Goal: Task Accomplishment & Management: Manage account settings

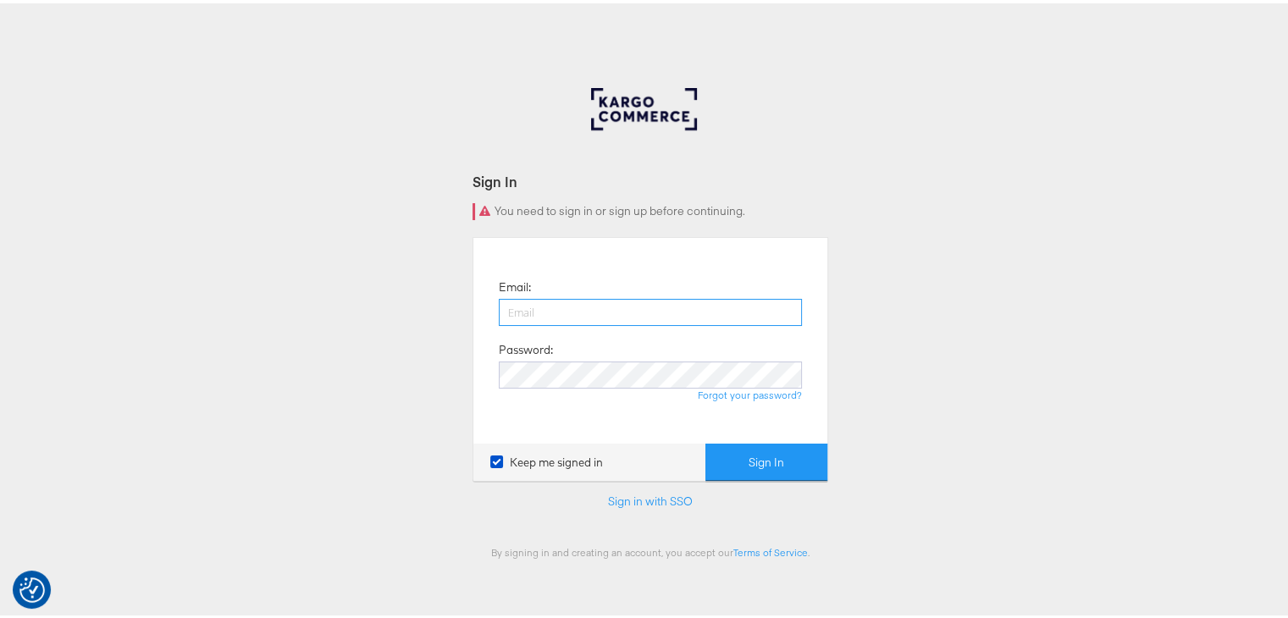
click at [548, 306] on input "email" at bounding box center [650, 308] width 303 height 27
type input "sudheer.bheemunipalli@kargo.com"
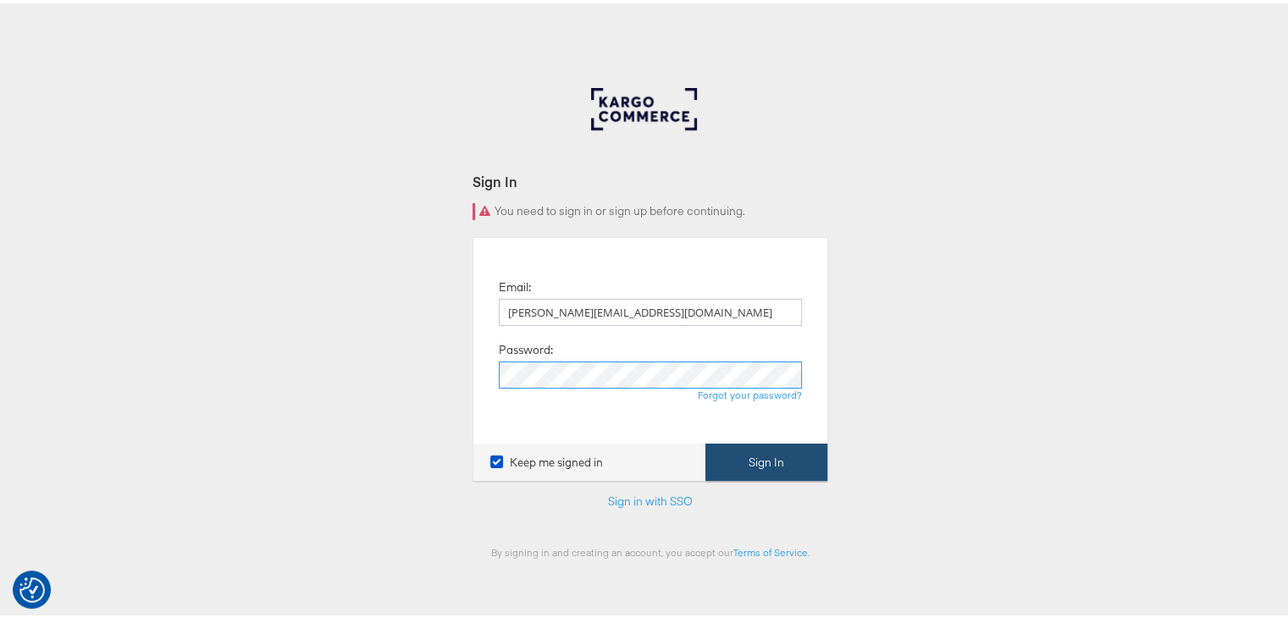
click at [705, 440] on button "Sign In" at bounding box center [766, 459] width 122 height 38
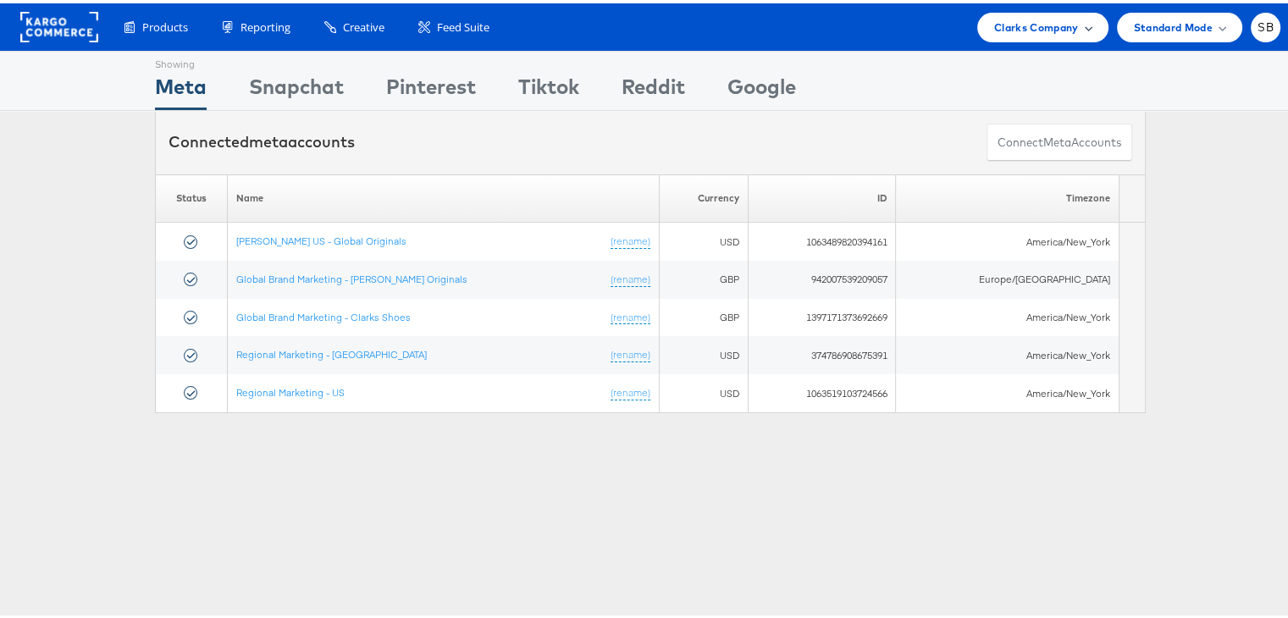
click at [990, 35] on div "Clarks Company" at bounding box center [1042, 24] width 131 height 30
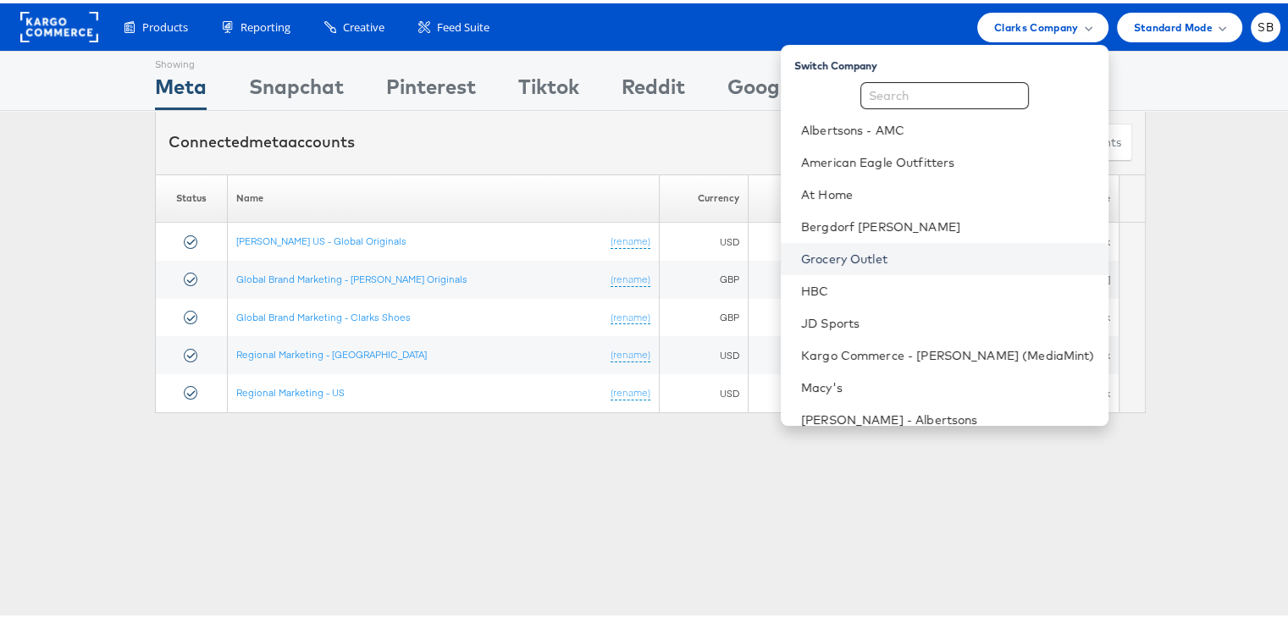
click at [881, 262] on link "Grocery Outlet" at bounding box center [948, 255] width 294 height 17
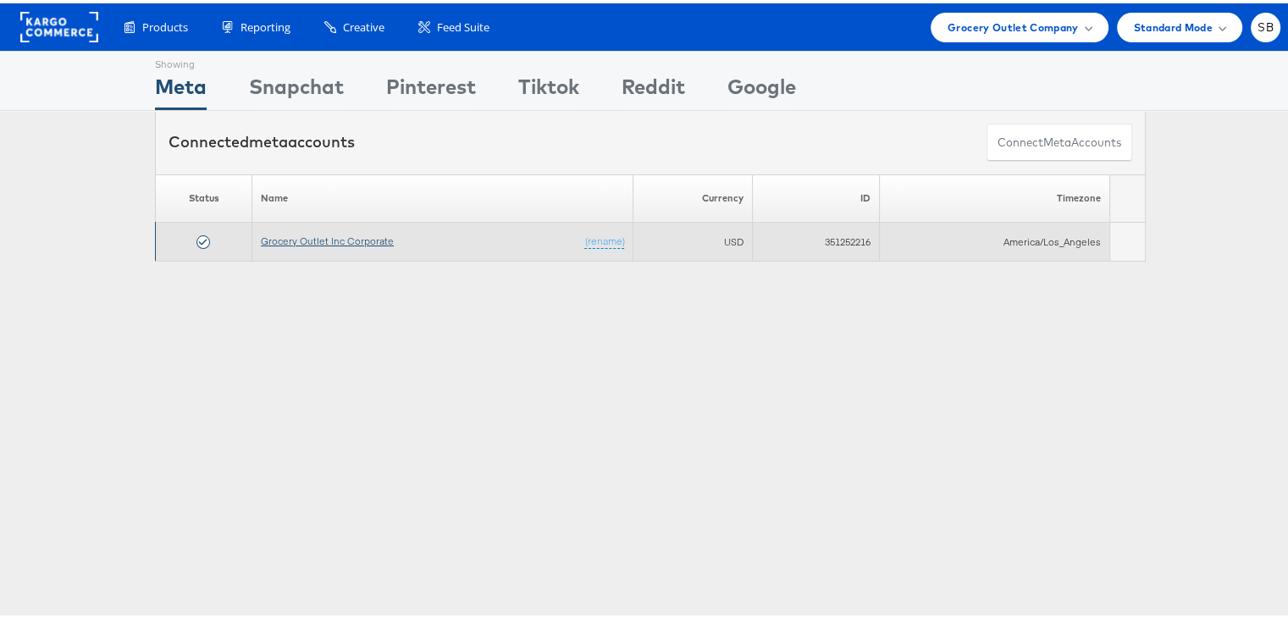
click at [280, 236] on link "Grocery Outlet Inc Corporate" at bounding box center [327, 237] width 133 height 13
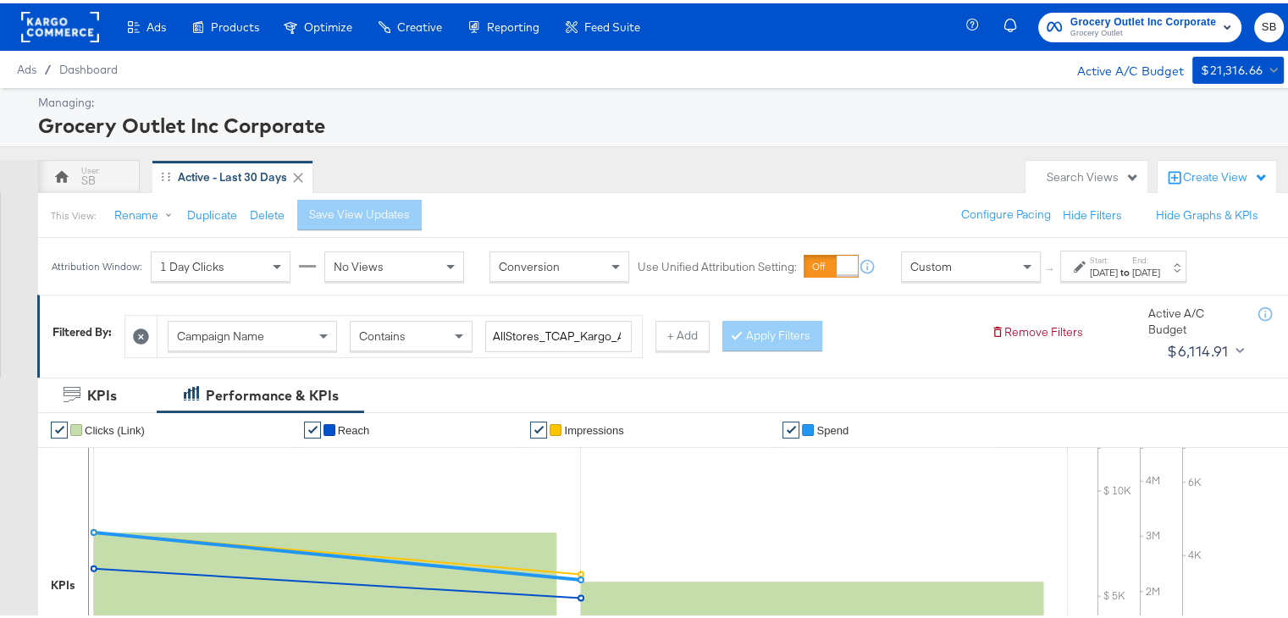
click at [1164, 275] on div "Start: [DATE] to End: [DATE]" at bounding box center [1123, 262] width 126 height 31
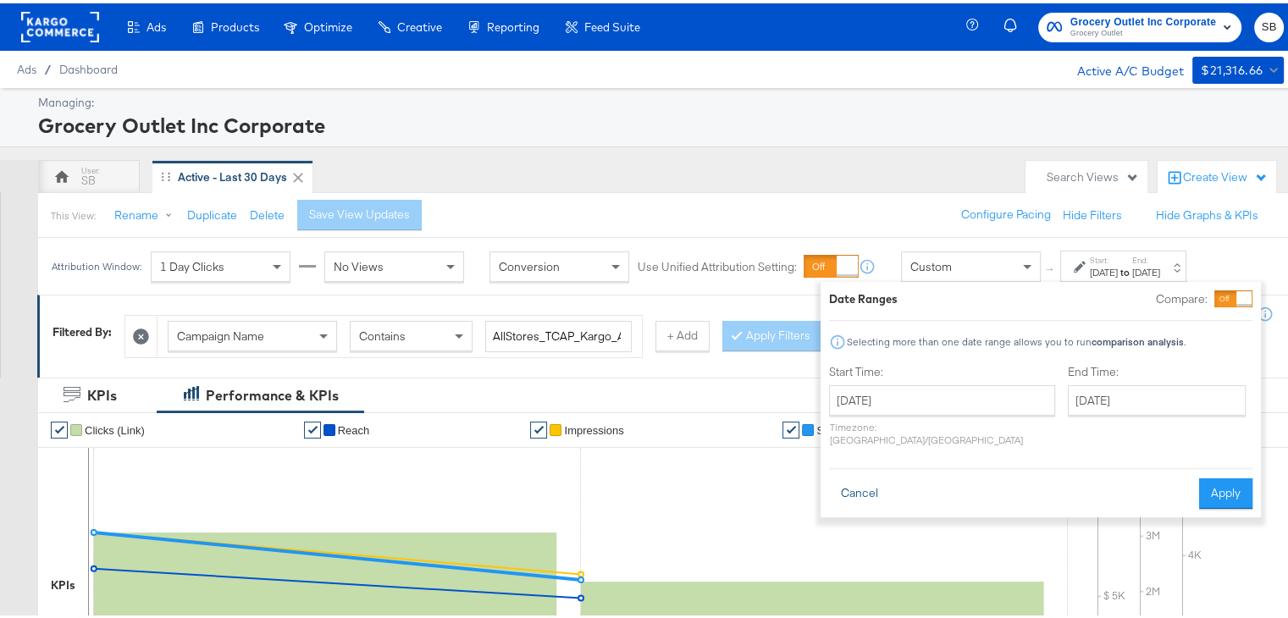
click at [837, 475] on button "Cancel" at bounding box center [859, 490] width 61 height 30
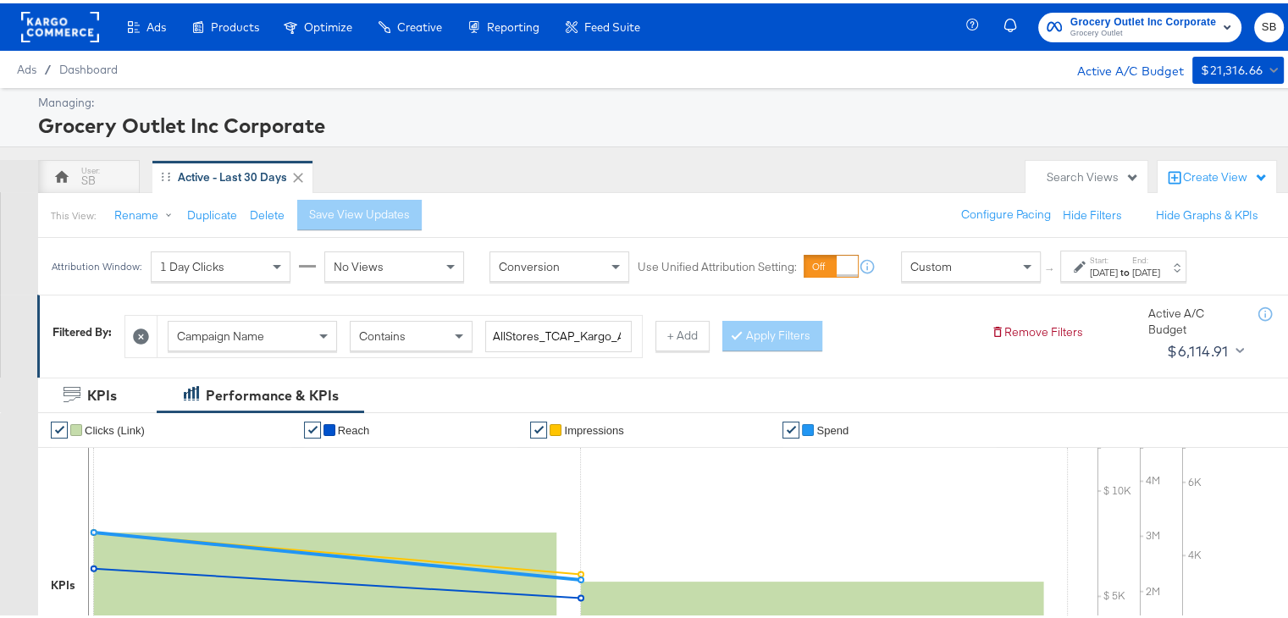
click at [1118, 272] on div "Aug 11th 2025" at bounding box center [1104, 269] width 28 height 14
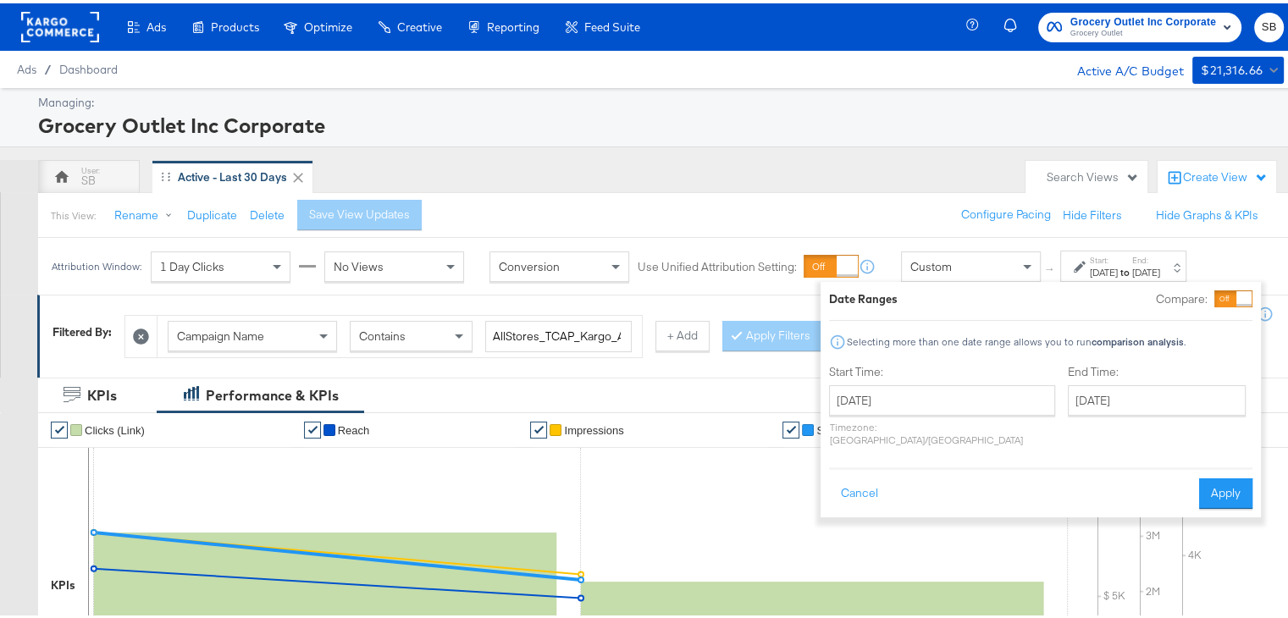
click at [68, 25] on rect at bounding box center [60, 23] width 78 height 30
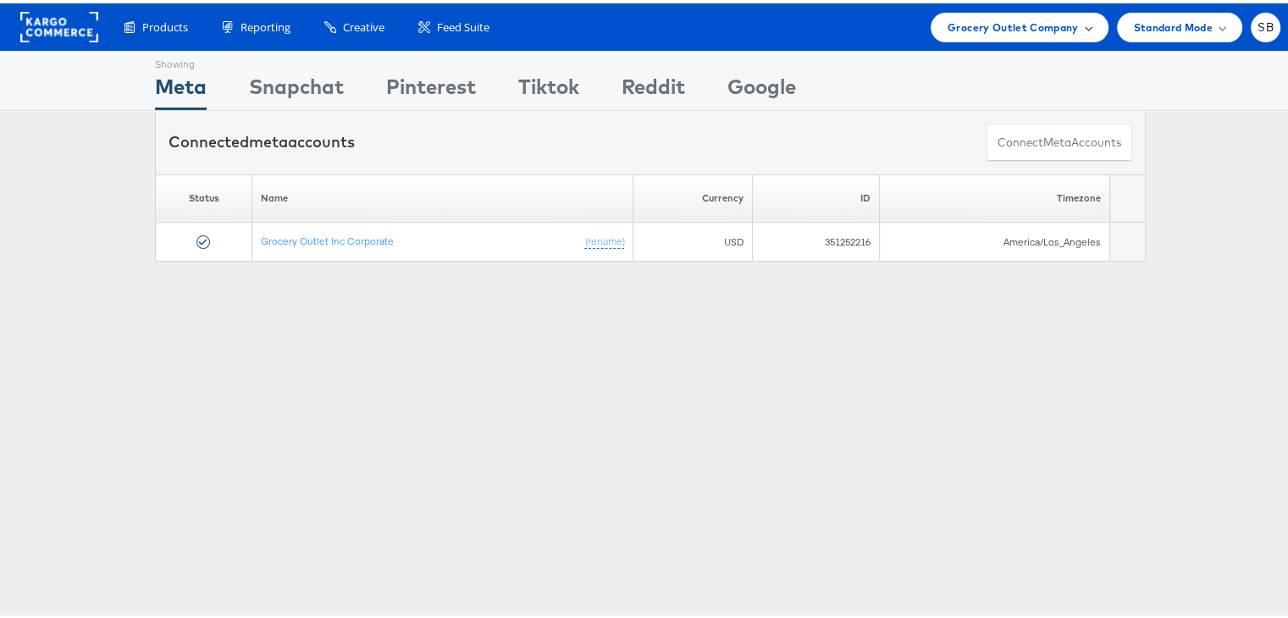
click at [1013, 19] on span "Grocery Outlet Company" at bounding box center [1012, 24] width 131 height 18
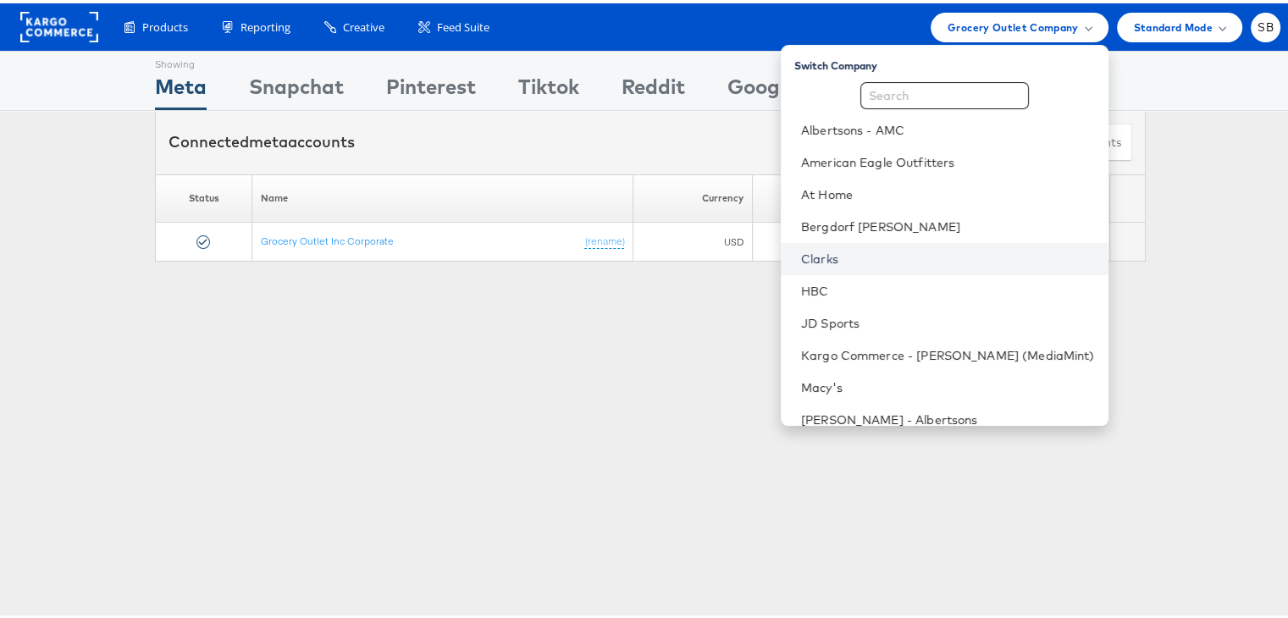
click at [848, 250] on link "Clarks" at bounding box center [948, 255] width 294 height 17
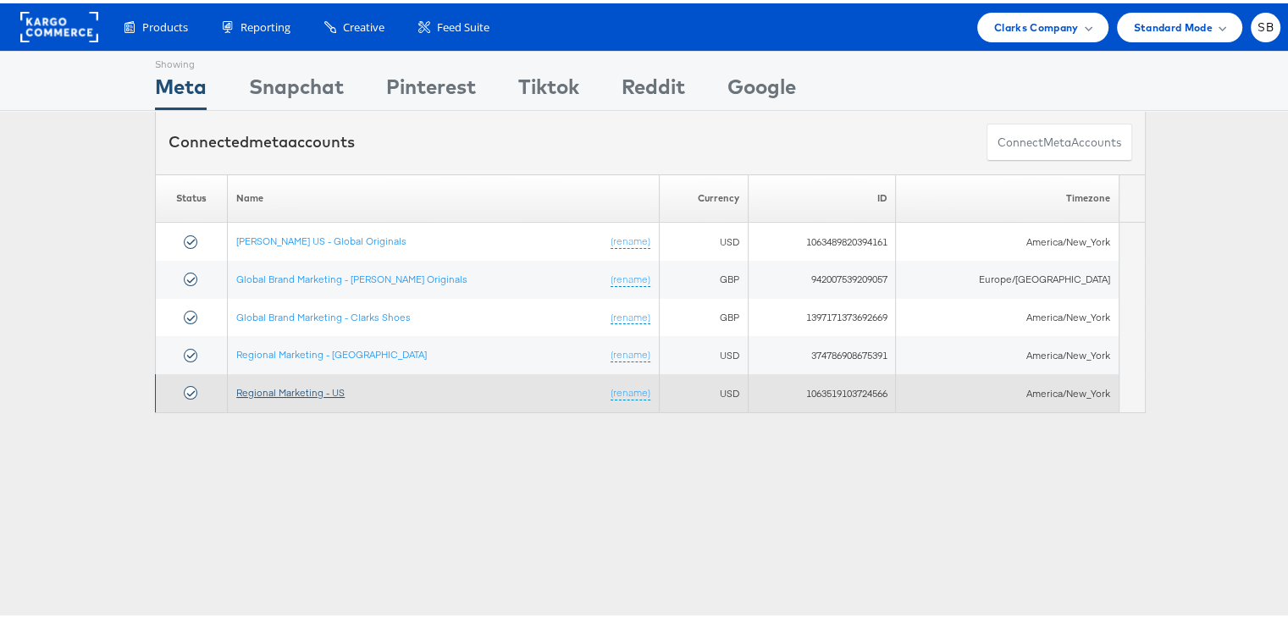
click at [284, 386] on link "Regional Marketing - US" at bounding box center [290, 389] width 108 height 13
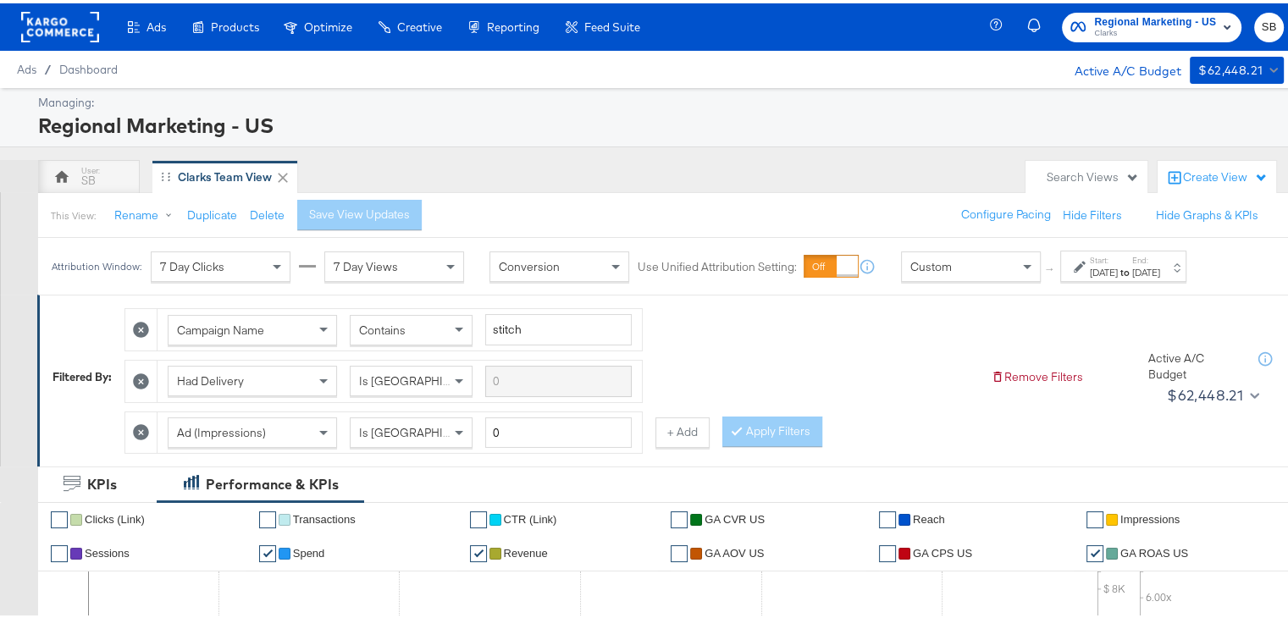
click at [1107, 268] on div "[DATE]" at bounding box center [1104, 269] width 28 height 14
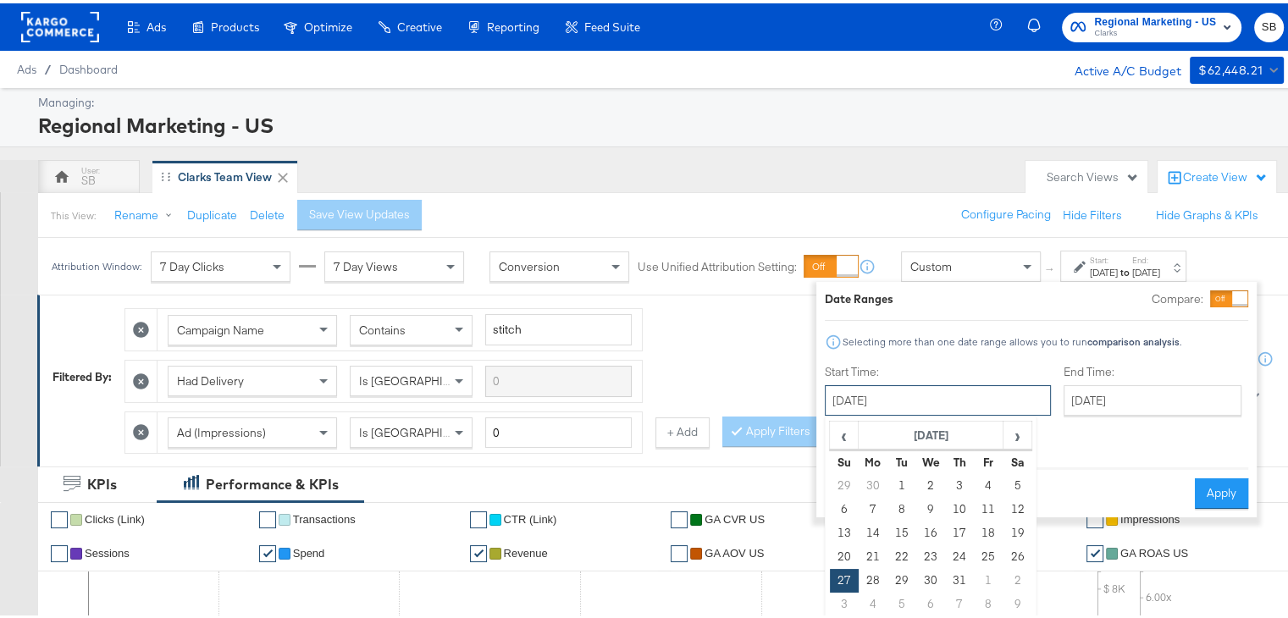
click at [903, 400] on input "[DATE]" at bounding box center [938, 397] width 226 height 30
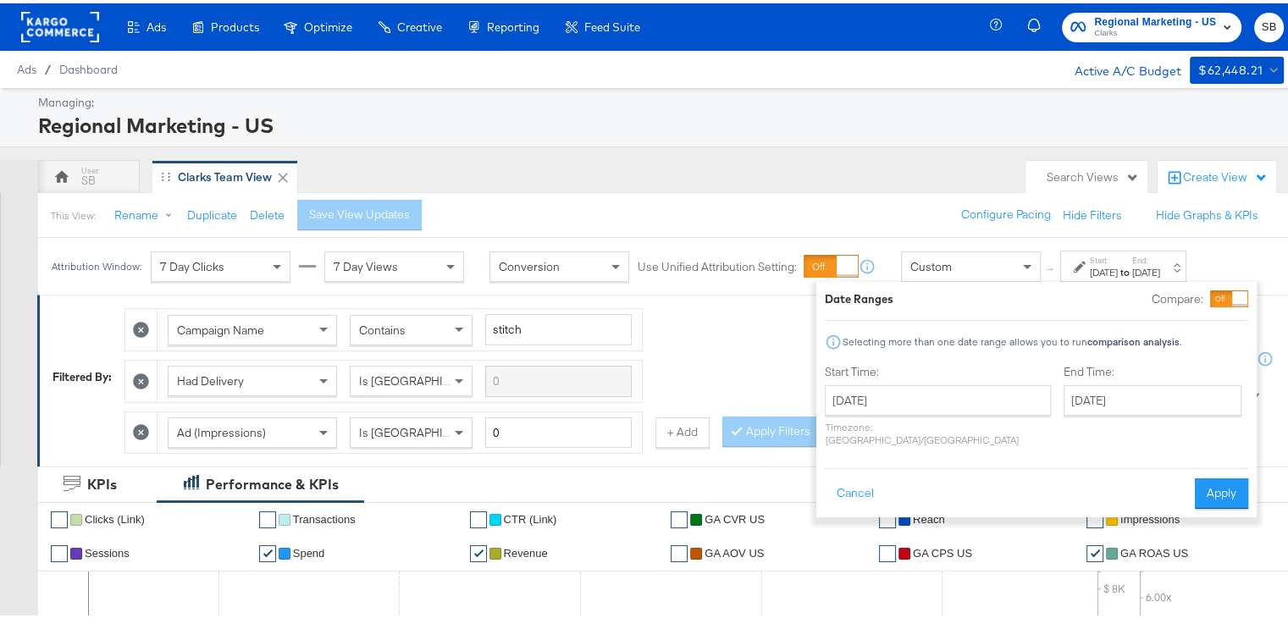
click at [899, 235] on div "Attribution Window: 7 Day Clicks 7 Day Views Conversion Use Unified Attribution…" at bounding box center [622, 263] width 1169 height 57
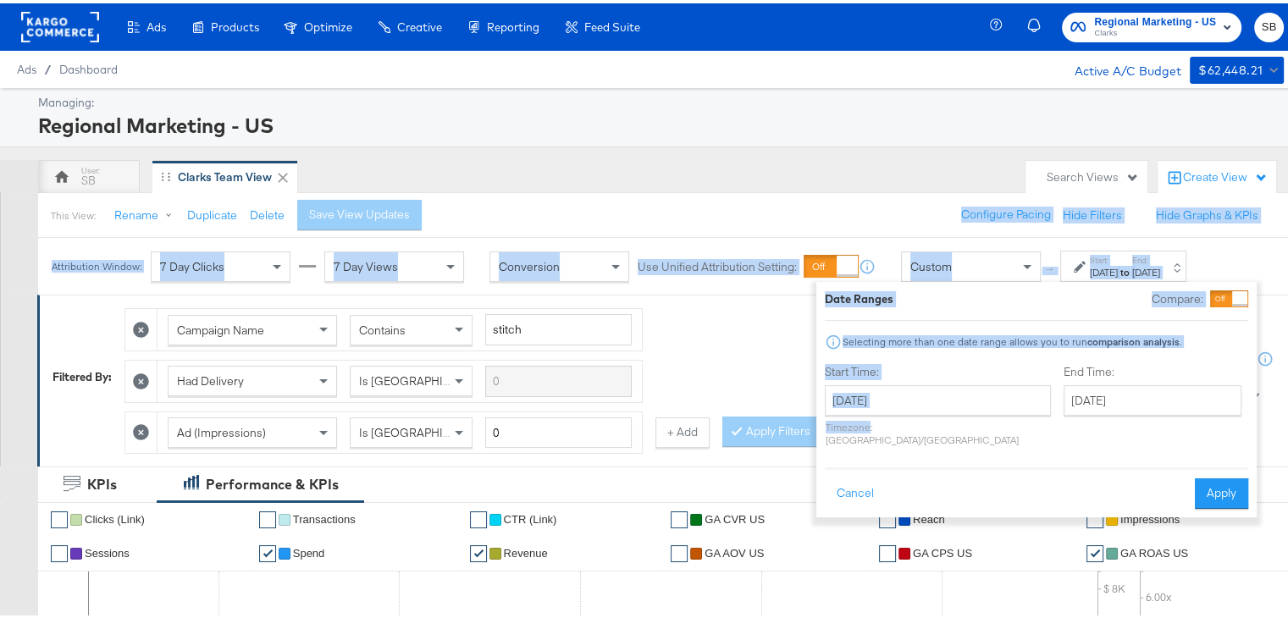
drag, startPoint x: 899, startPoint y: 233, endPoint x: 864, endPoint y: 431, distance: 201.1
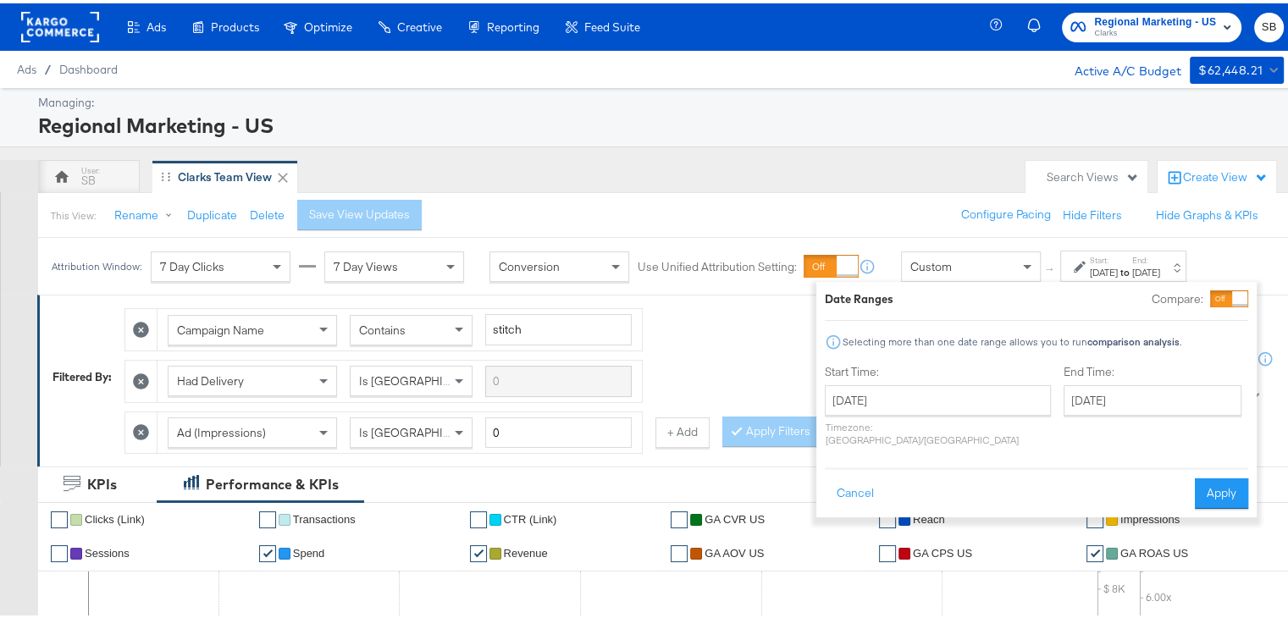
click at [779, 389] on div "Campaign Name Contains stitch Had Delivery Is Greater Than Ad (Impressions) Is …" at bounding box center [550, 373] width 853 height 154
click at [850, 475] on button "Cancel" at bounding box center [855, 490] width 61 height 30
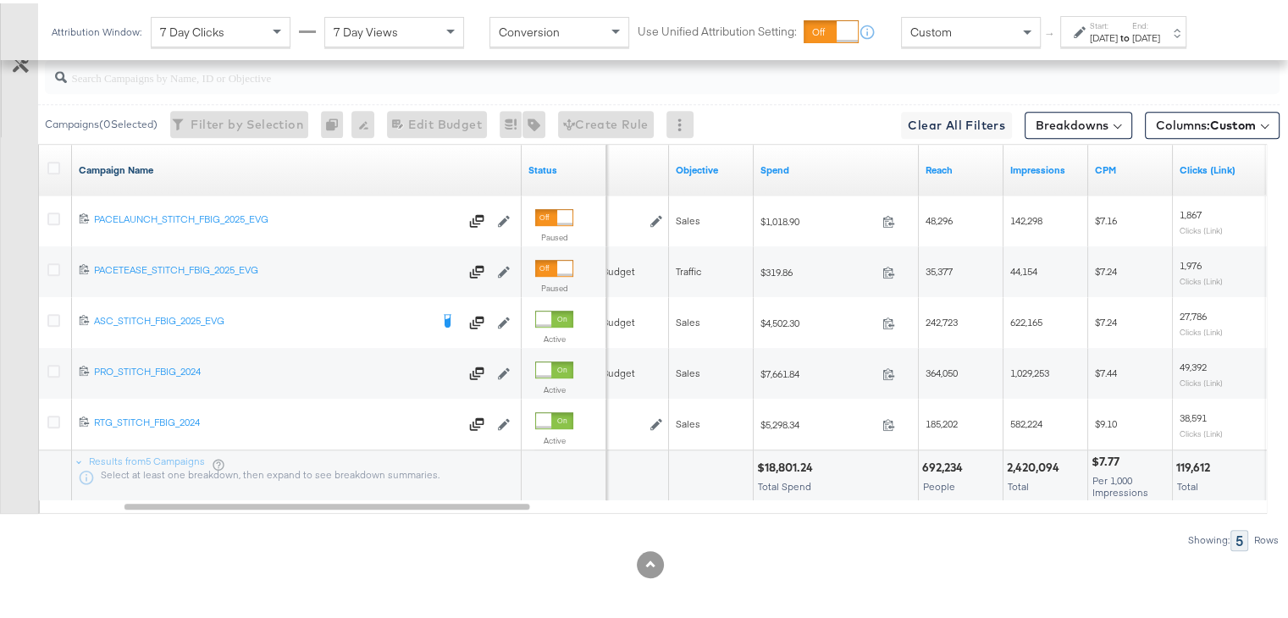
scroll to position [811, 0]
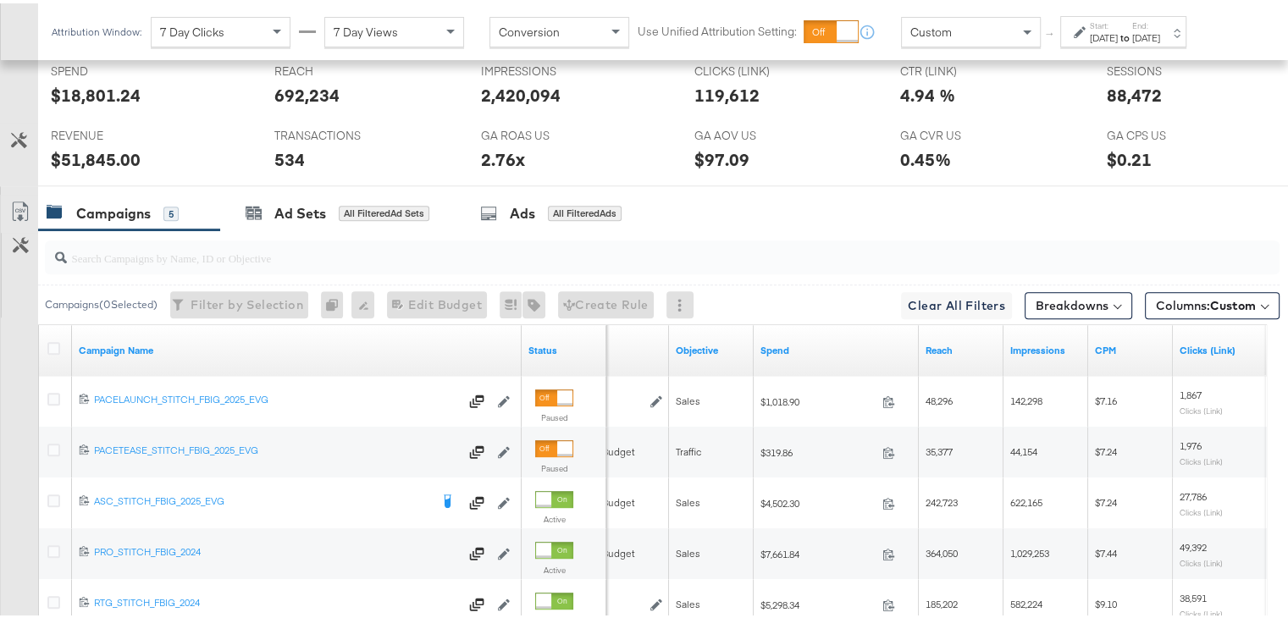
click at [1107, 31] on div "Jul 27th 2025" at bounding box center [1104, 35] width 28 height 14
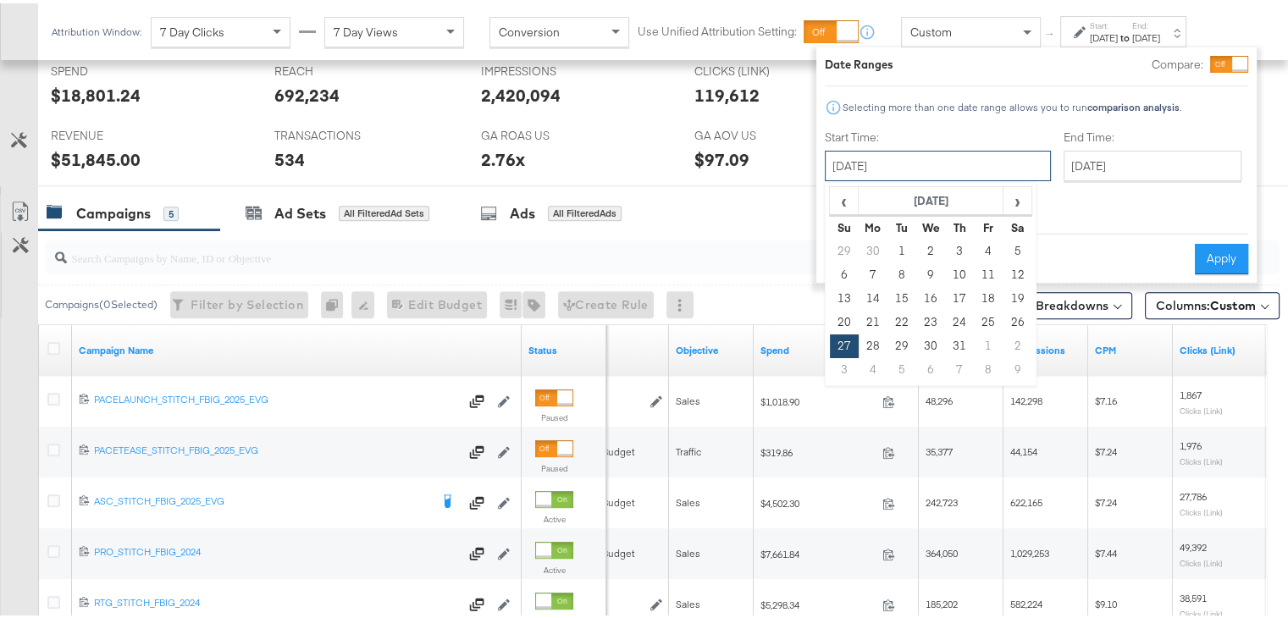
click at [928, 160] on input "July 27th 2025" at bounding box center [938, 162] width 226 height 30
click at [1019, 195] on span "›" at bounding box center [1017, 197] width 26 height 25
click at [896, 291] on td "12" at bounding box center [901, 296] width 29 height 24
type input "[DATE]"
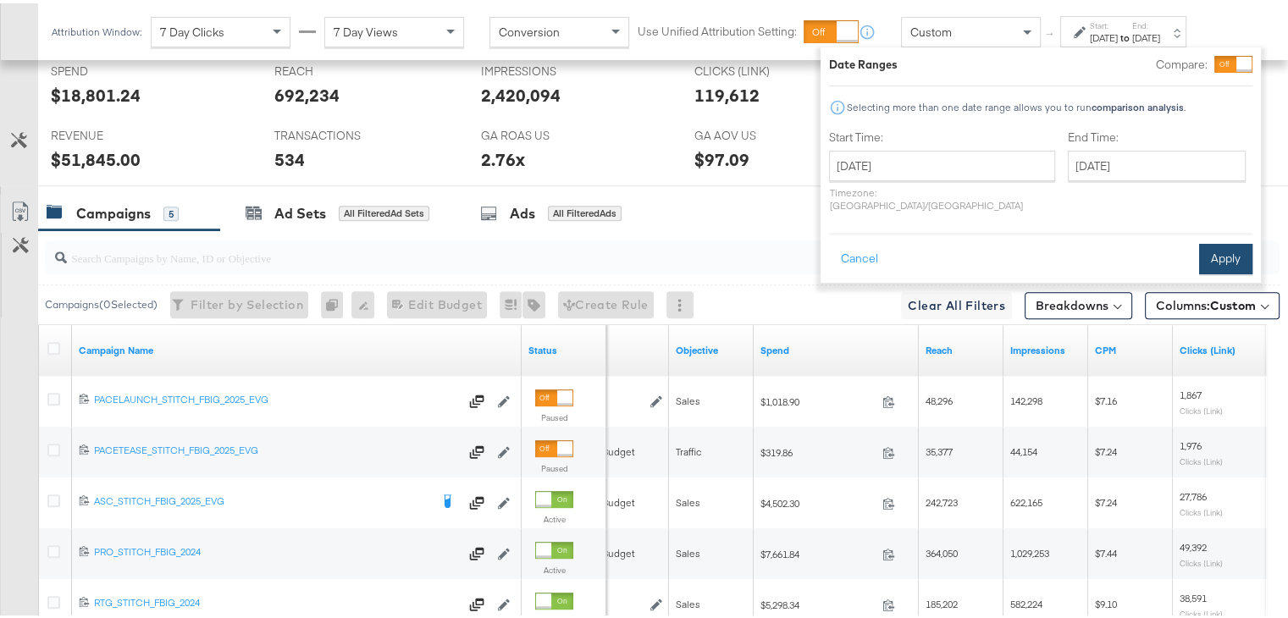
click at [1229, 240] on button "Apply" at bounding box center [1225, 255] width 53 height 30
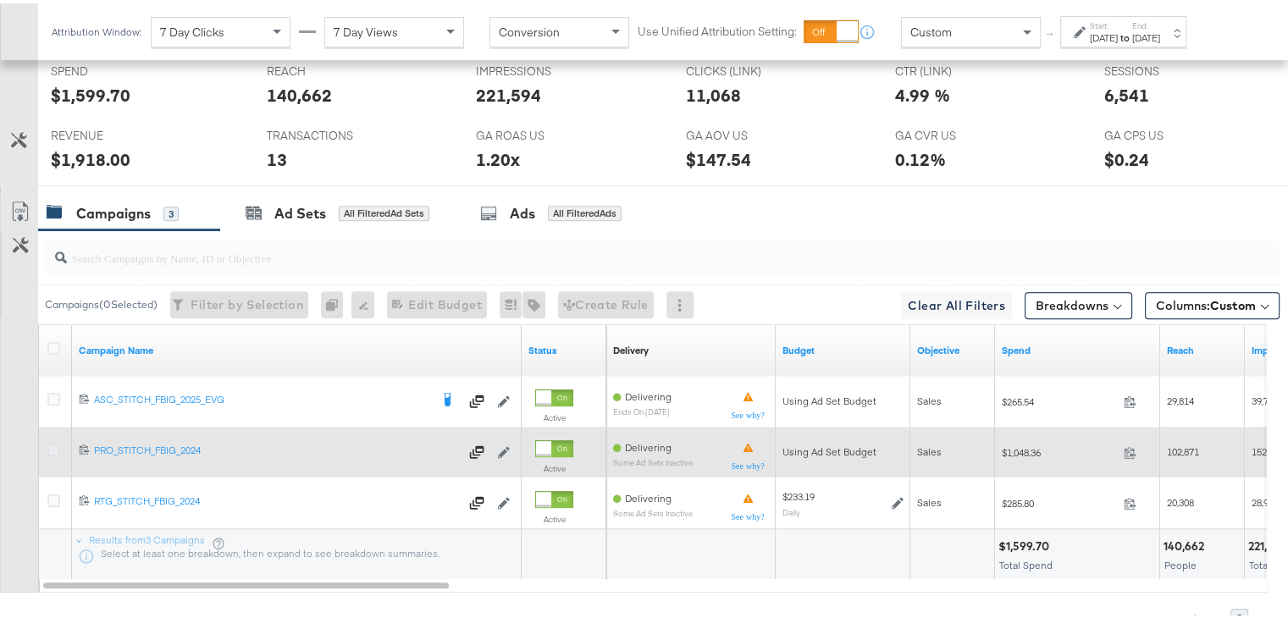
click at [58, 444] on icon at bounding box center [53, 446] width 13 height 13
click at [0, 0] on input "checkbox" at bounding box center [0, 0] width 0 height 0
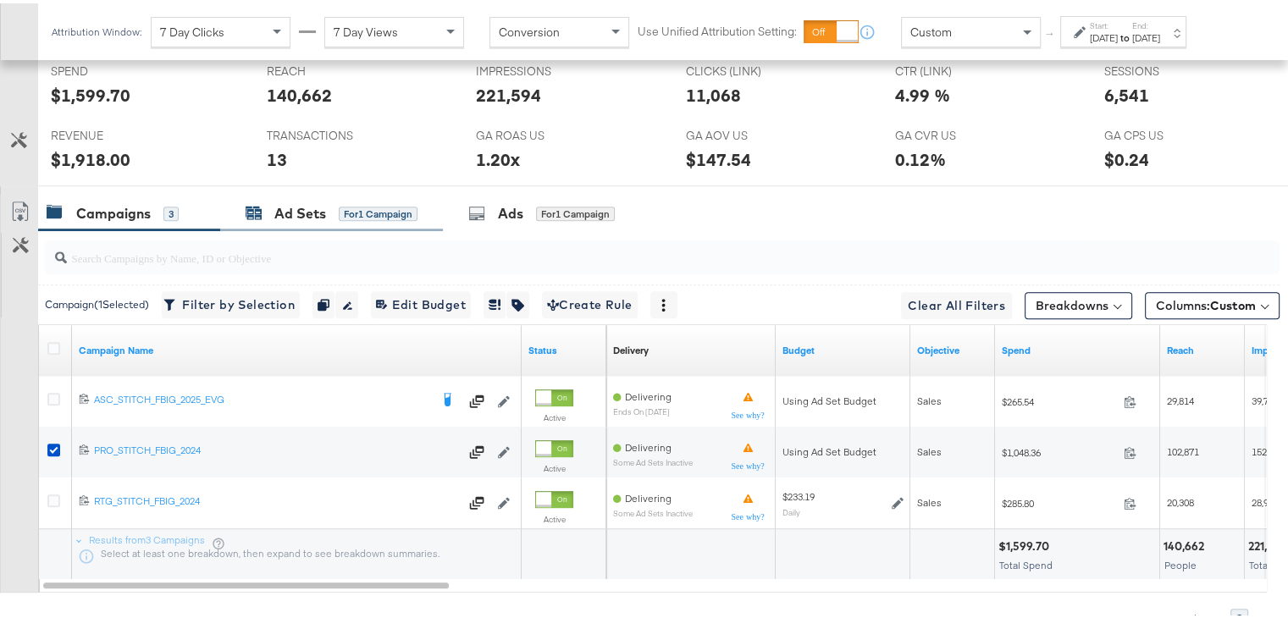
click at [284, 213] on div "Ad Sets" at bounding box center [300, 210] width 52 height 19
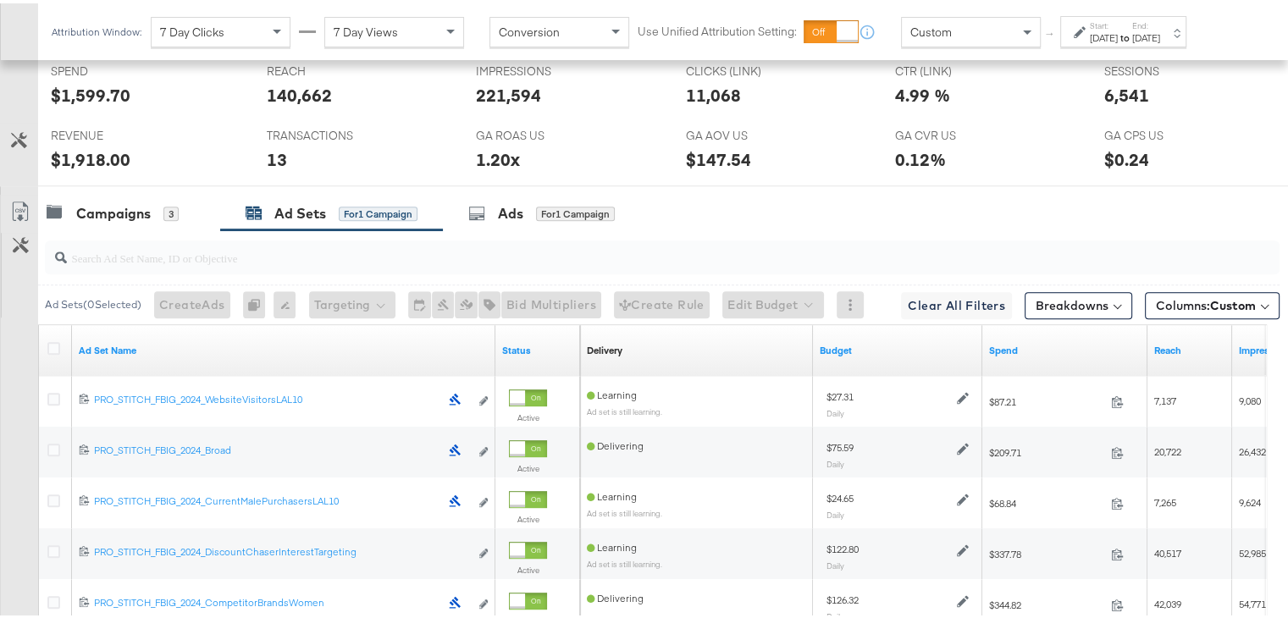
click at [47, 339] on label at bounding box center [53, 345] width 13 height 13
click at [0, 0] on input "checkbox" at bounding box center [0, 0] width 0 height 0
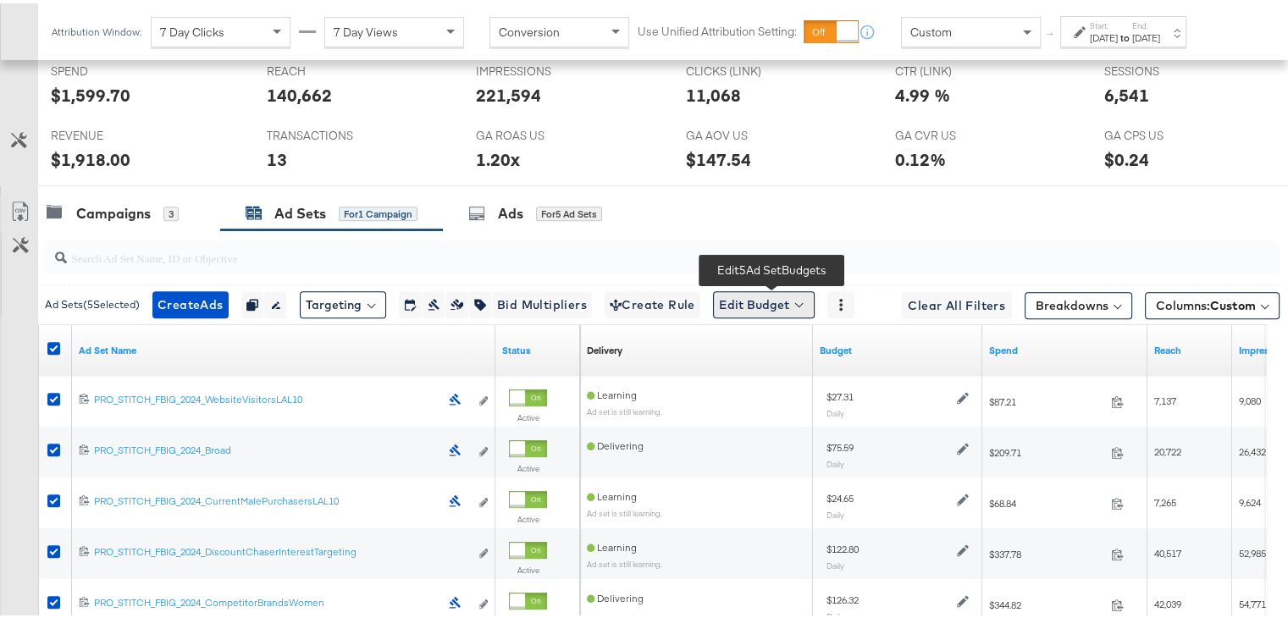
click at [786, 301] on button "Edit Budget" at bounding box center [764, 301] width 102 height 27
click at [777, 341] on span "Edit Ad Set Budget" at bounding box center [768, 345] width 97 height 22
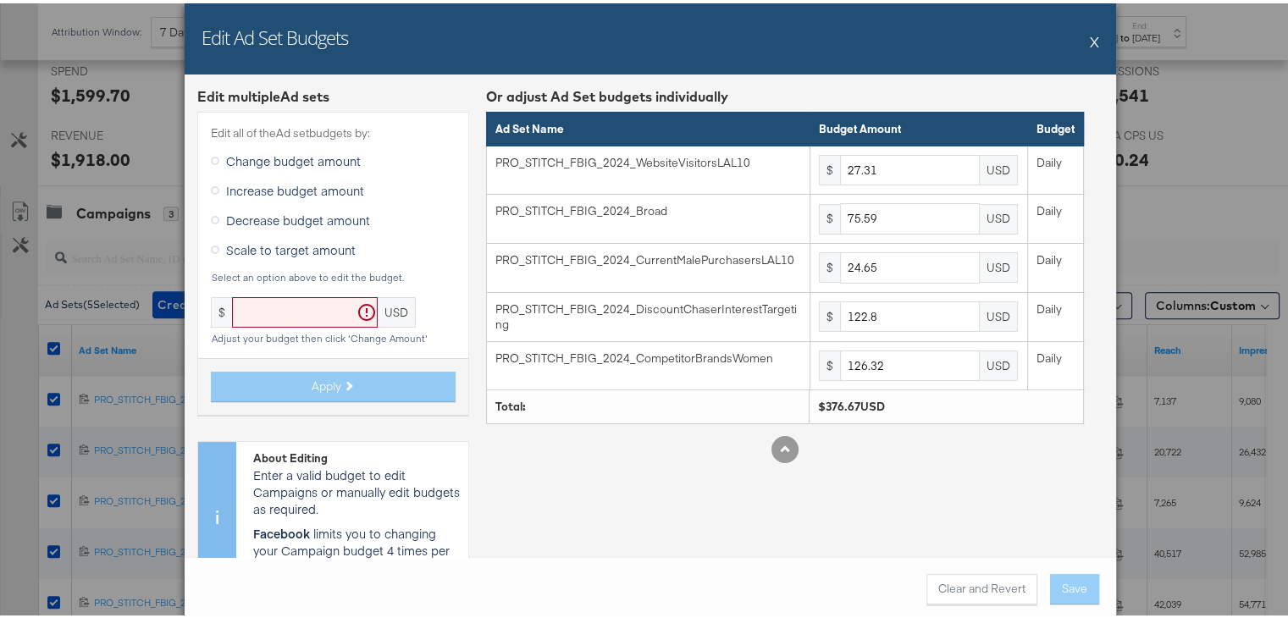
click at [211, 246] on icon at bounding box center [215, 246] width 8 height 8
click at [0, 0] on input "Scale to target amount" at bounding box center [0, 0] width 0 height 0
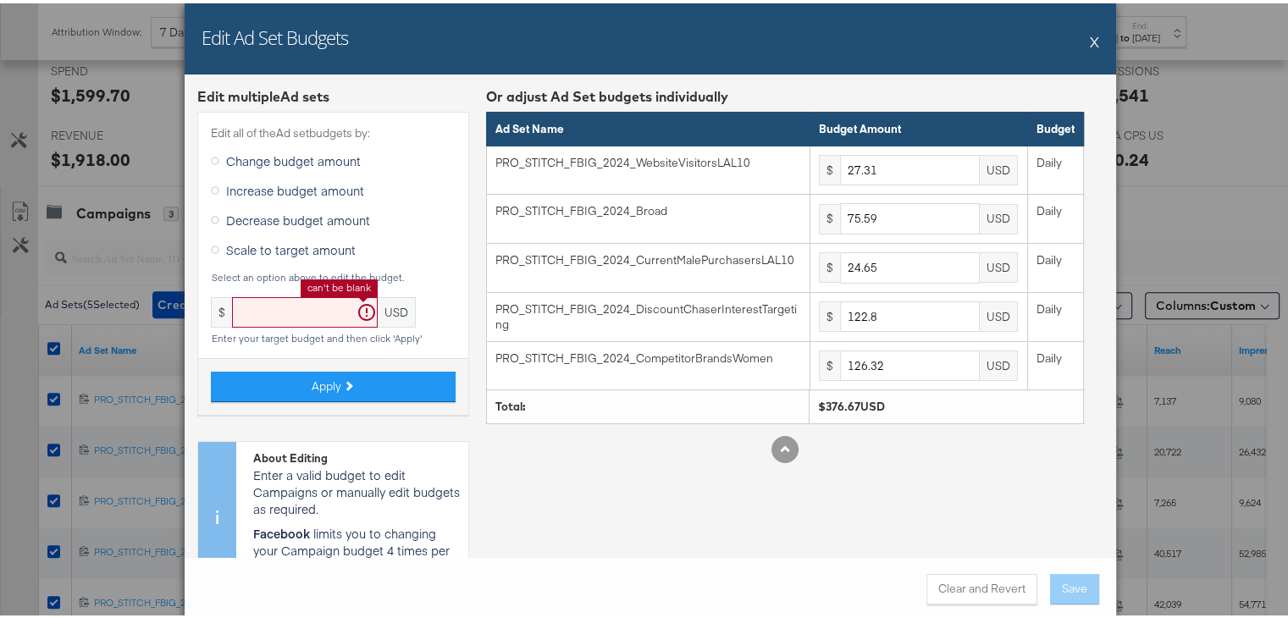
click at [258, 322] on input "text" at bounding box center [305, 309] width 146 height 31
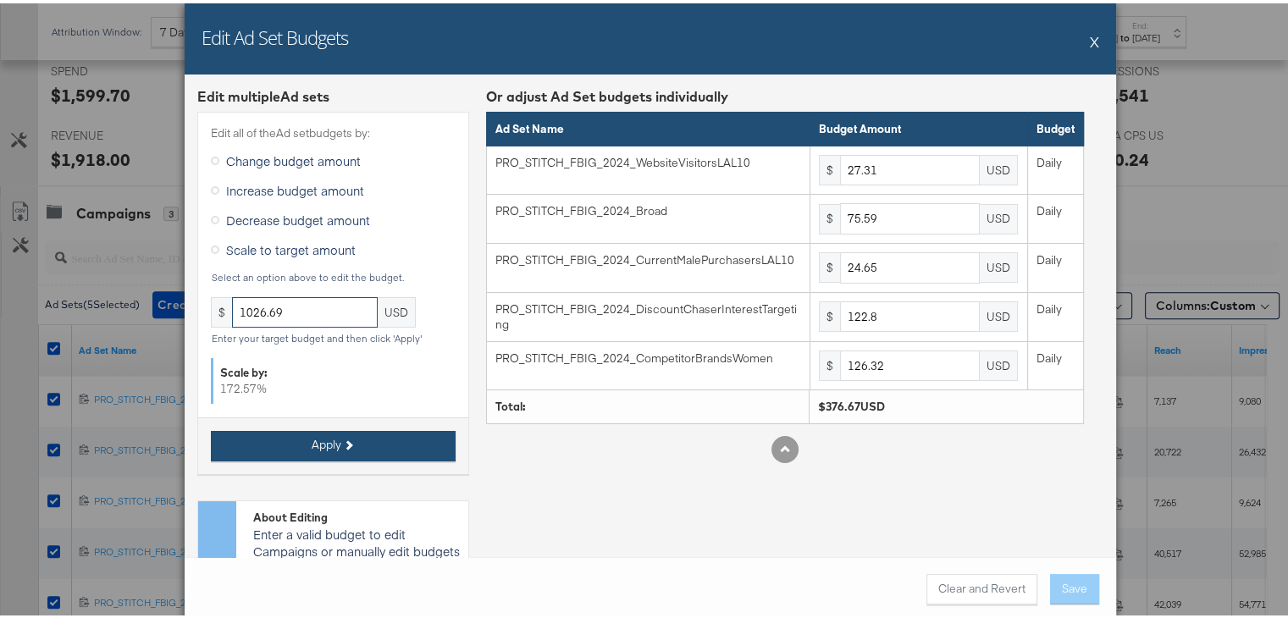
type input "1026.69"
click at [300, 433] on button "Apply" at bounding box center [333, 443] width 245 height 30
type input "74.43"
type input "206.03"
type input "67.18"
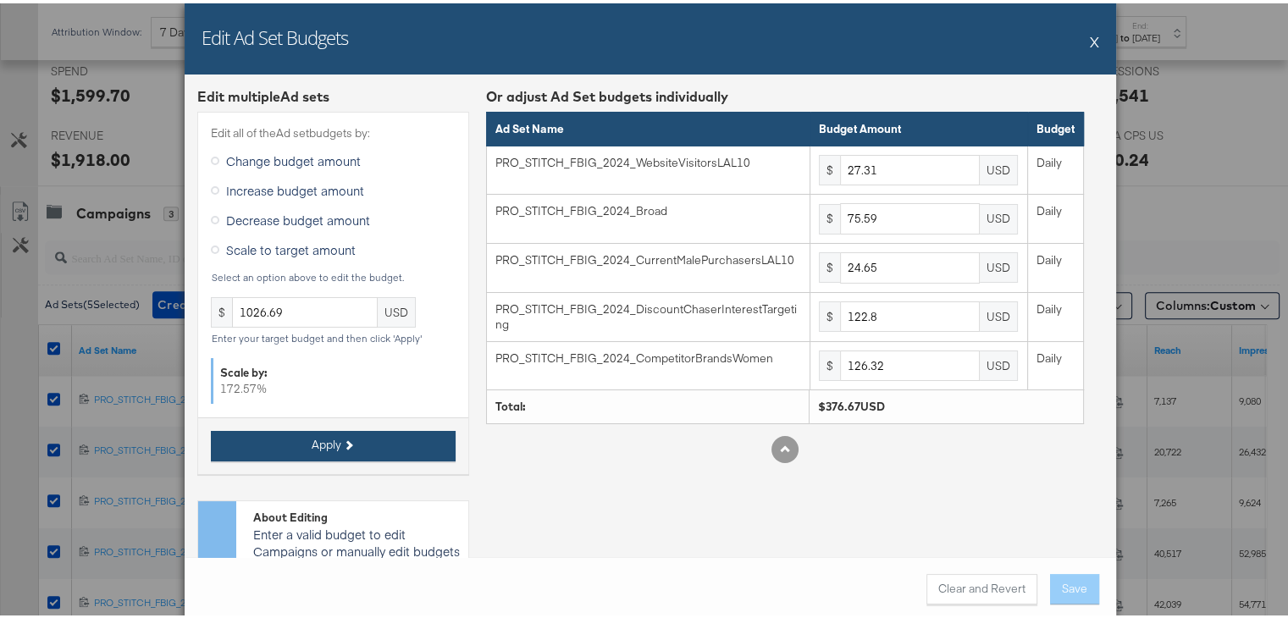
type input "334.71"
type input "344.31"
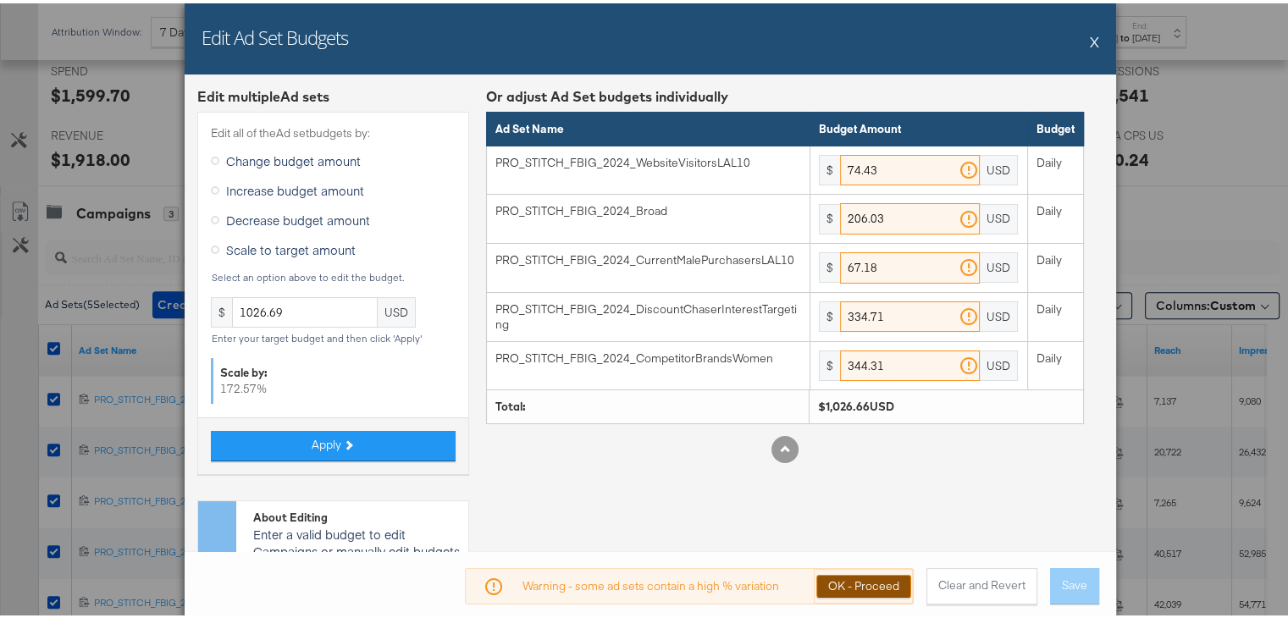
click at [864, 583] on button "OK - Proceed" at bounding box center [863, 582] width 95 height 23
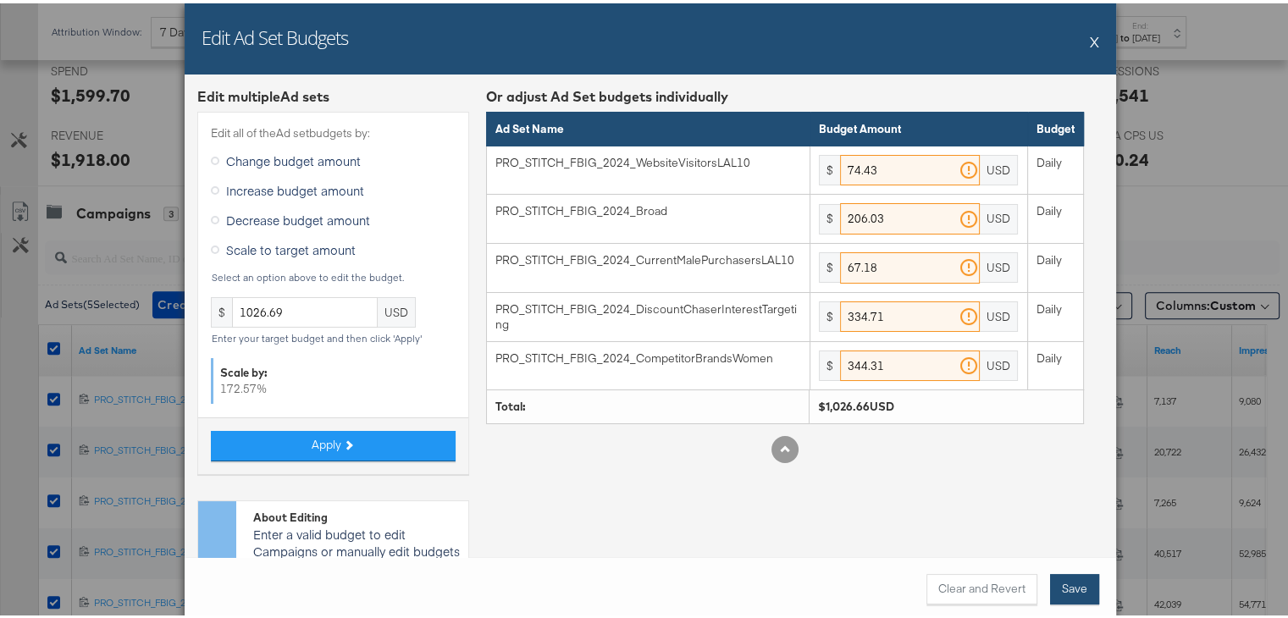
click at [1061, 580] on button "Save" at bounding box center [1074, 586] width 49 height 30
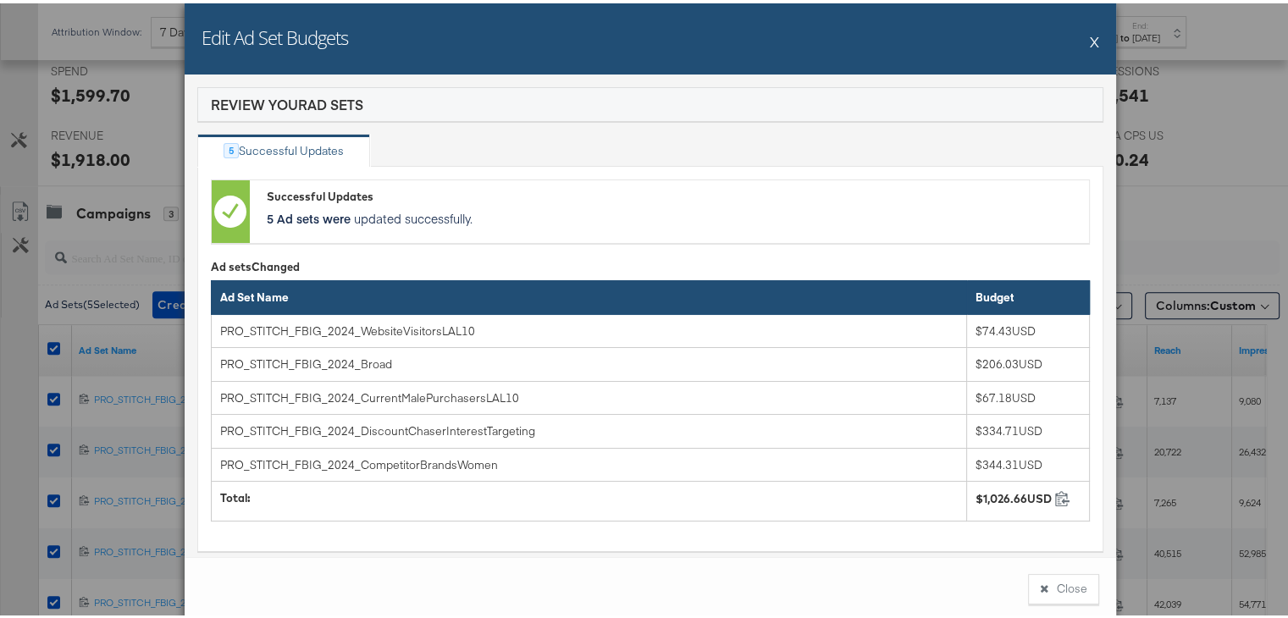
click at [1084, 42] on div "Edit Ad Set Budgets X" at bounding box center [650, 35] width 931 height 71
click at [1090, 41] on button "X" at bounding box center [1094, 38] width 9 height 34
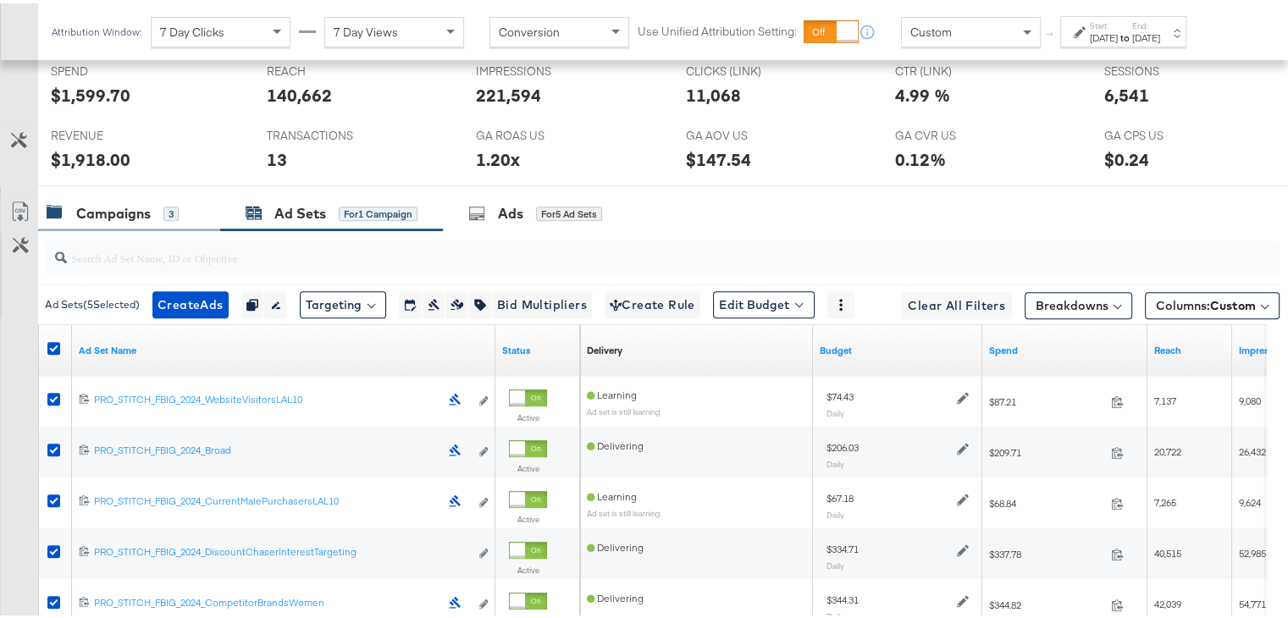
click at [125, 201] on div "Campaigns" at bounding box center [113, 210] width 75 height 19
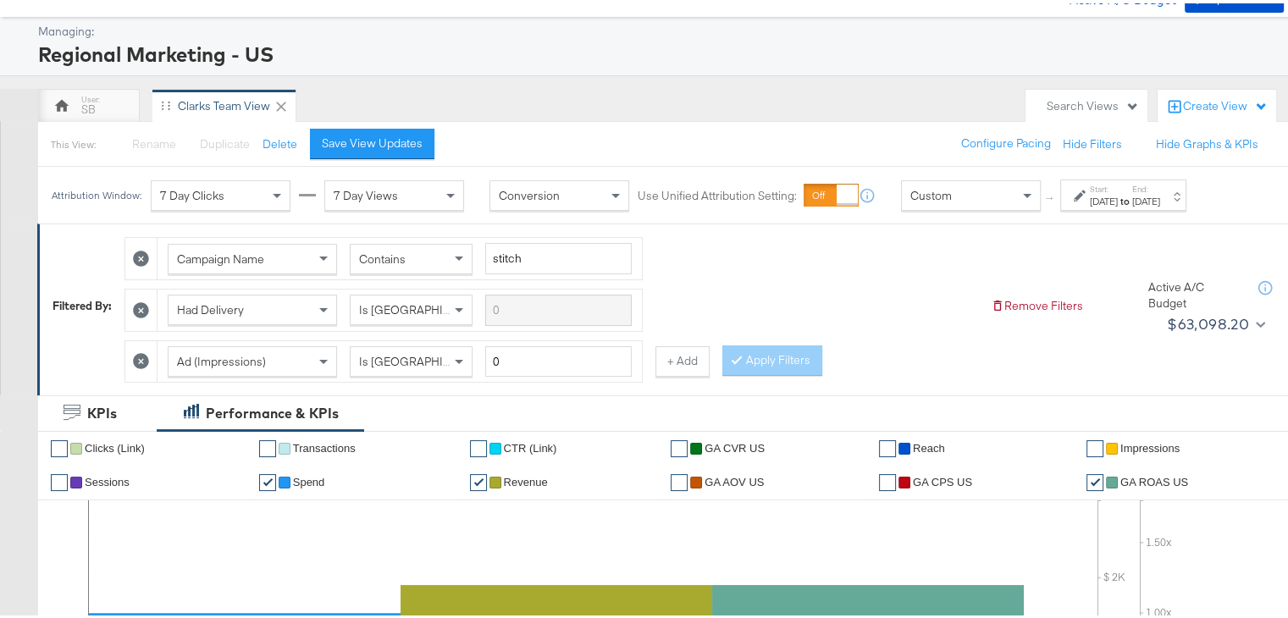
scroll to position [0, 0]
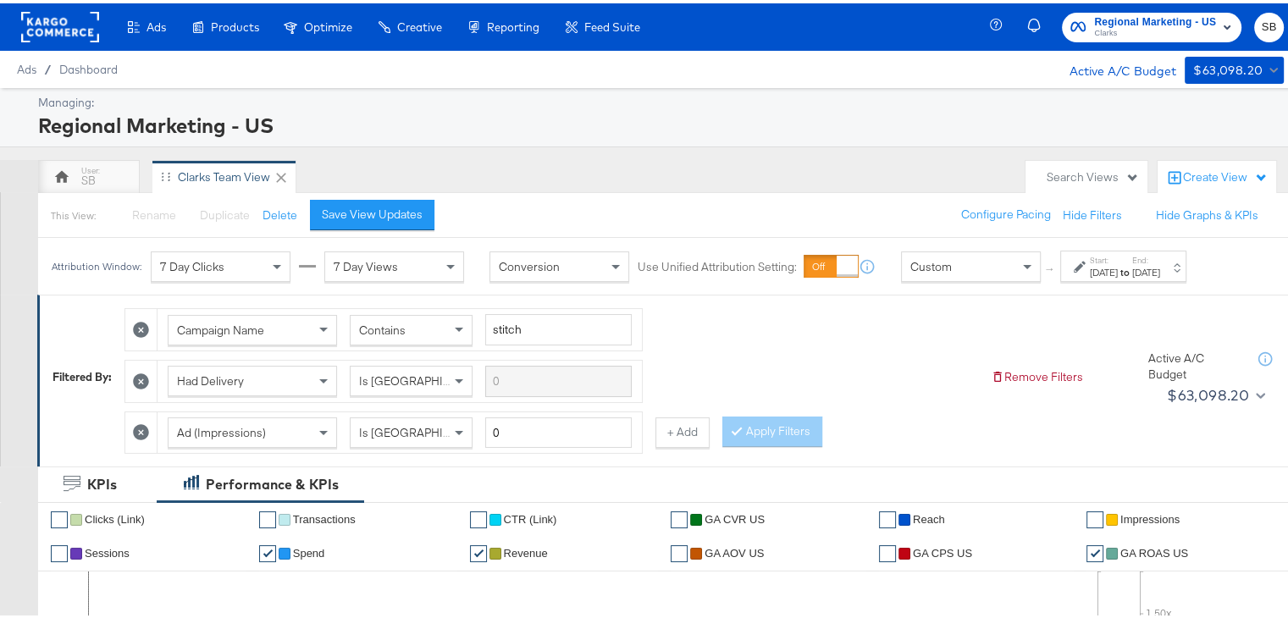
click at [1132, 262] on strong "to" at bounding box center [1125, 268] width 14 height 13
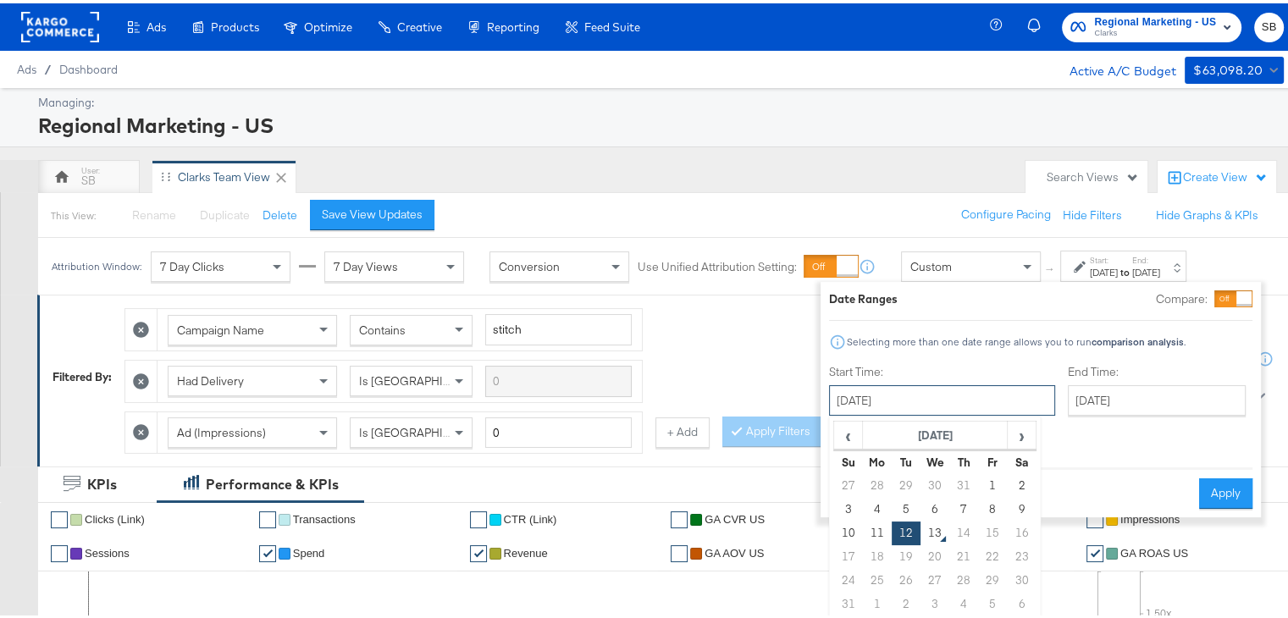
click at [870, 405] on input "[DATE]" at bounding box center [942, 397] width 226 height 30
click at [836, 532] on td "10" at bounding box center [848, 530] width 29 height 24
type input "August 10th 2025"
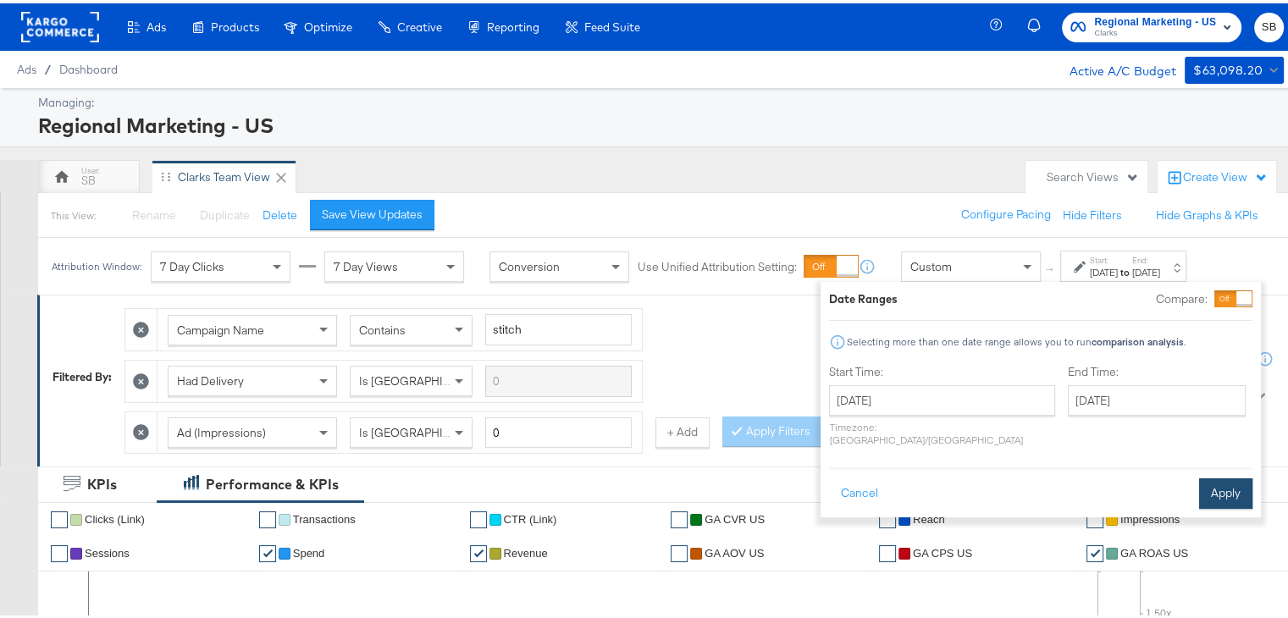
click at [1212, 475] on button "Apply" at bounding box center [1225, 490] width 53 height 30
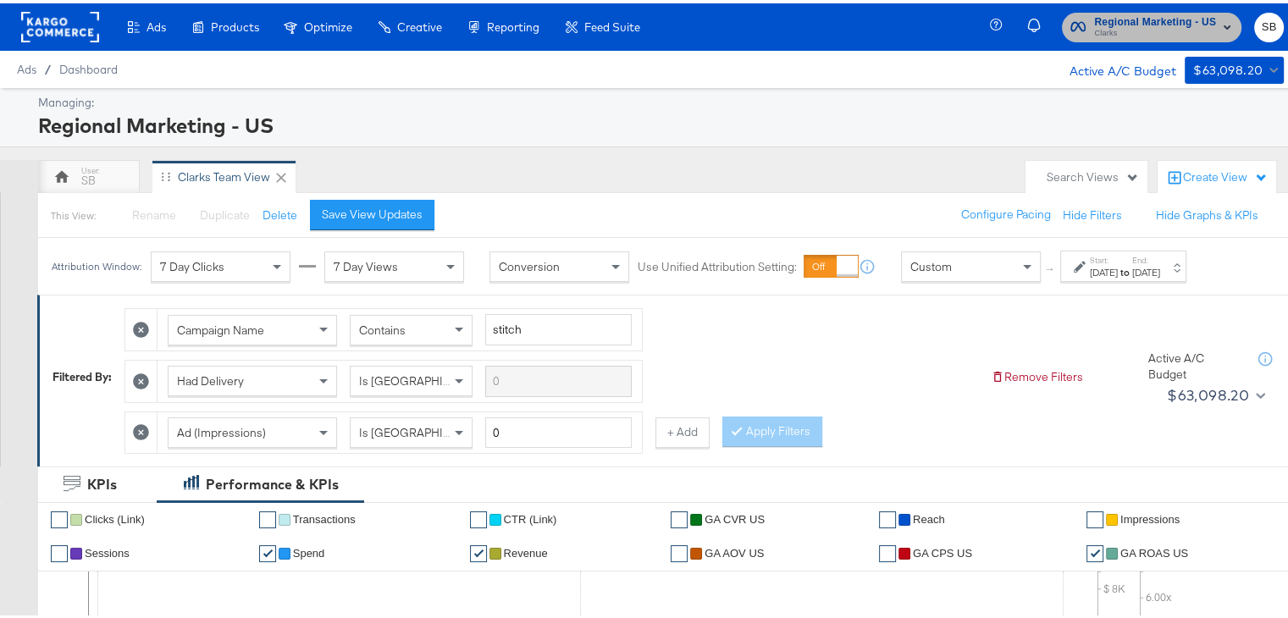
click at [1094, 28] on span "Clarks" at bounding box center [1155, 31] width 122 height 14
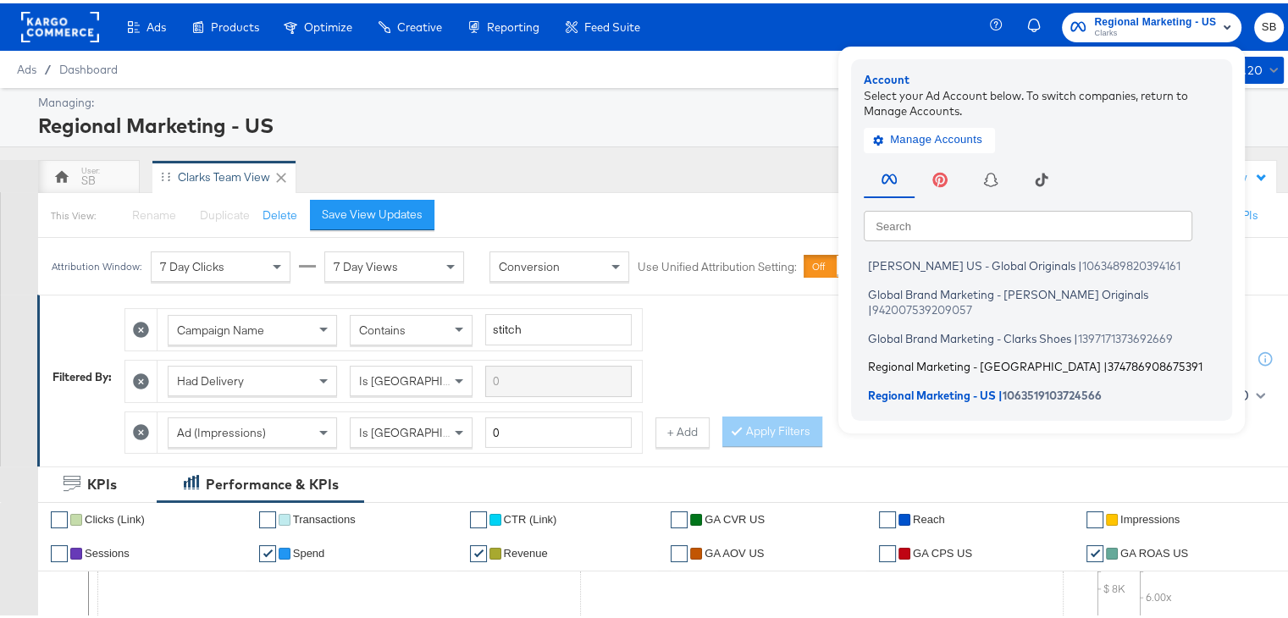
click at [880, 356] on span "Regional Marketing - [GEOGRAPHIC_DATA]" at bounding box center [984, 363] width 233 height 14
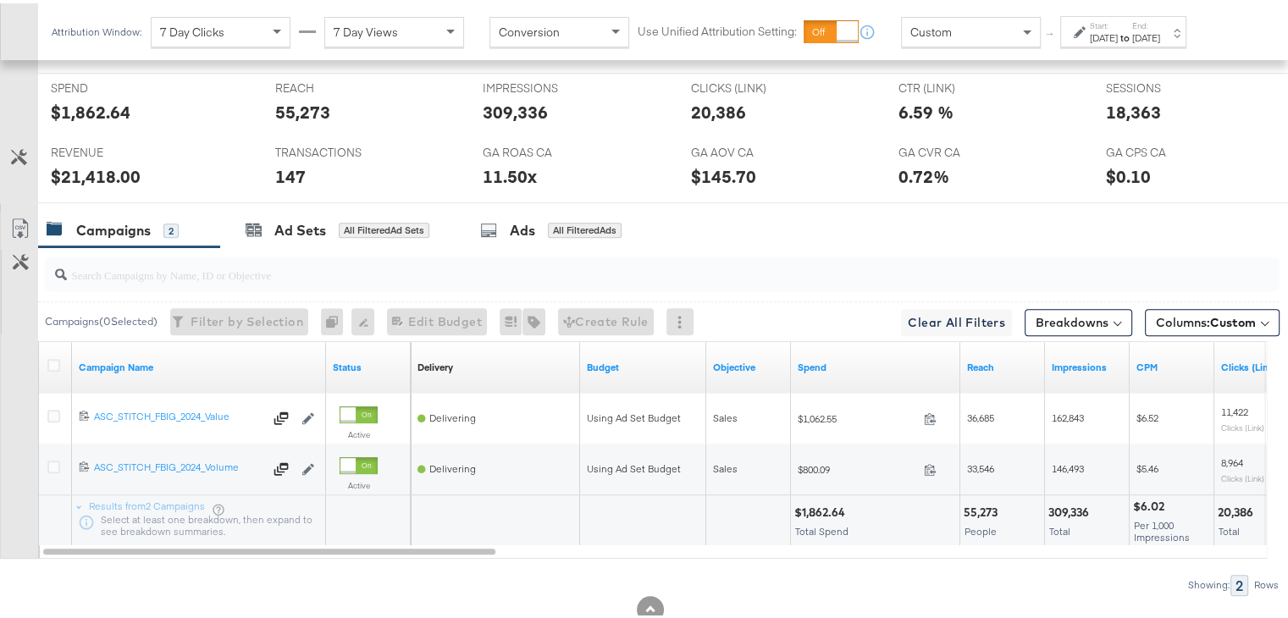
scroll to position [839, 0]
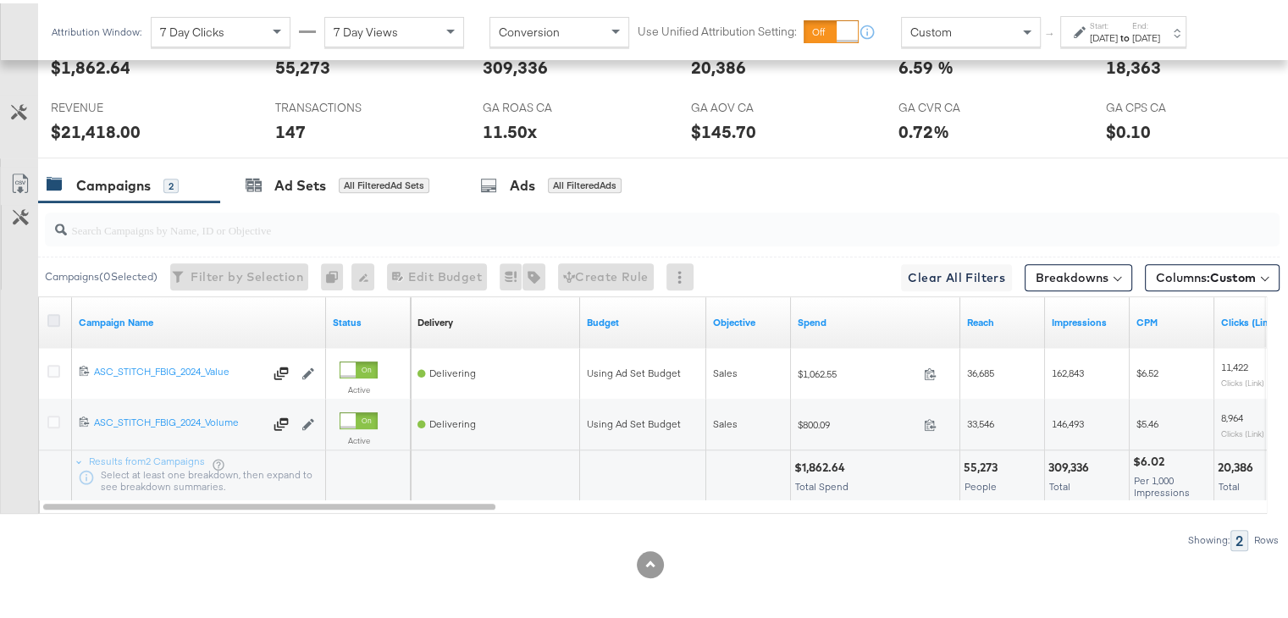
click at [51, 312] on icon at bounding box center [53, 317] width 13 height 13
click at [0, 0] on input "checkbox" at bounding box center [0, 0] width 0 height 0
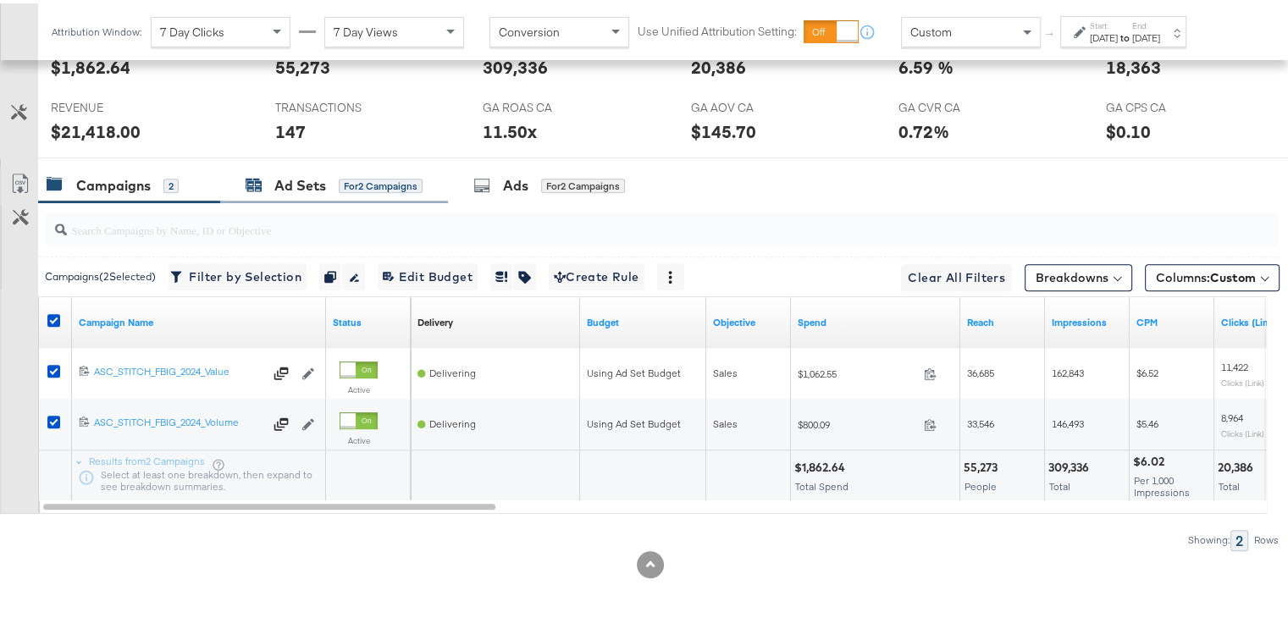
click at [281, 173] on div "Ad Sets" at bounding box center [300, 182] width 52 height 19
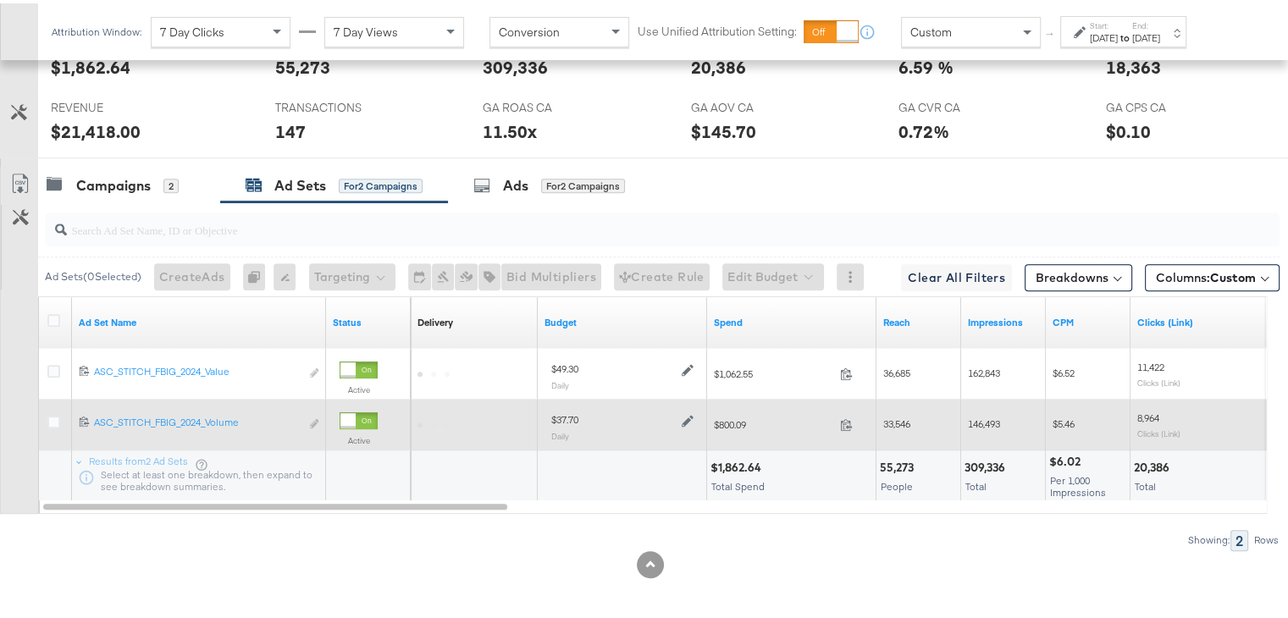
scroll to position [819, 0]
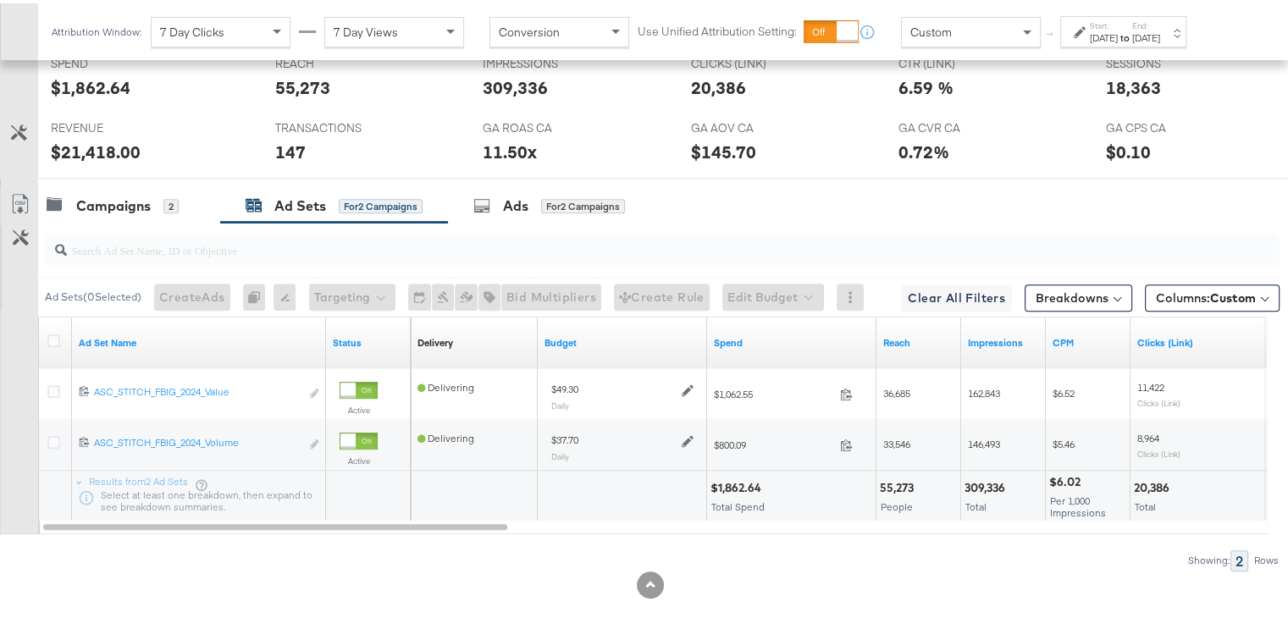
click at [1118, 29] on div "Jul 27th 2025" at bounding box center [1104, 35] width 28 height 14
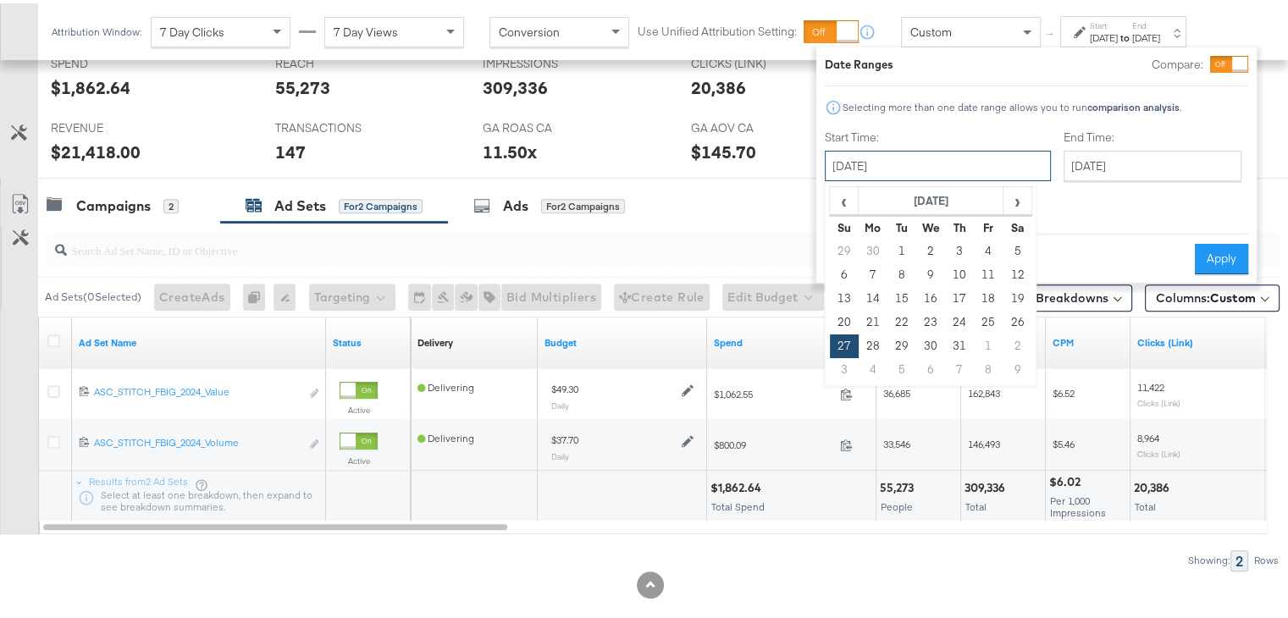
click at [947, 167] on input "July 27th 2025" at bounding box center [938, 162] width 226 height 30
click at [1009, 197] on span "›" at bounding box center [1017, 197] width 26 height 25
click at [836, 297] on td "10" at bounding box center [844, 296] width 29 height 24
type input "August 10th 2025"
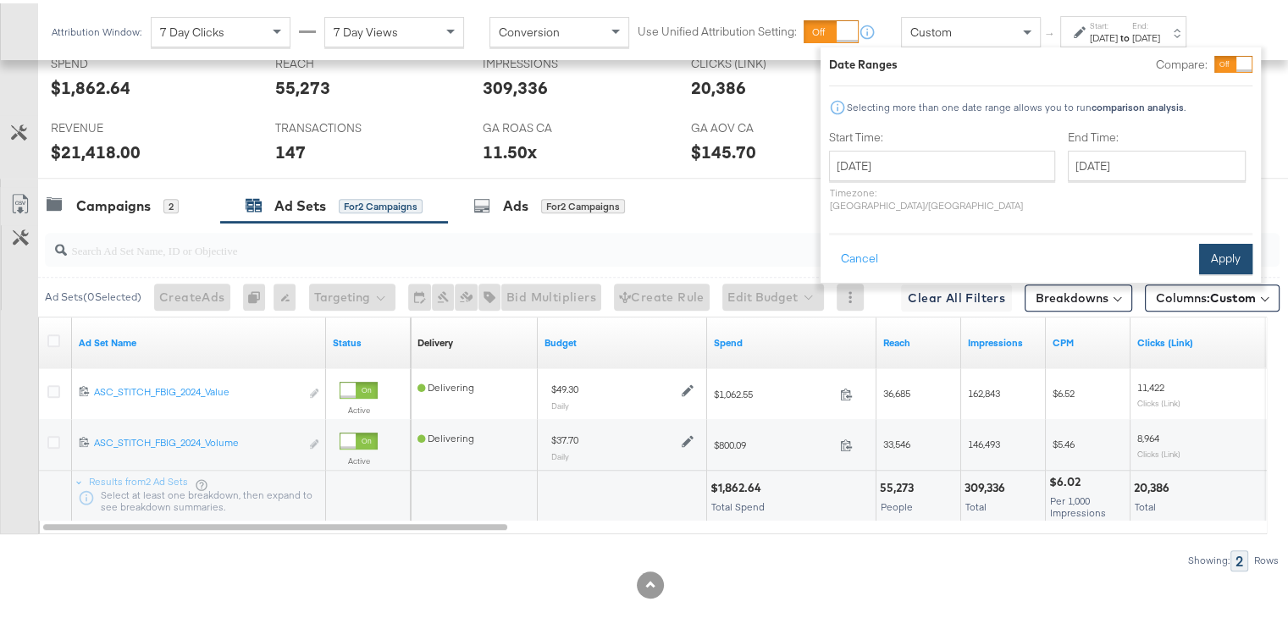
click at [1211, 240] on button "Apply" at bounding box center [1225, 255] width 53 height 30
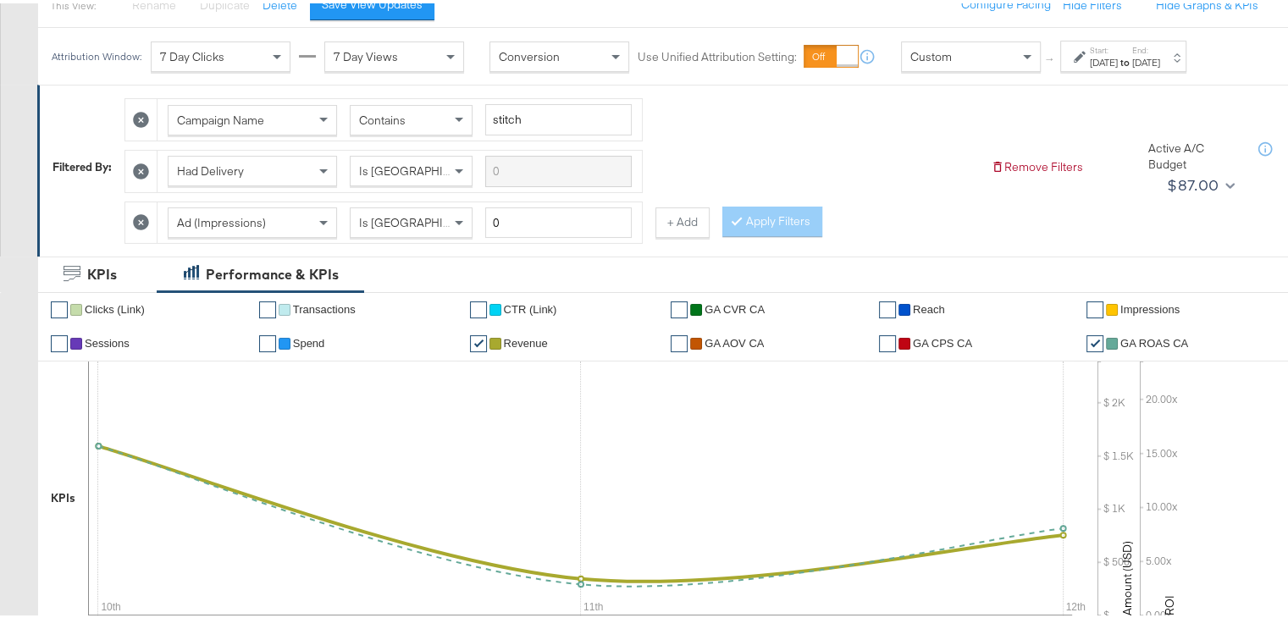
scroll to position [0, 0]
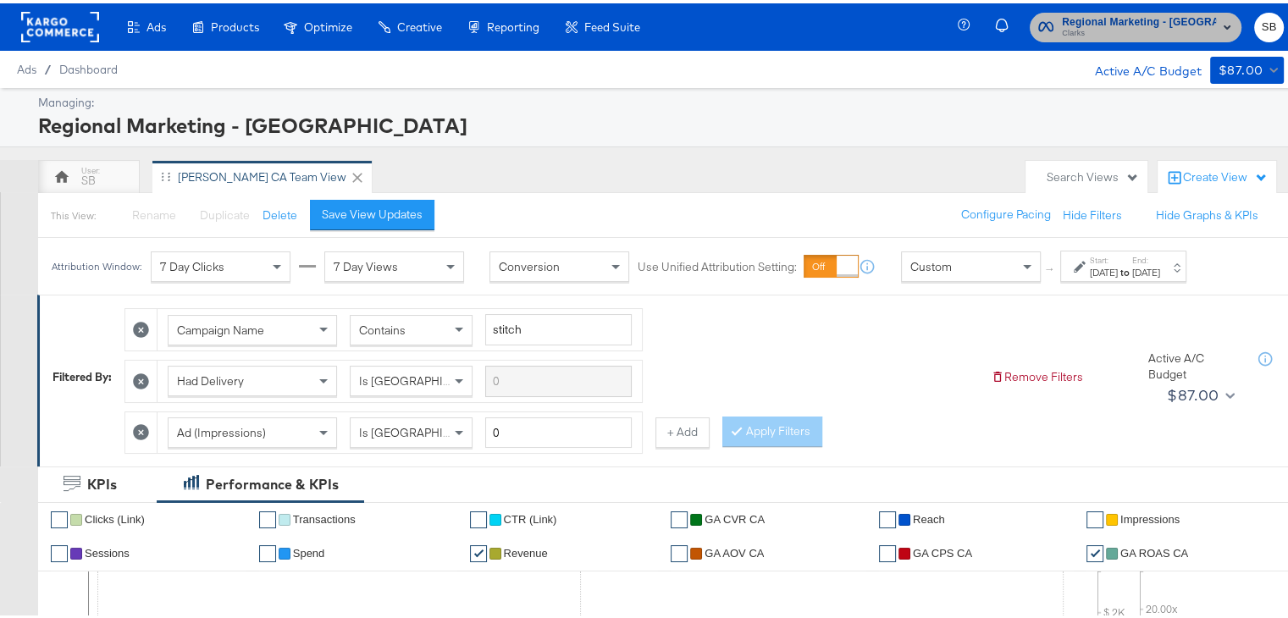
click at [1158, 24] on span "Clarks" at bounding box center [1139, 31] width 154 height 14
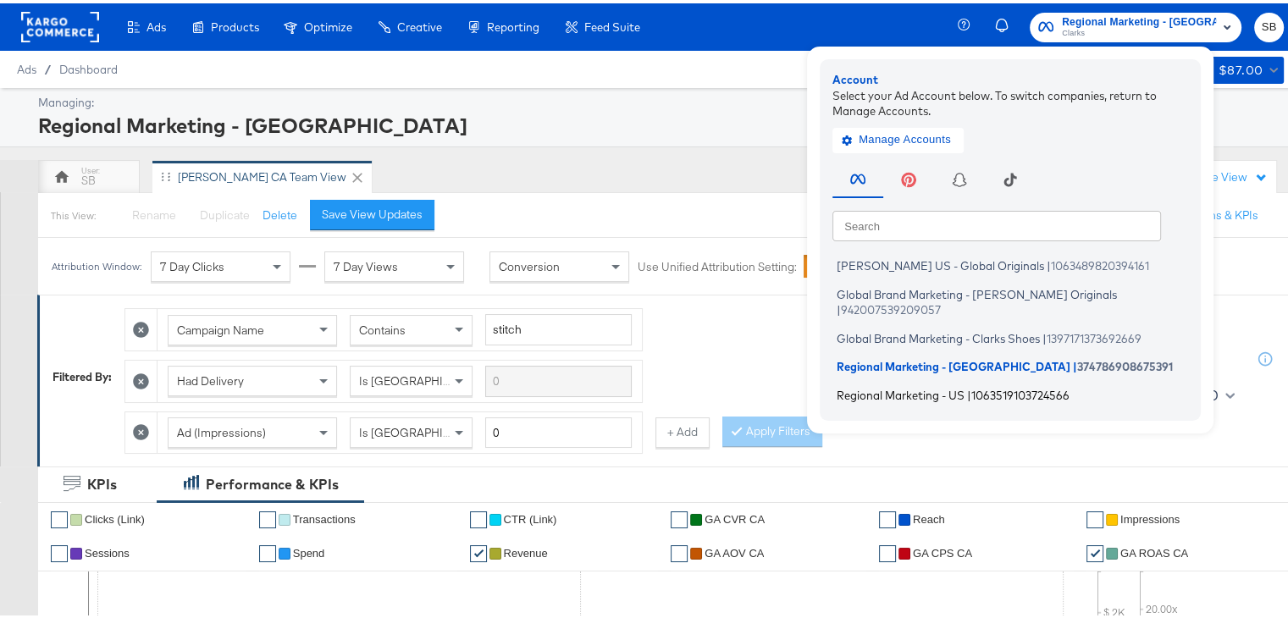
click at [919, 384] on span "Regional Marketing - US" at bounding box center [900, 391] width 128 height 14
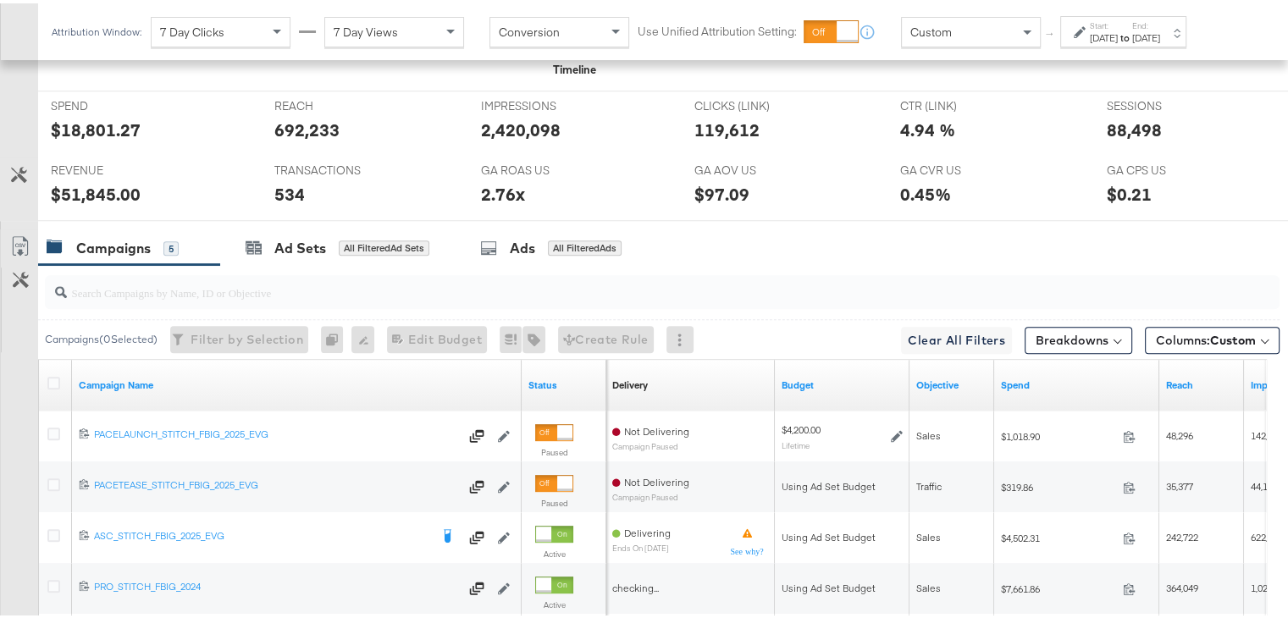
scroll to position [876, 0]
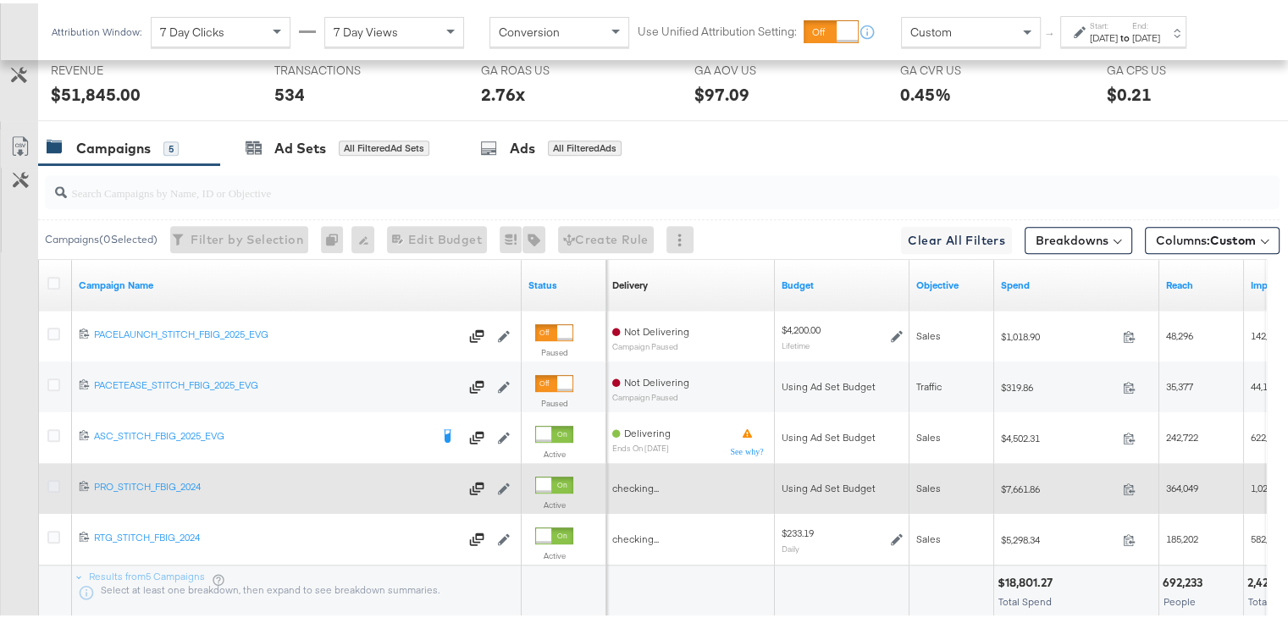
click at [52, 477] on icon at bounding box center [53, 483] width 13 height 13
click at [0, 0] on input "checkbox" at bounding box center [0, 0] width 0 height 0
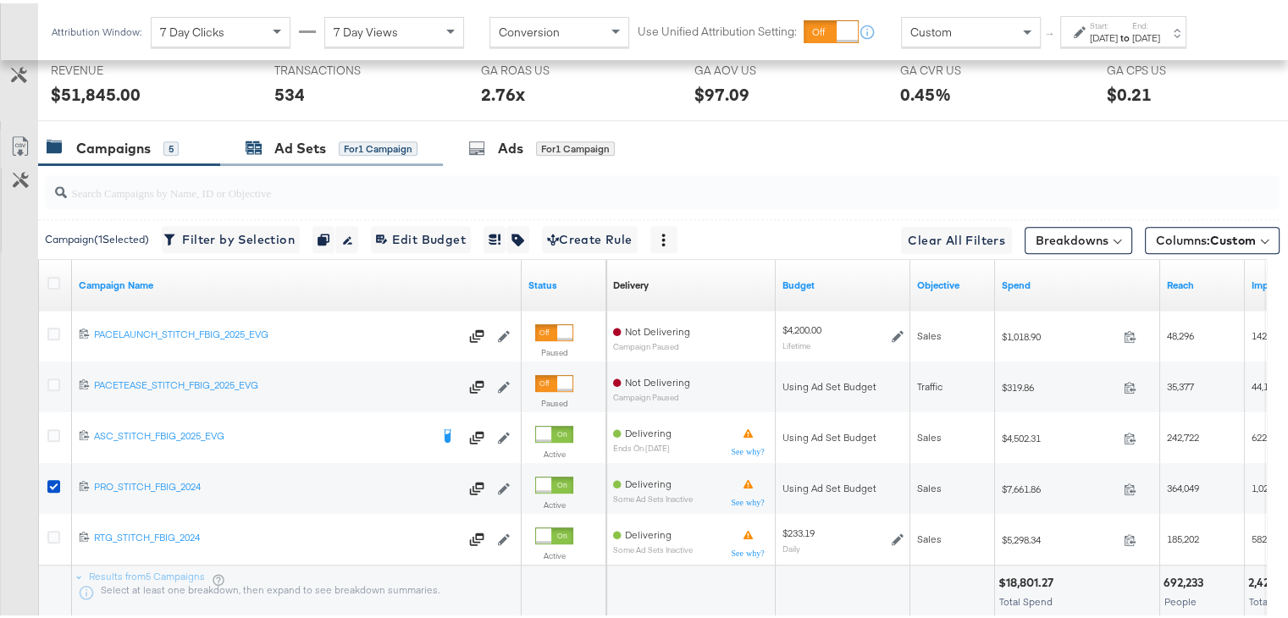
click at [302, 146] on div "Ad Sets" at bounding box center [300, 144] width 52 height 19
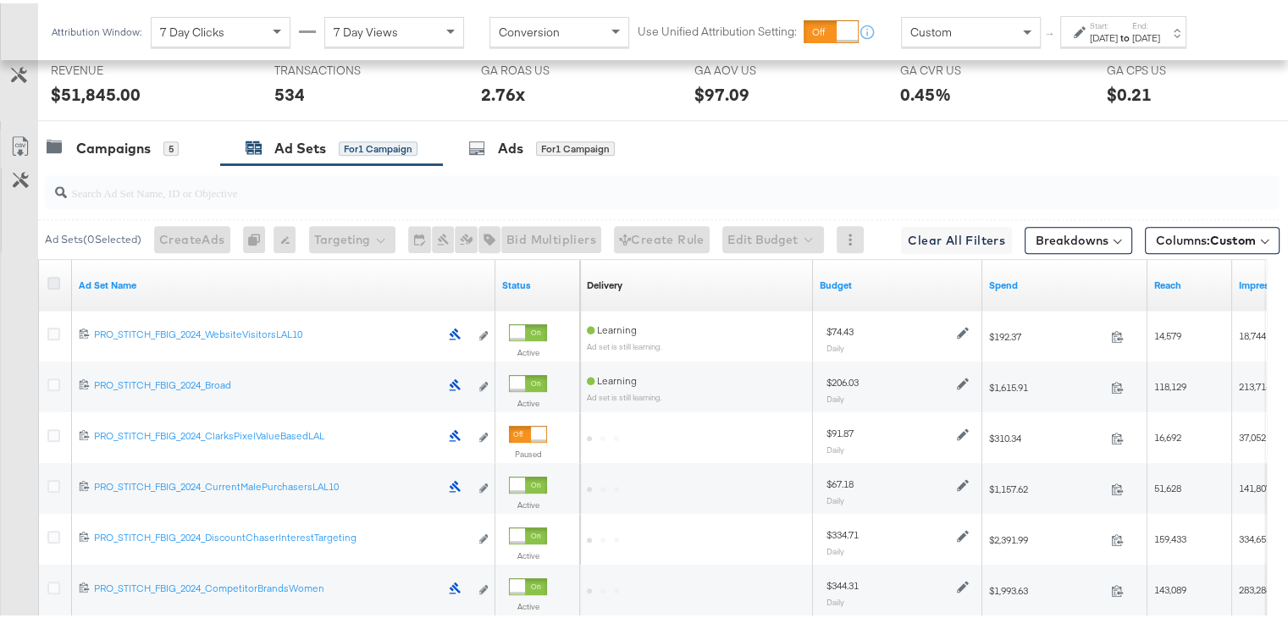
click at [51, 275] on icon at bounding box center [53, 279] width 13 height 13
click at [0, 0] on input "checkbox" at bounding box center [0, 0] width 0 height 0
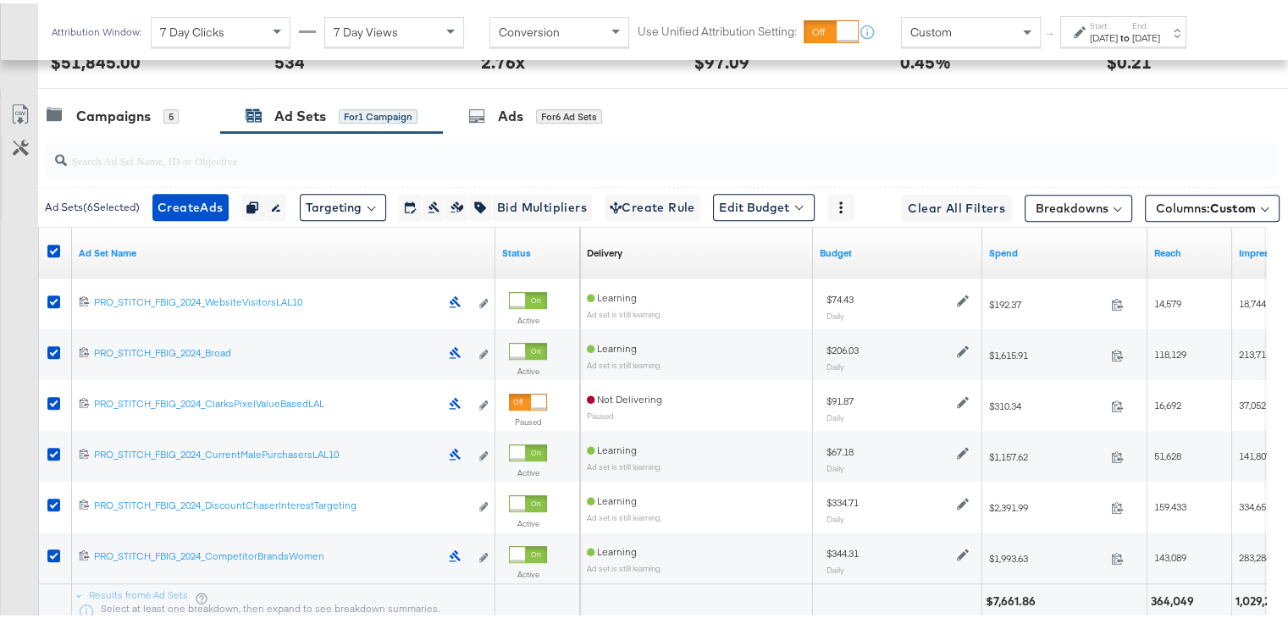
scroll to position [909, 0]
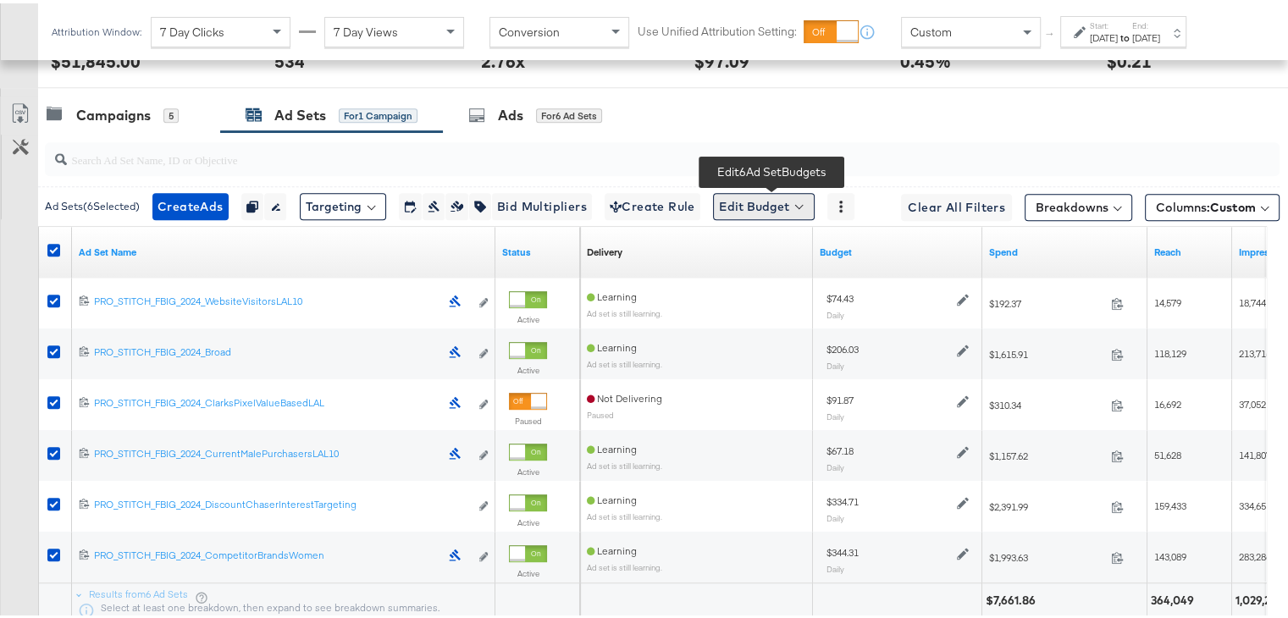
click at [741, 191] on button "Edit Budget" at bounding box center [764, 203] width 102 height 27
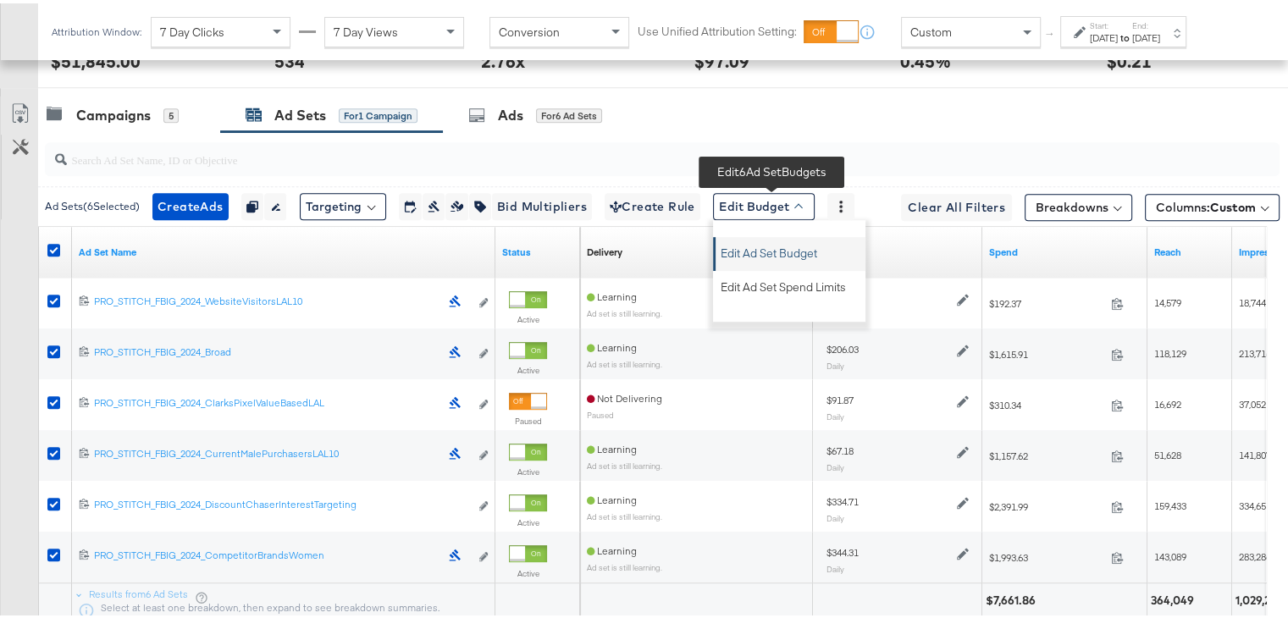
click at [759, 245] on span "Edit Ad Set Budget" at bounding box center [768, 247] width 97 height 22
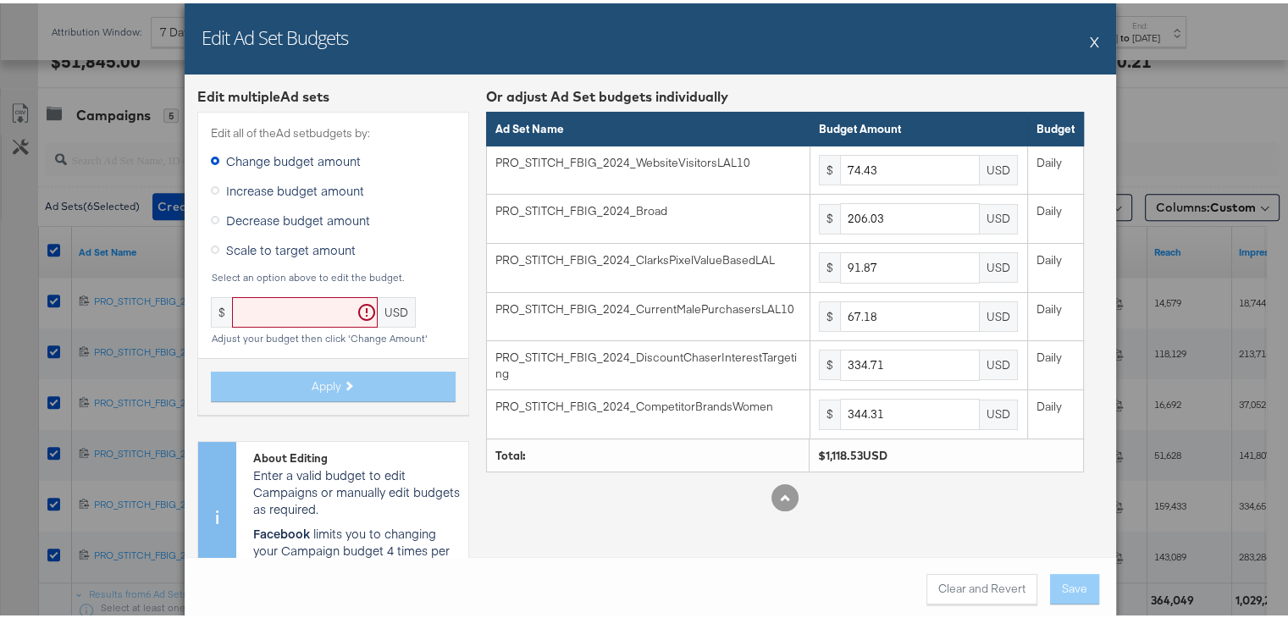
click at [211, 248] on icon at bounding box center [215, 246] width 8 height 8
click at [0, 0] on input "Scale to target amount" at bounding box center [0, 0] width 0 height 0
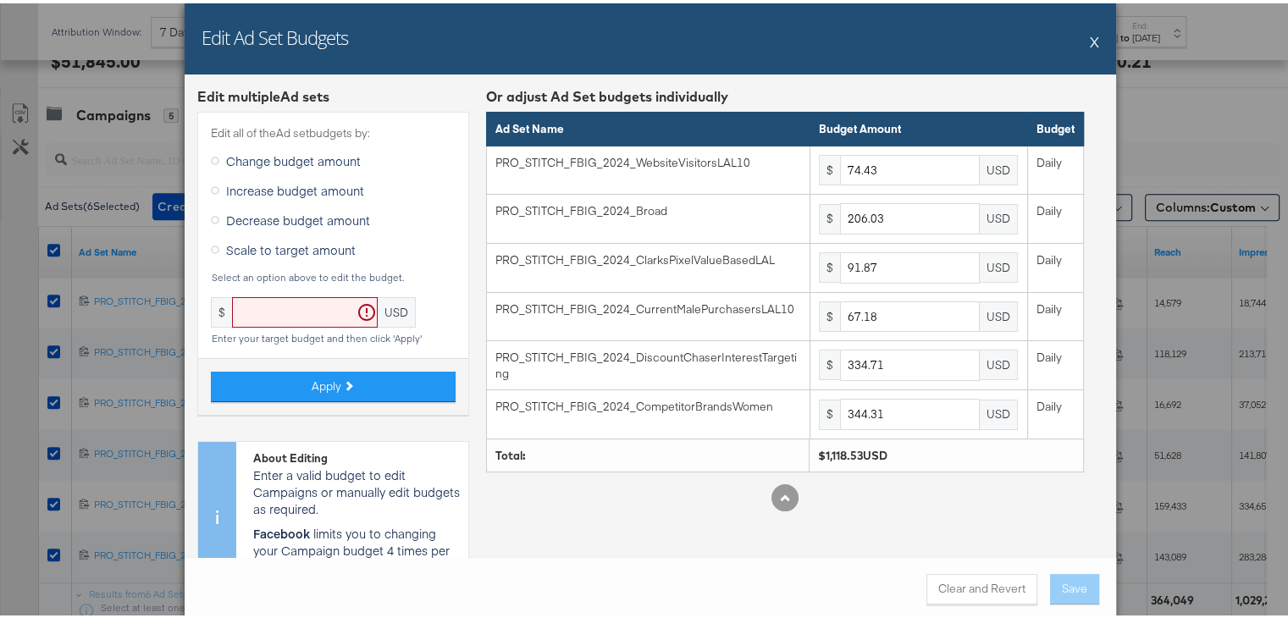
click at [211, 248] on icon at bounding box center [215, 246] width 8 height 8
click at [0, 0] on input "Scale to target amount" at bounding box center [0, 0] width 0 height 0
click at [278, 312] on input "text" at bounding box center [305, 309] width 146 height 31
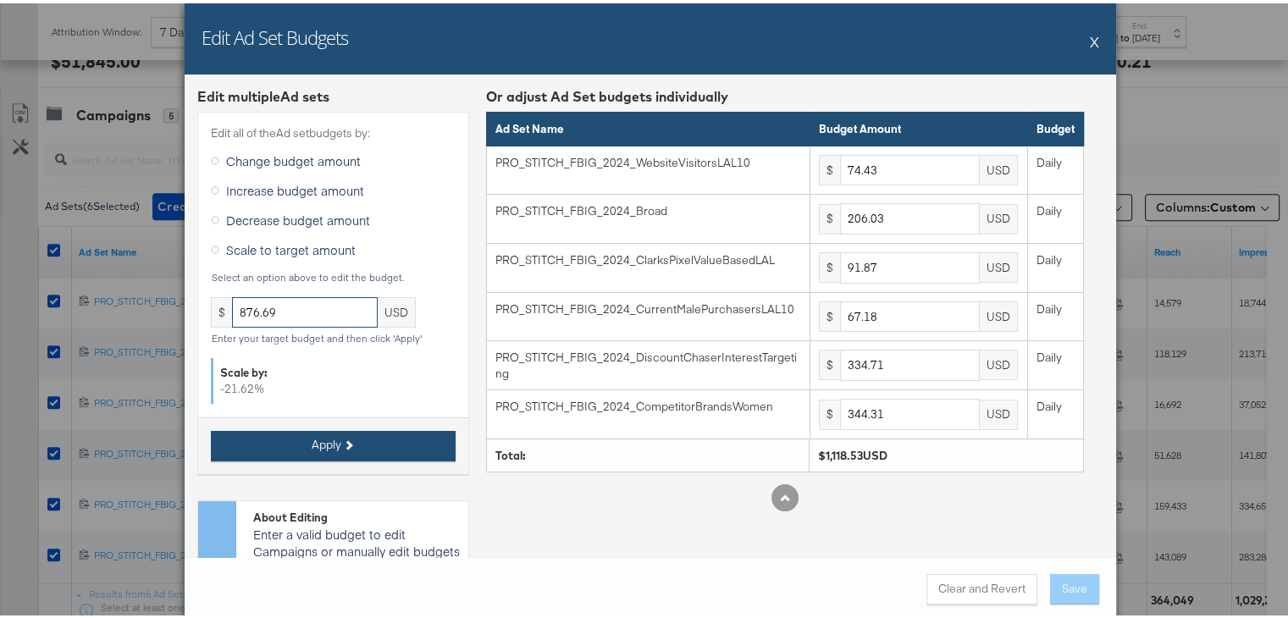
type input "876.69"
click at [327, 443] on span "Apply" at bounding box center [327, 441] width 30 height 16
type input "58.33"
type input "161.48"
type input "72"
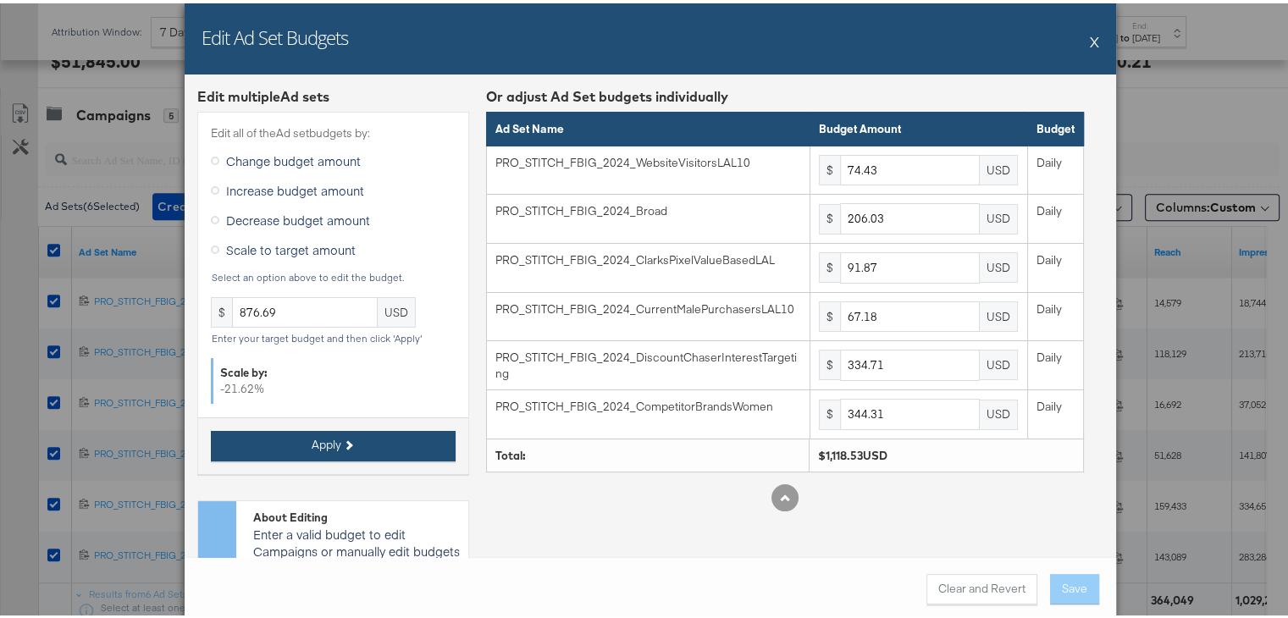
type input "52.65"
type input "262.34"
type input "269.86"
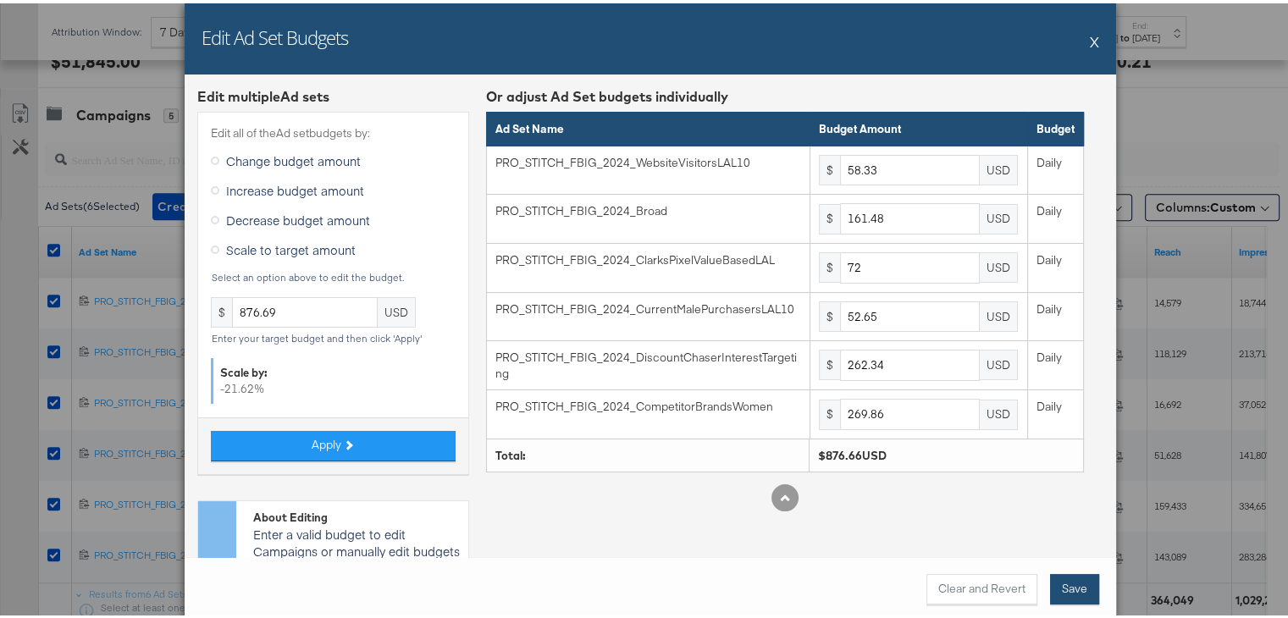
click at [1066, 580] on button "Save" at bounding box center [1074, 586] width 49 height 30
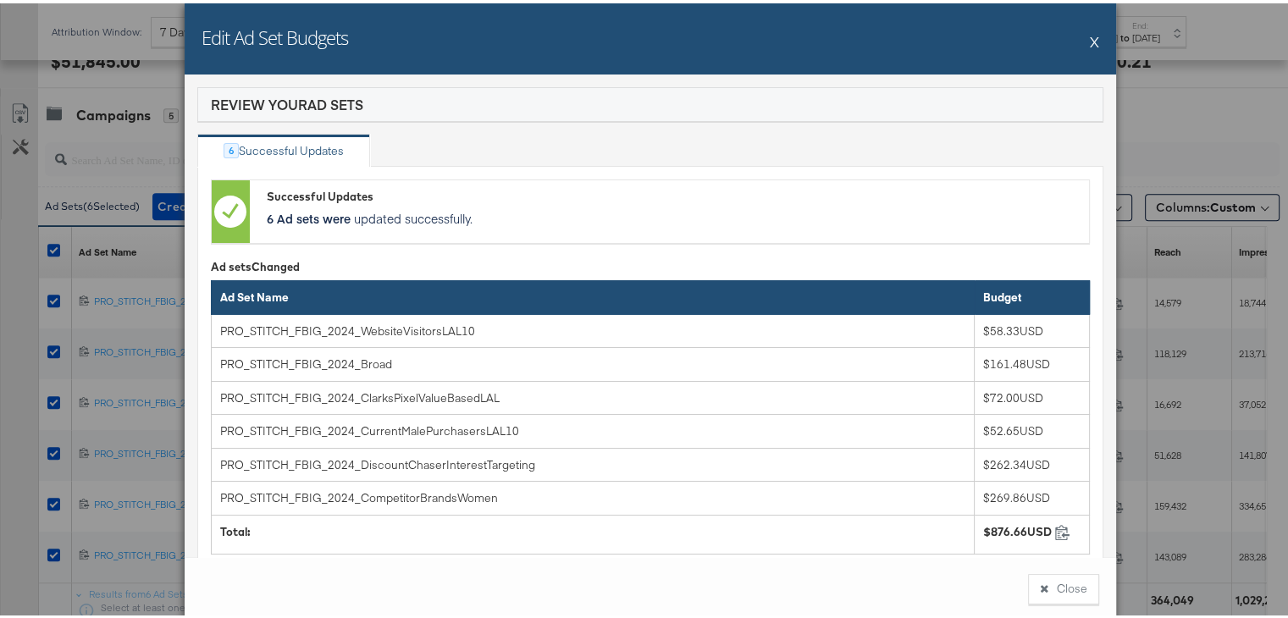
click at [1090, 35] on button "X" at bounding box center [1094, 38] width 9 height 34
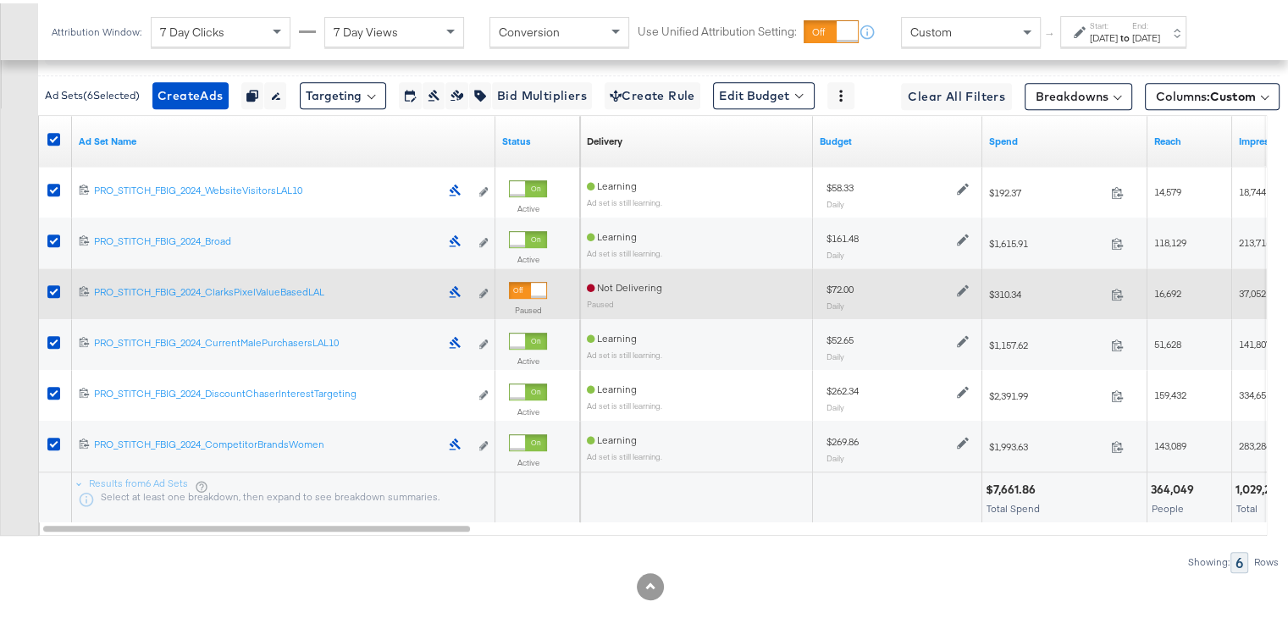
scroll to position [1022, 0]
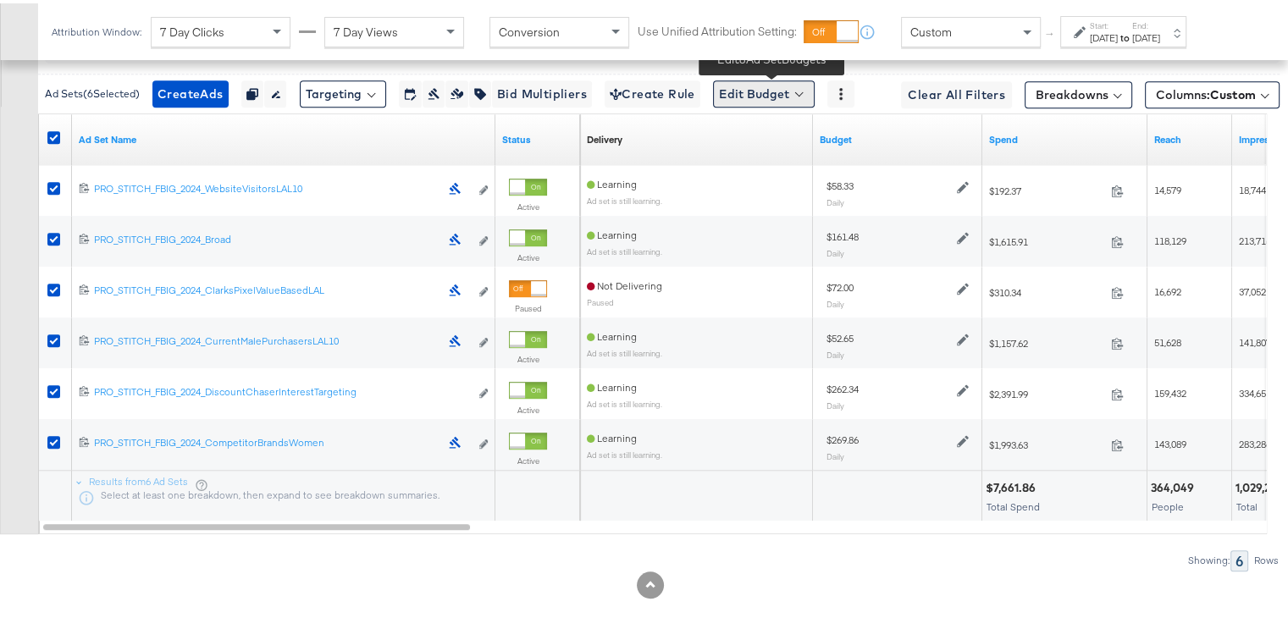
click at [744, 87] on button "Edit Budget" at bounding box center [764, 90] width 102 height 27
click at [758, 130] on span "Edit Ad Set Budget" at bounding box center [768, 135] width 97 height 22
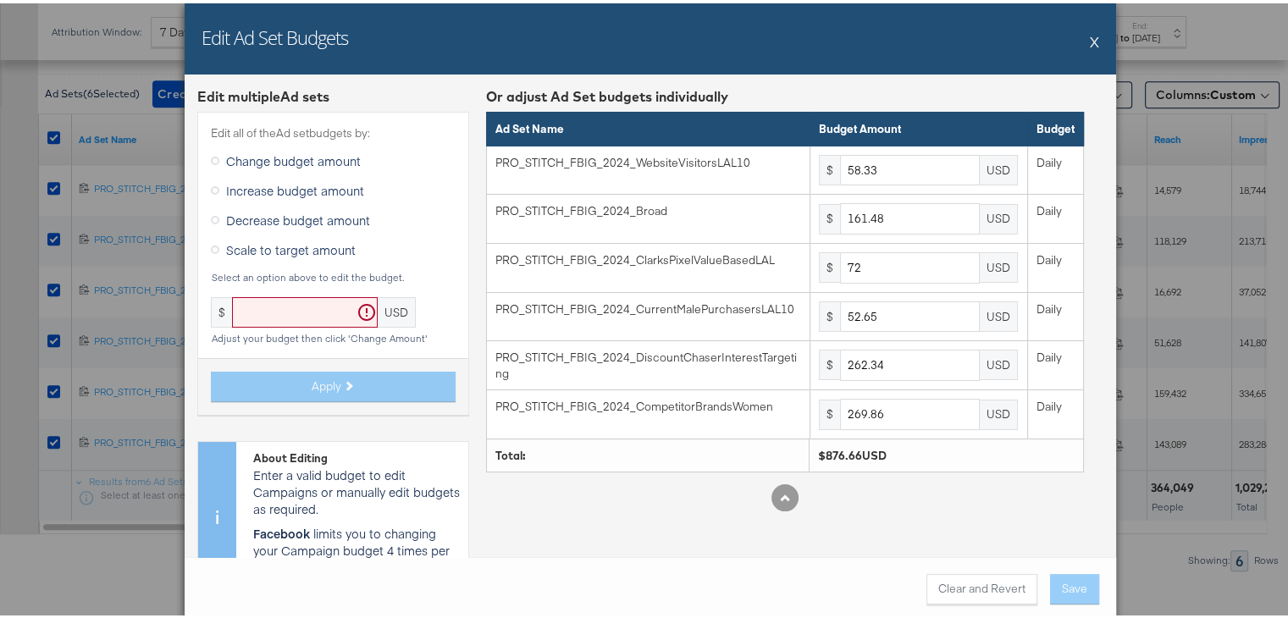
click at [1090, 31] on button "X" at bounding box center [1094, 38] width 9 height 34
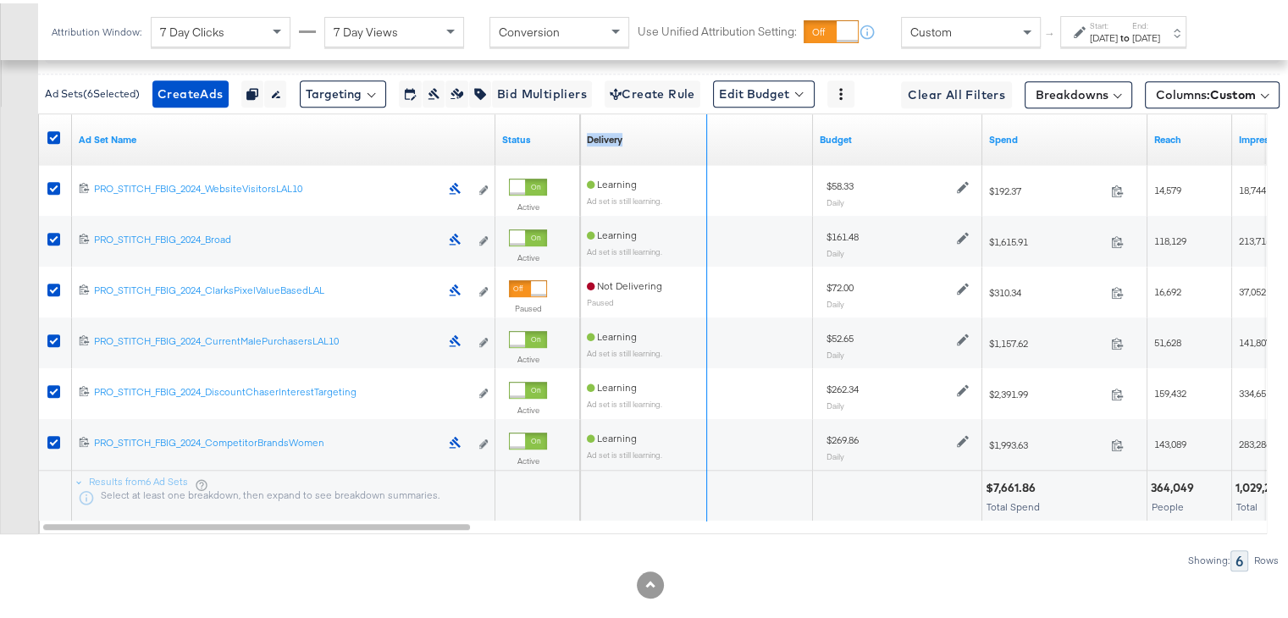
drag, startPoint x: 810, startPoint y: 130, endPoint x: 665, endPoint y: 154, distance: 147.5
click at [665, 154] on div "Delivery Sorting Unavailable" at bounding box center [696, 136] width 233 height 51
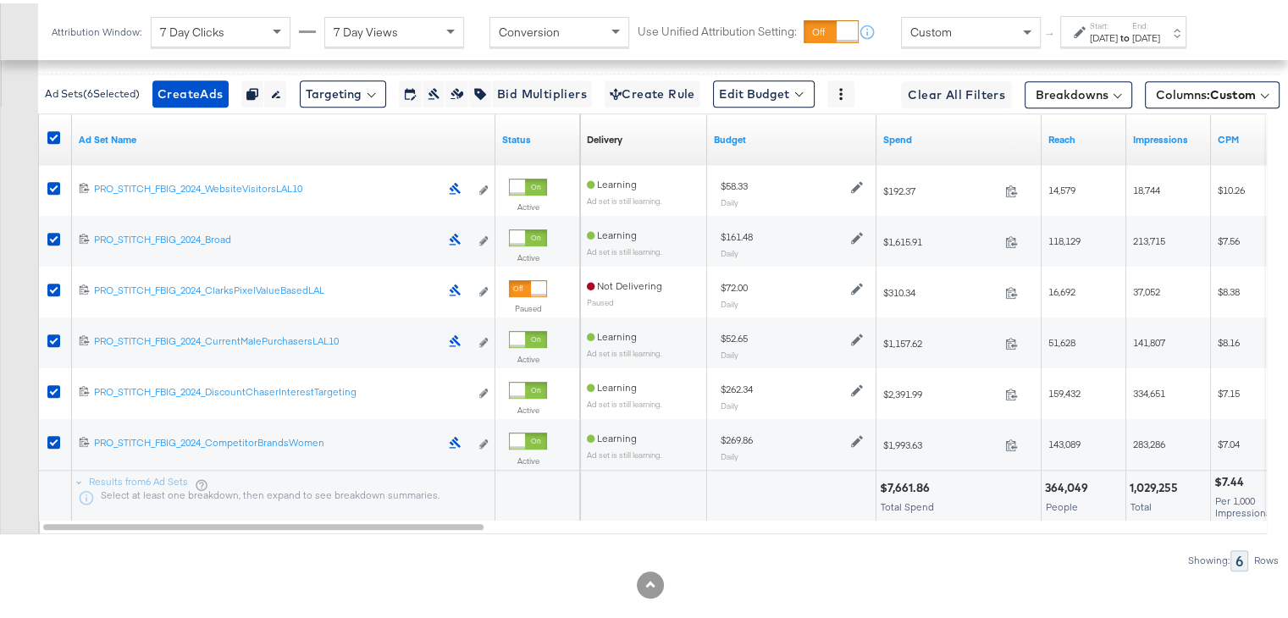
click at [643, 136] on div "Delivery Sorting Unavailable" at bounding box center [643, 136] width 127 height 27
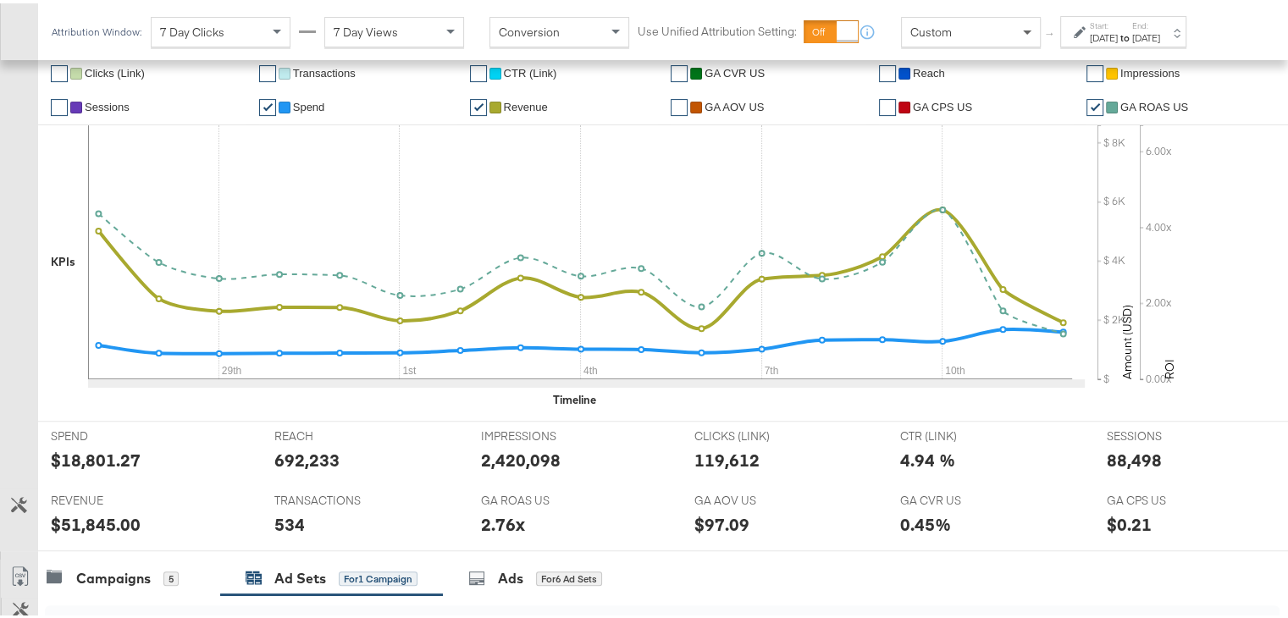
scroll to position [305, 0]
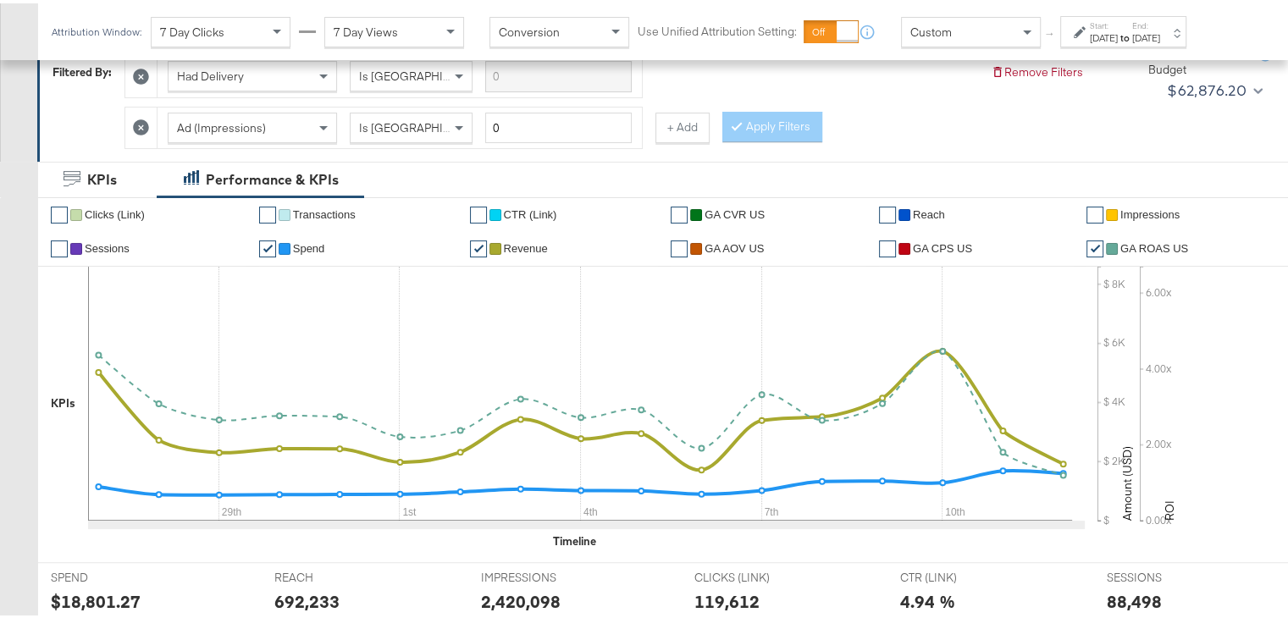
click at [1160, 30] on div "[DATE]" at bounding box center [1146, 35] width 28 height 14
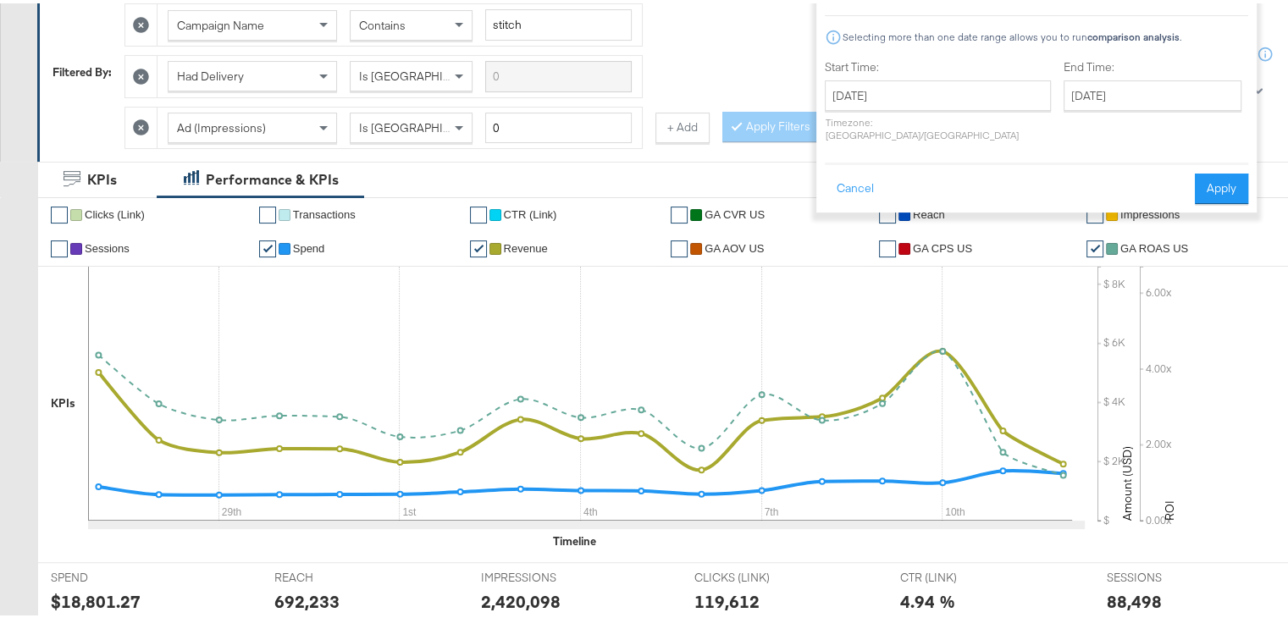
scroll to position [0, 0]
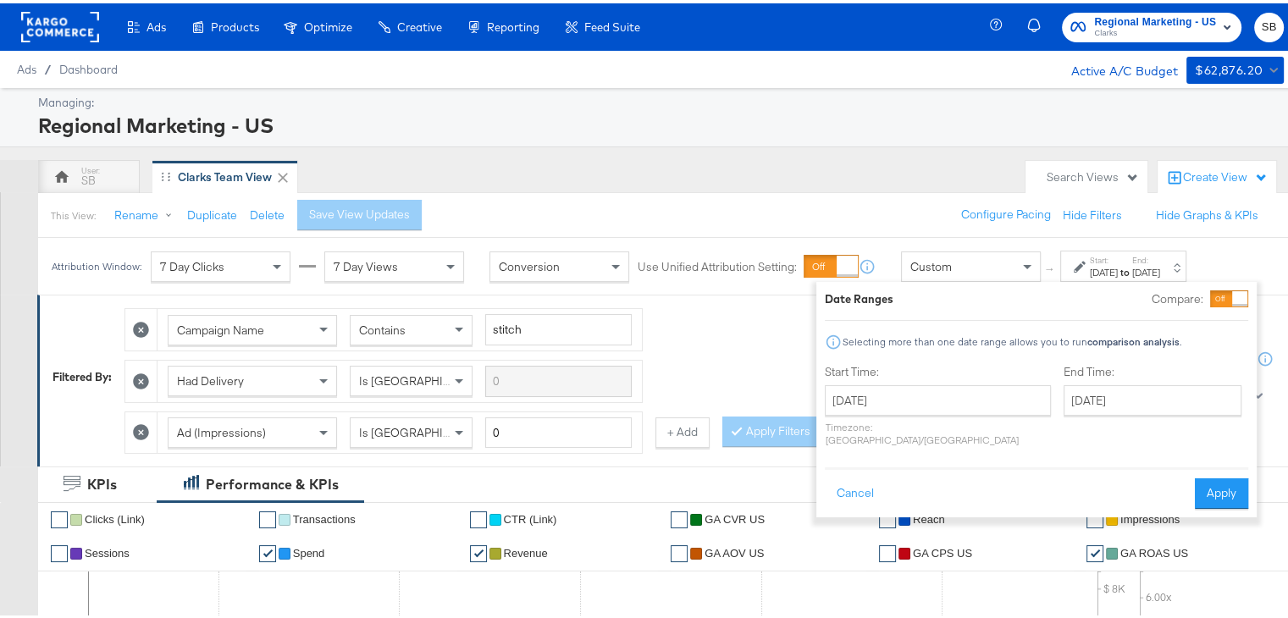
drag, startPoint x: 1127, startPoint y: 1, endPoint x: 1130, endPoint y: 19, distance: 18.1
click at [1130, 19] on div "Regional Marketing - US Clarks SB" at bounding box center [1148, 23] width 305 height 47
click at [1130, 19] on span "Regional Marketing - US" at bounding box center [1155, 19] width 122 height 18
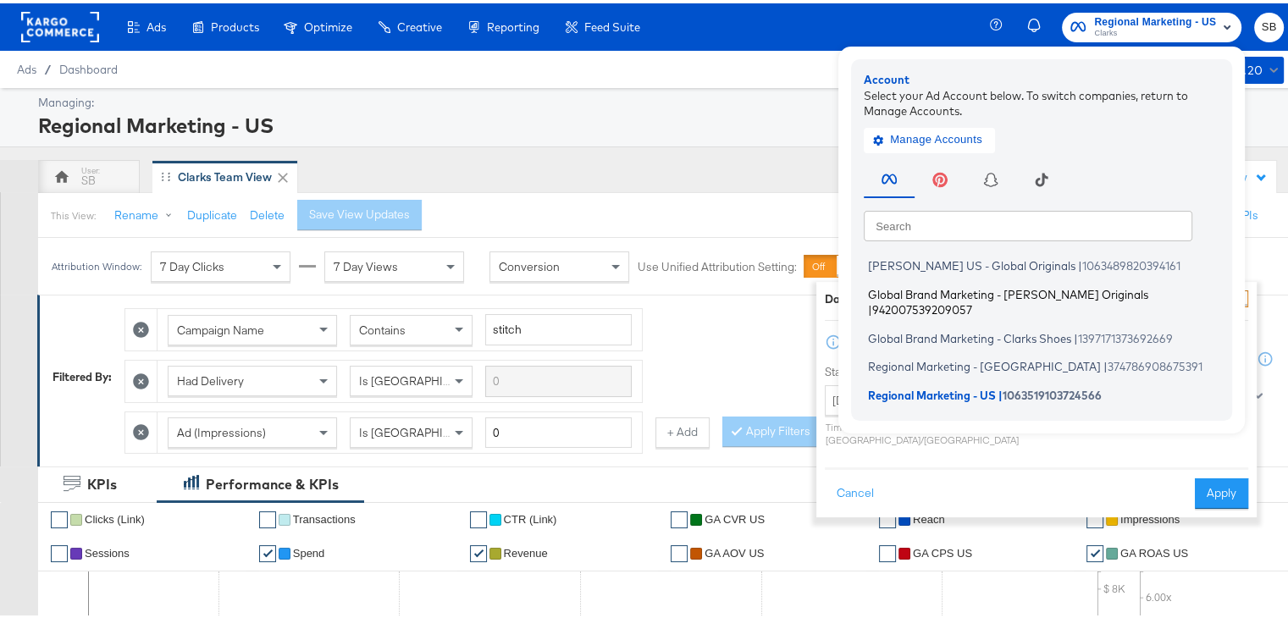
click at [934, 295] on span "Global Brand Marketing - Clarks Originals" at bounding box center [1008, 291] width 280 height 14
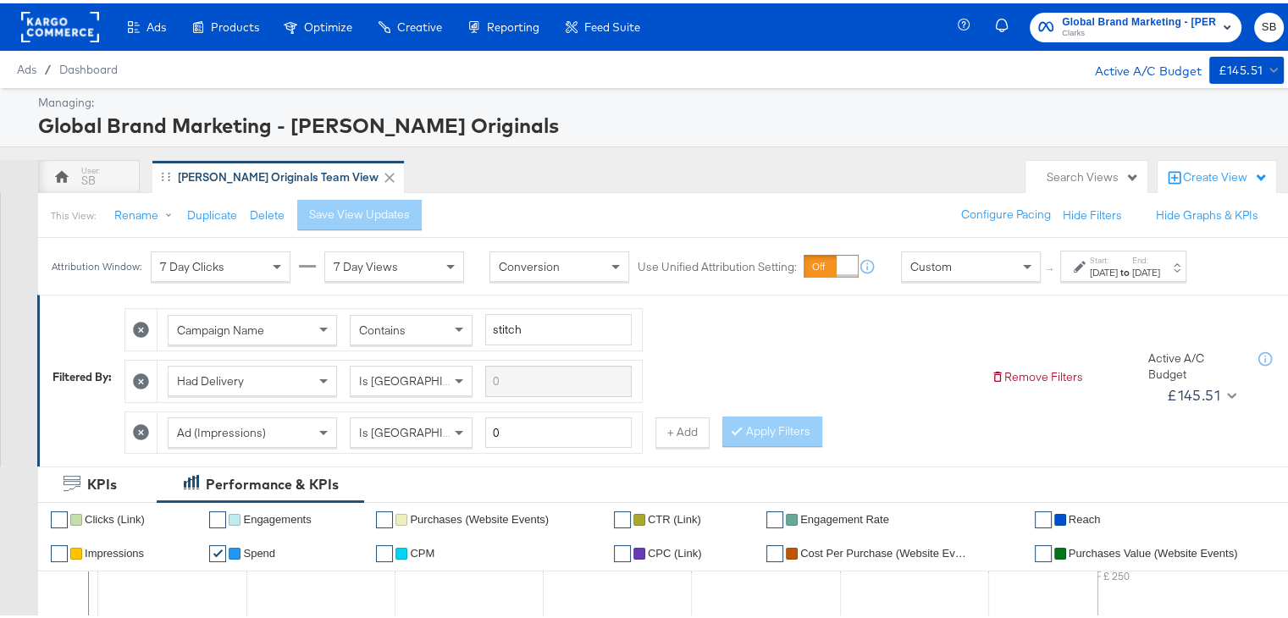
click at [1100, 267] on div "[DATE]" at bounding box center [1104, 269] width 28 height 14
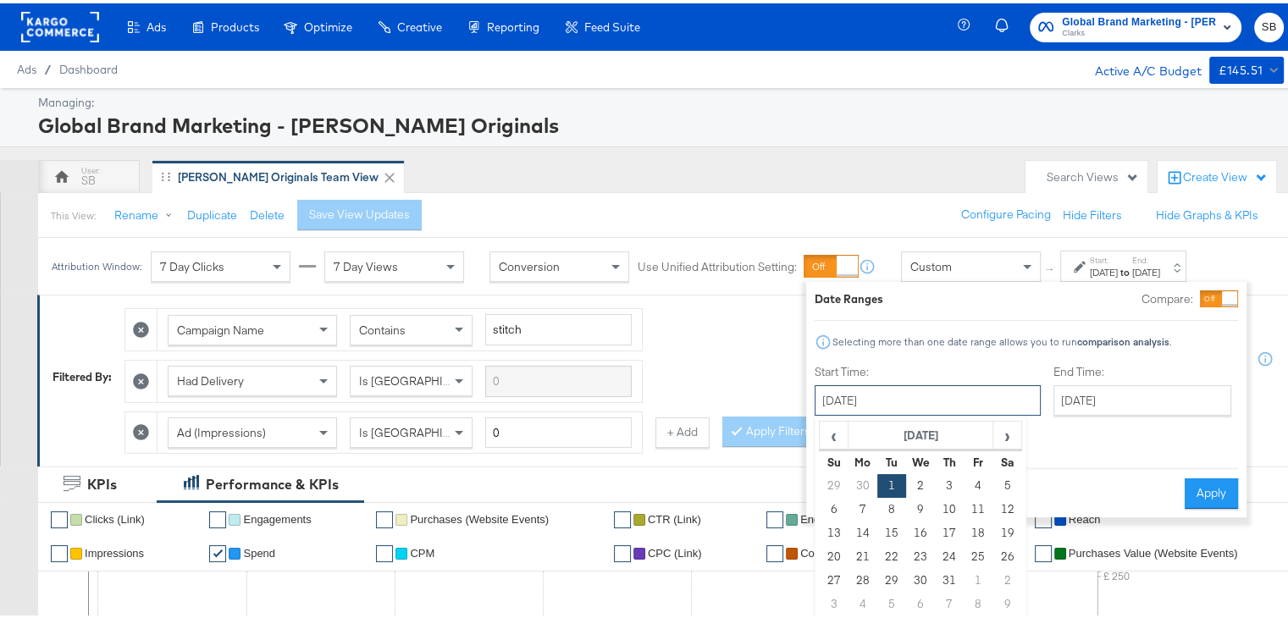
click at [917, 396] on input "[DATE]" at bounding box center [927, 397] width 226 height 30
click at [1009, 428] on span "›" at bounding box center [1007, 431] width 26 height 25
click at [971, 509] on td "8" at bounding box center [977, 506] width 29 height 24
type input "[DATE]"
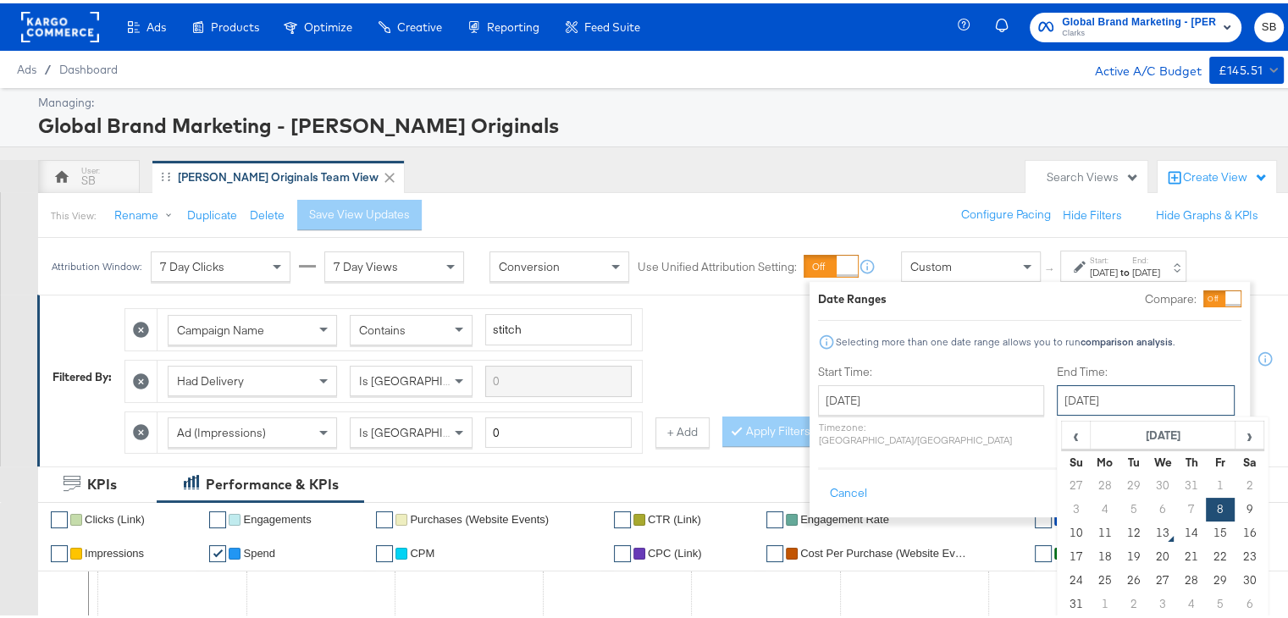
click at [1057, 407] on input "[DATE]" at bounding box center [1146, 397] width 178 height 30
click at [1119, 533] on td "12" at bounding box center [1133, 530] width 29 height 24
type input "[DATE]"
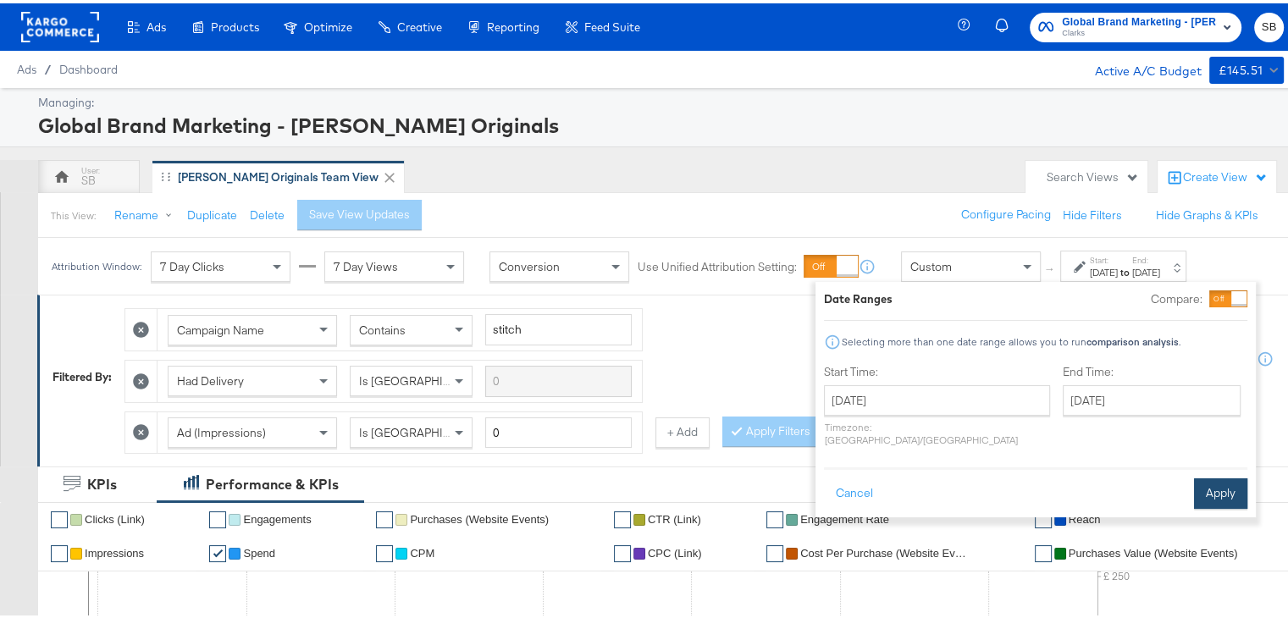
click at [1211, 475] on button "Apply" at bounding box center [1220, 490] width 53 height 30
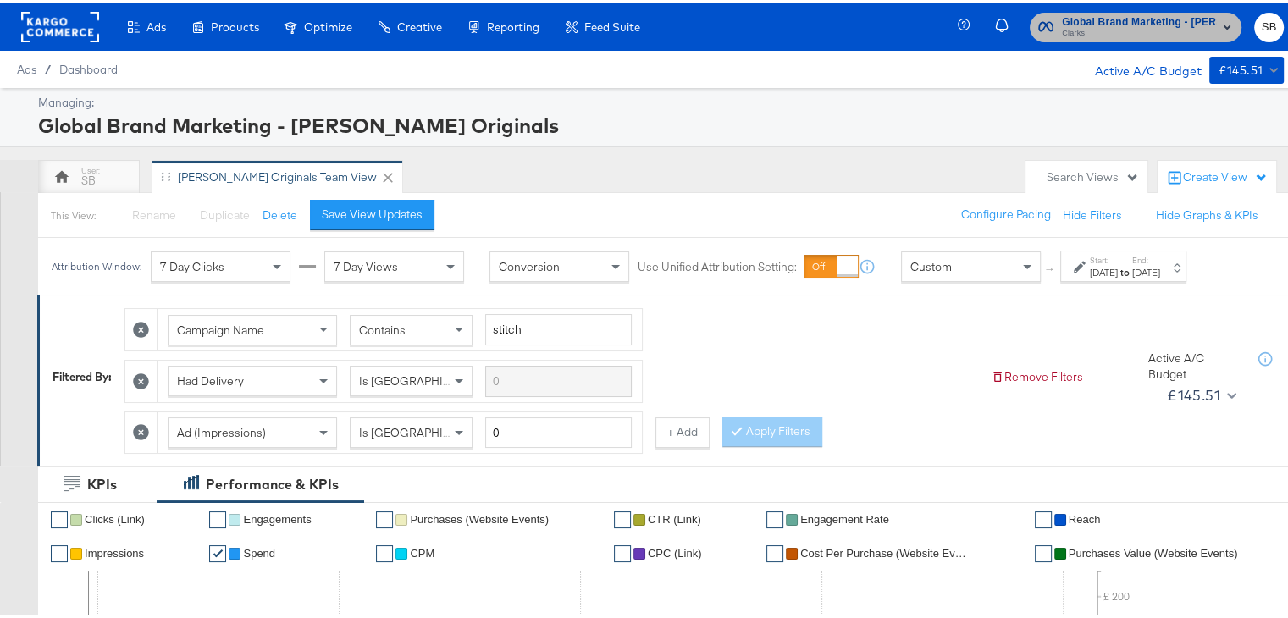
click at [1165, 38] on button "Global Brand Marketing - Clarks Originals Clarks" at bounding box center [1135, 24] width 212 height 30
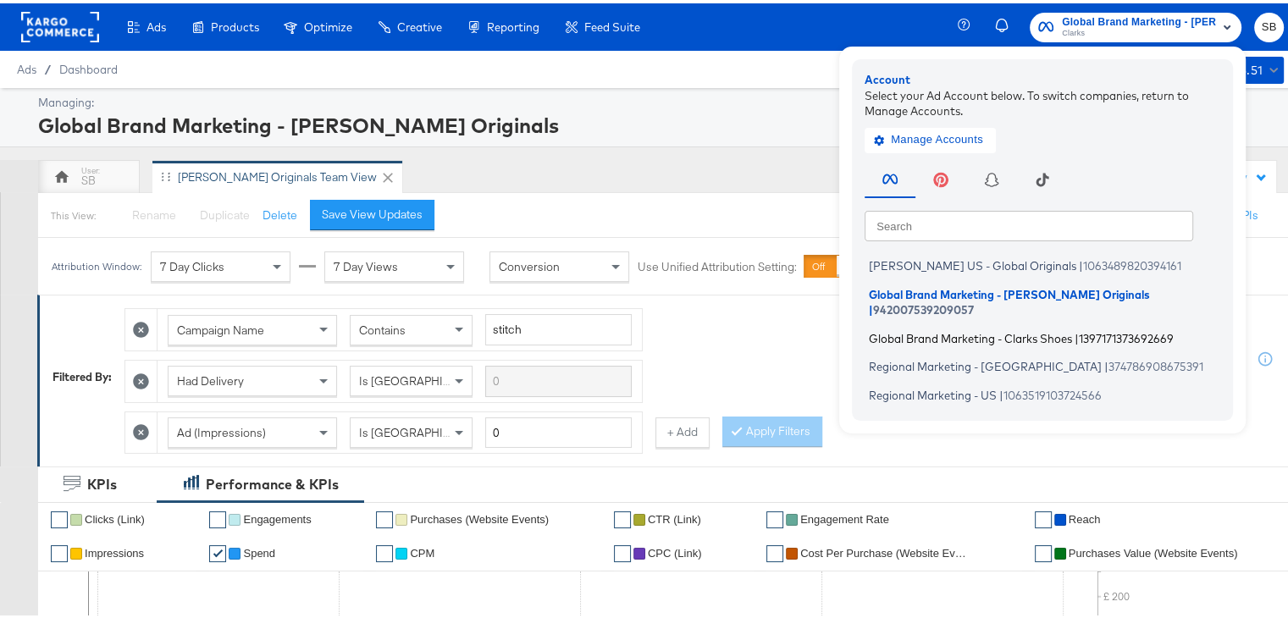
click at [997, 328] on span "Global Brand Marketing - Clarks Shoes" at bounding box center [970, 335] width 203 height 14
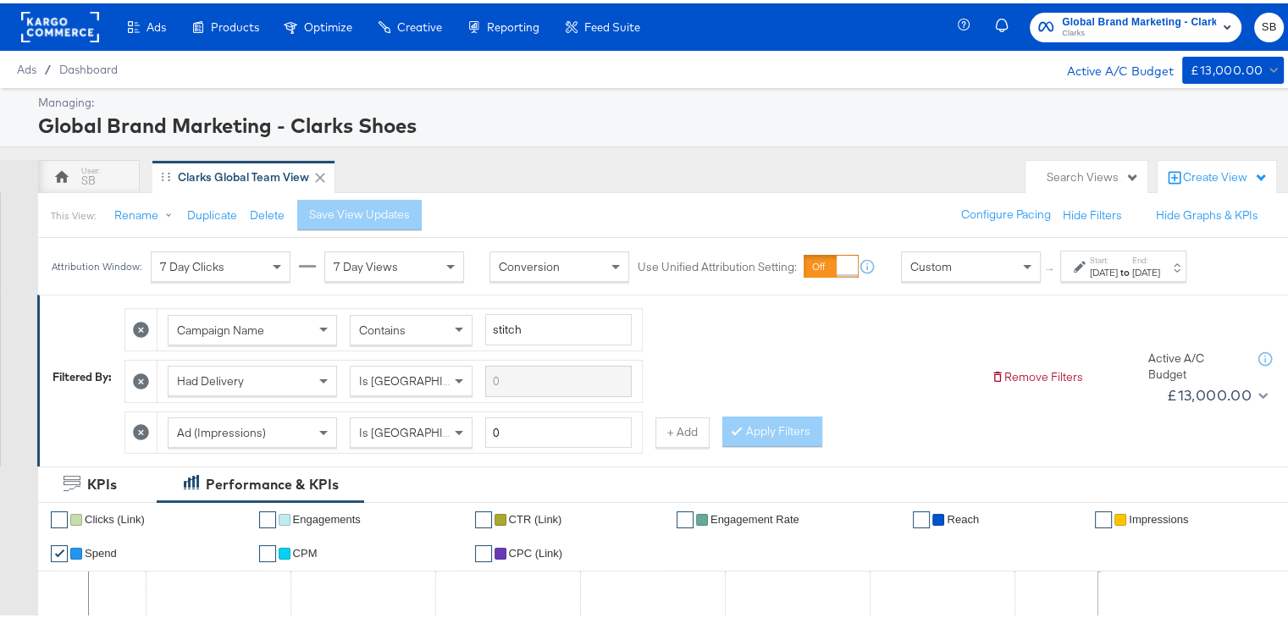
click at [1123, 279] on div "Attribution Window: 7 Day Clicks 7 Day Views Conversion Use Unified Attribution…" at bounding box center [622, 263] width 1169 height 57
click at [1118, 272] on div "[DATE]" at bounding box center [1104, 269] width 28 height 14
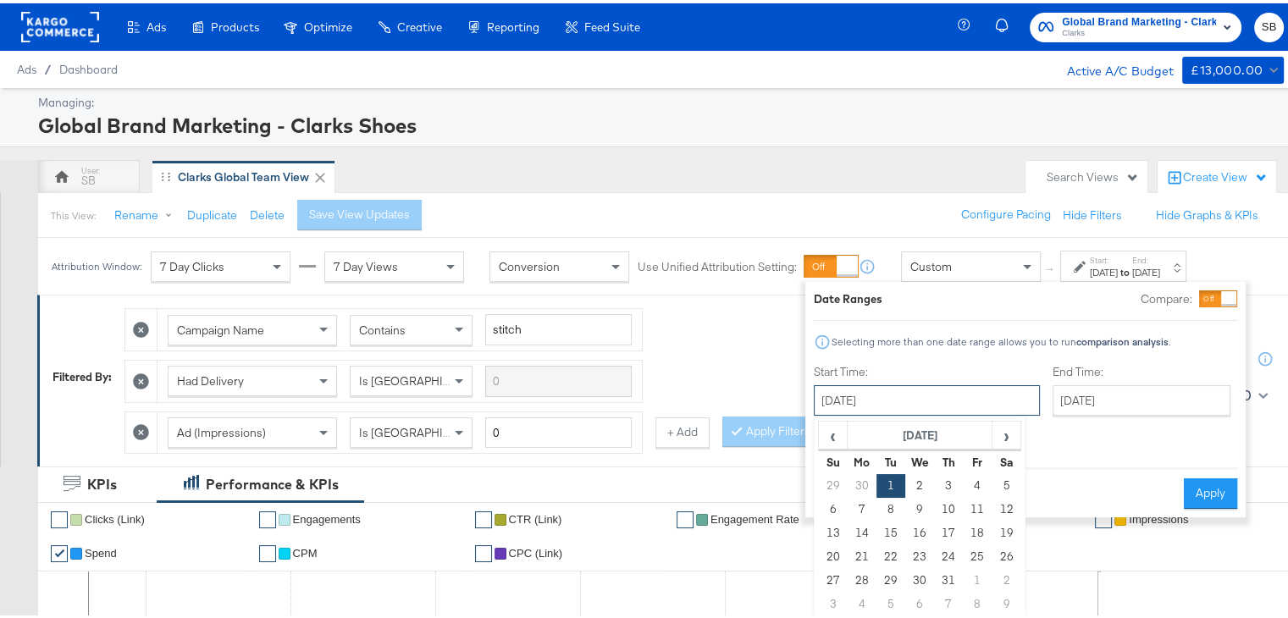
click at [909, 390] on input "[DATE]" at bounding box center [927, 397] width 226 height 30
click at [1001, 428] on span "›" at bounding box center [1006, 431] width 26 height 25
click at [968, 499] on td "8" at bounding box center [977, 506] width 29 height 24
type input "[DATE]"
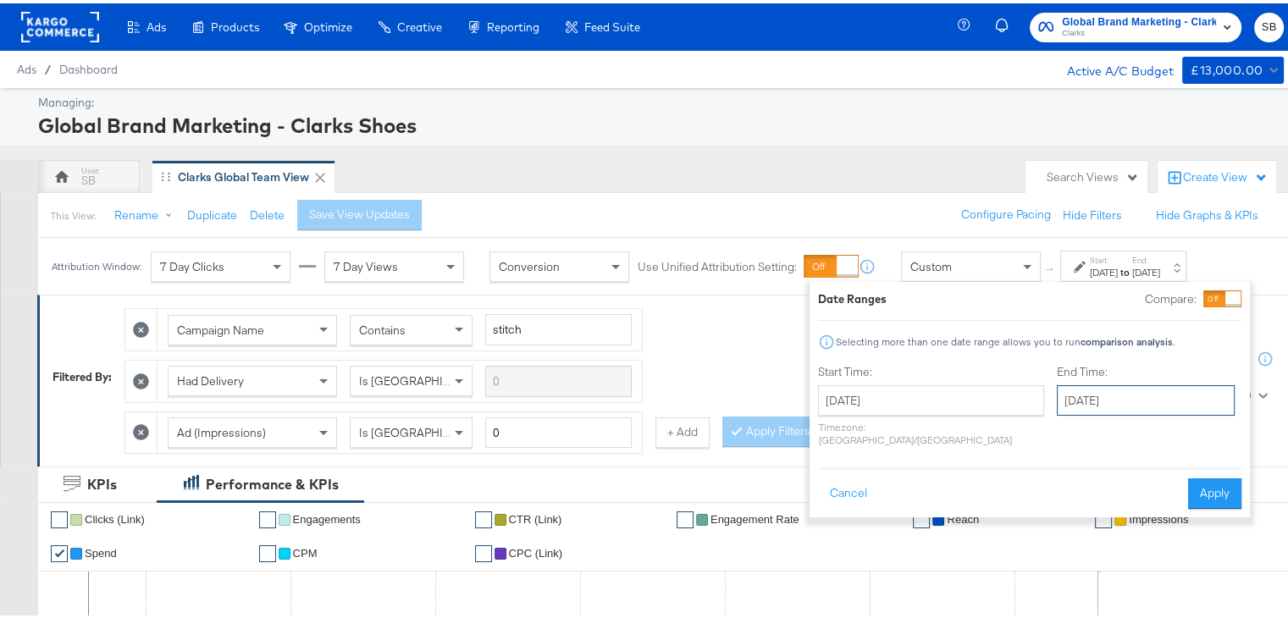
click at [1070, 402] on input "[DATE]" at bounding box center [1146, 397] width 178 height 30
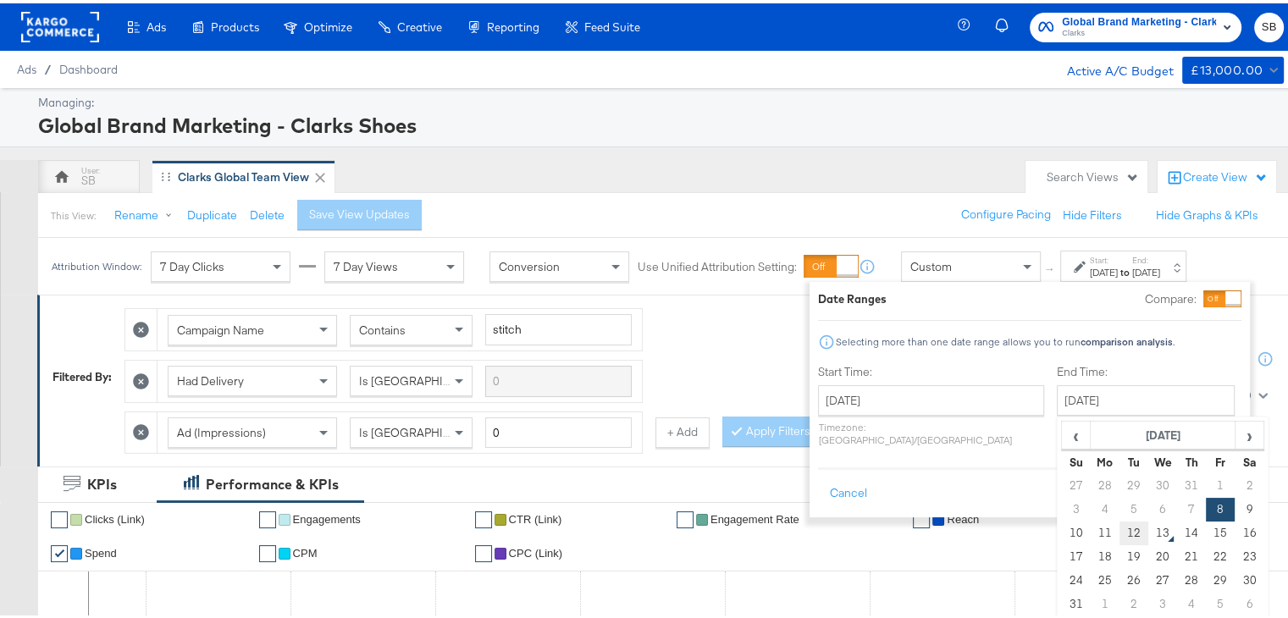
click at [1119, 522] on td "12" at bounding box center [1133, 530] width 29 height 24
type input "[DATE]"
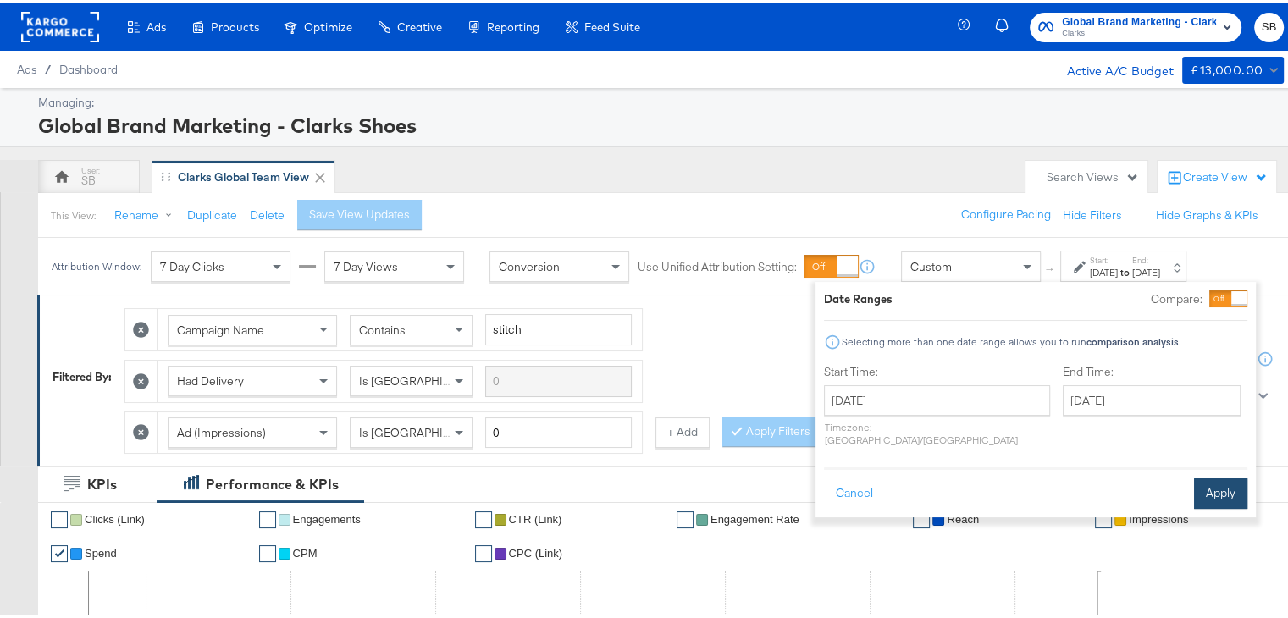
click at [1222, 475] on button "Apply" at bounding box center [1220, 490] width 53 height 30
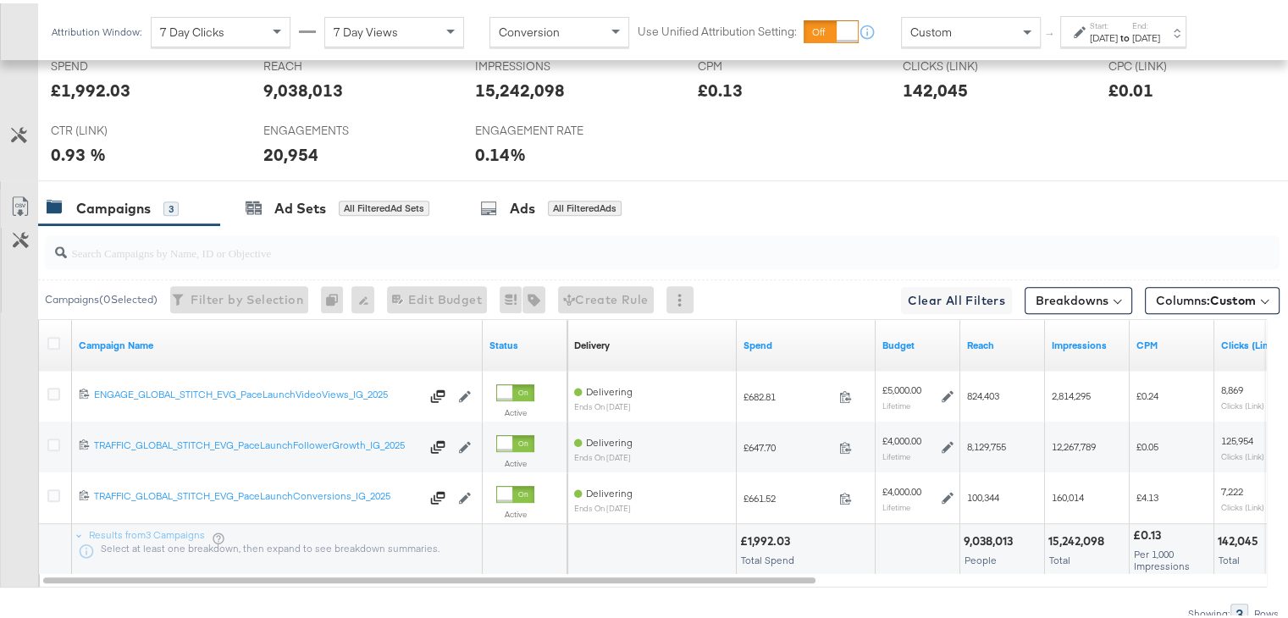
scroll to position [850, 0]
